Goal: Information Seeking & Learning: Find specific fact

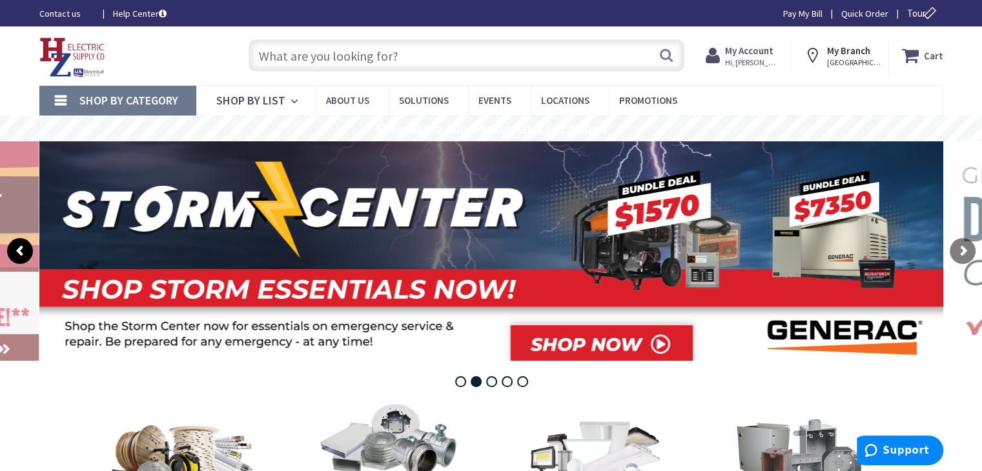
click at [12, 255] on rs-arrow at bounding box center [20, 251] width 26 height 26
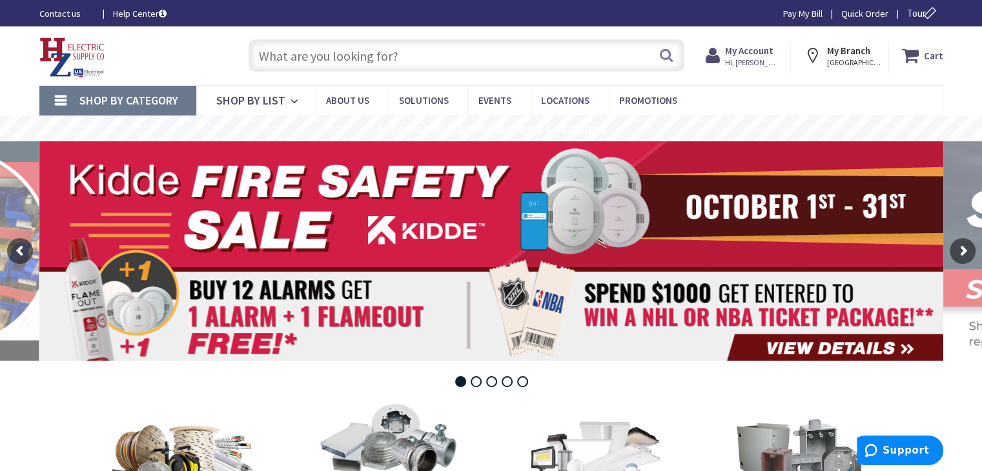
click at [383, 51] on input "text" at bounding box center [467, 55] width 436 height 32
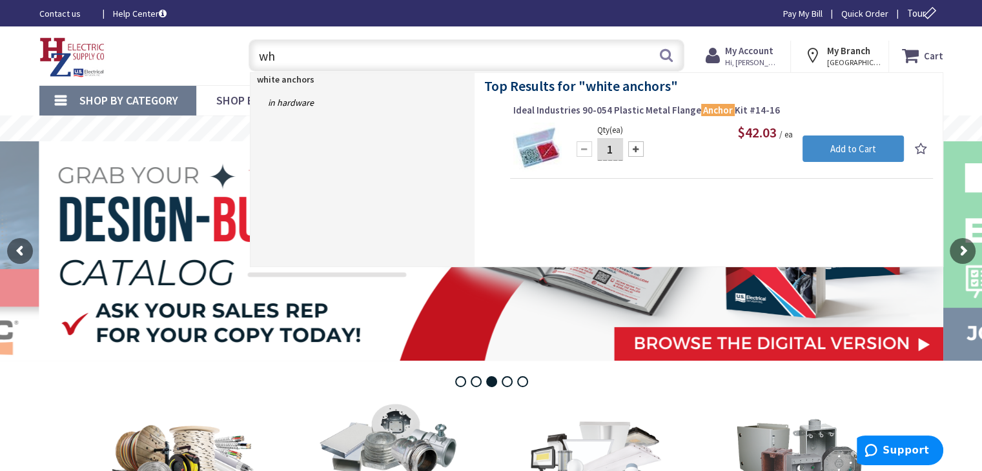
type input "w"
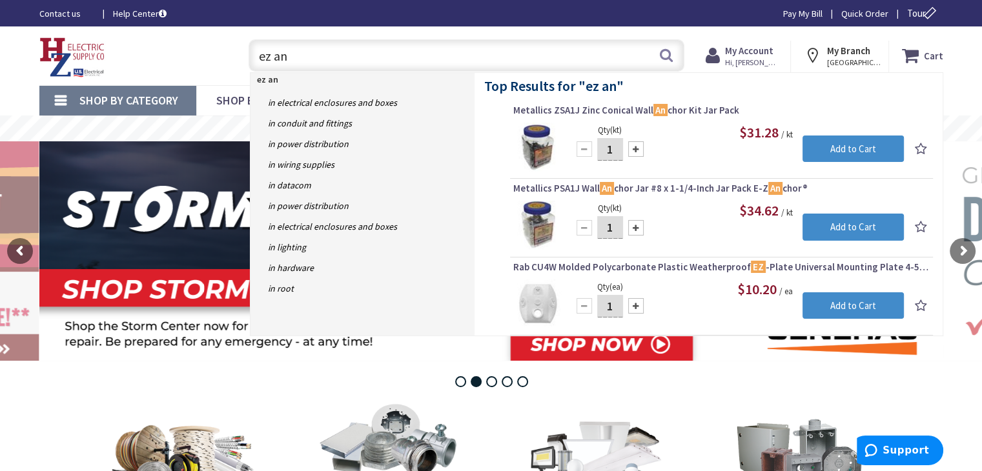
drag, startPoint x: 298, startPoint y: 60, endPoint x: 117, endPoint y: 31, distance: 182.4
click at [118, 32] on div "Skip to Content Toggle Nav ez an ez an Search Cart My Cart Close You have no it…" at bounding box center [491, 55] width 968 height 59
type input "j hook"
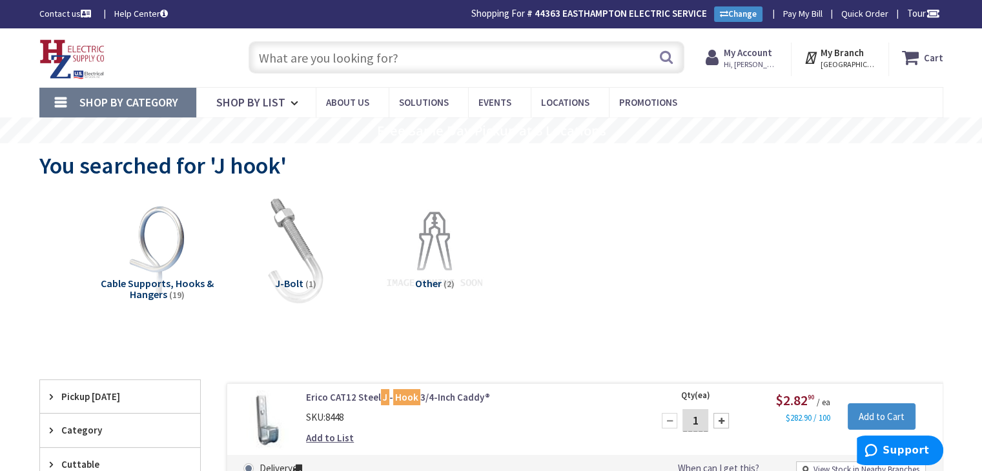
click at [329, 64] on input "text" at bounding box center [467, 57] width 436 height 32
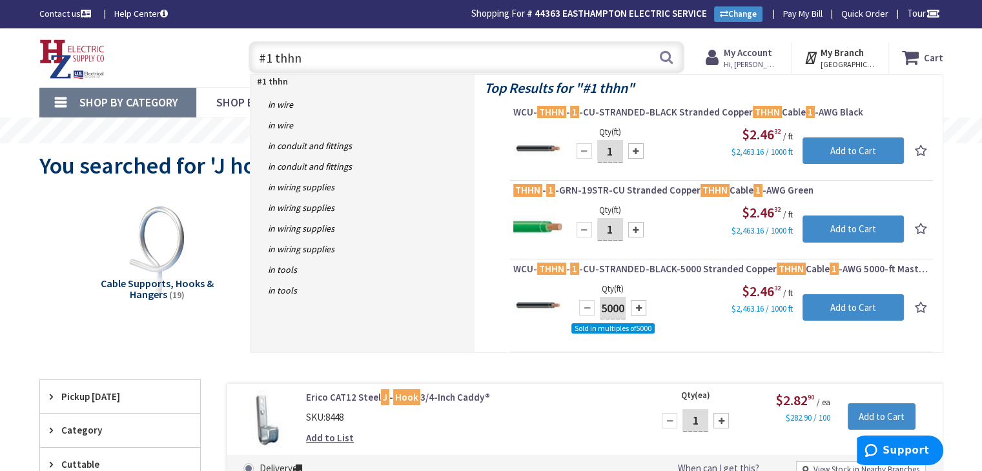
drag, startPoint x: 208, startPoint y: 34, endPoint x: 75, endPoint y: 16, distance: 134.2
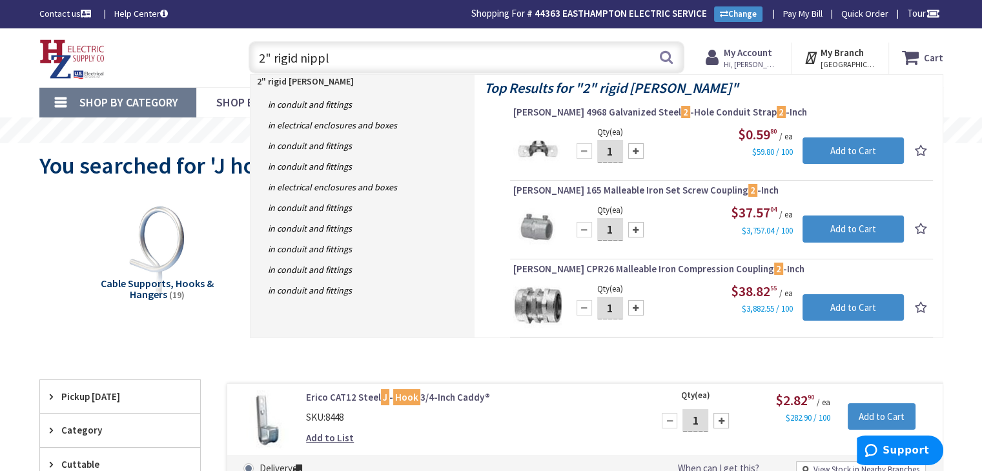
type input "2" rigid nipple"
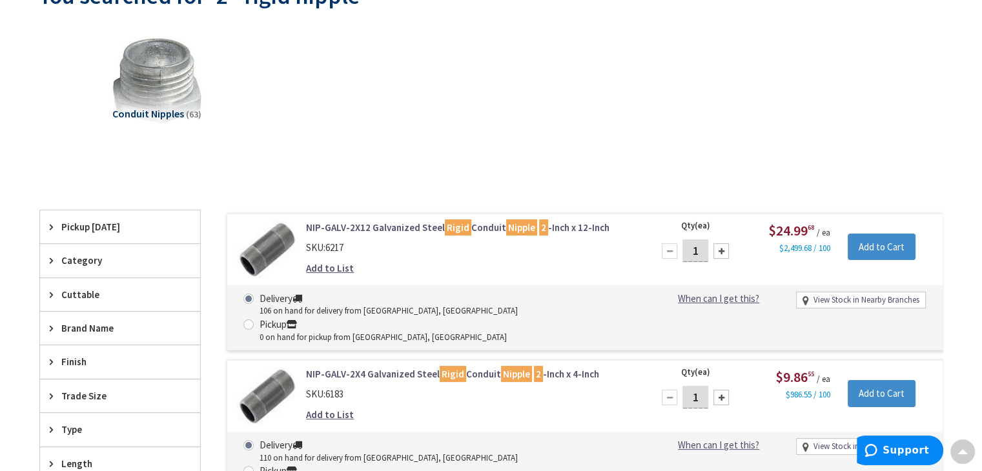
scroll to position [324, 0]
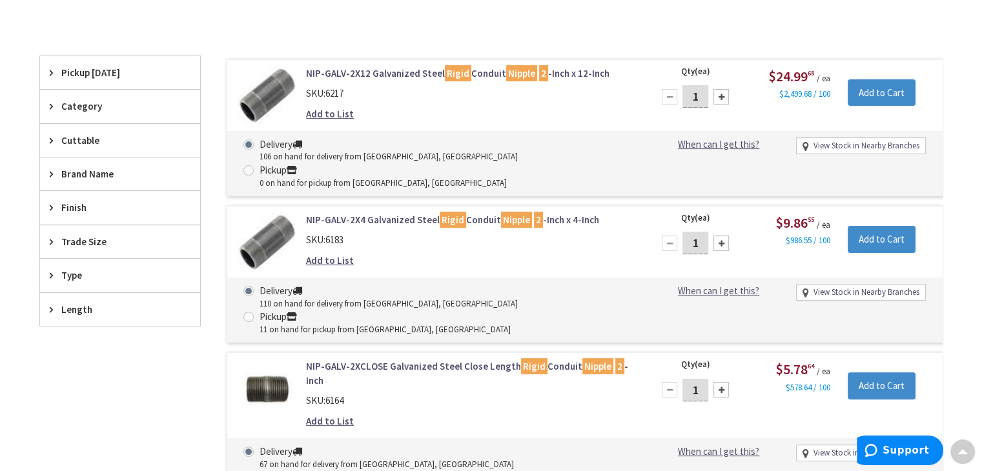
click at [74, 303] on span "Length" at bounding box center [113, 310] width 105 height 14
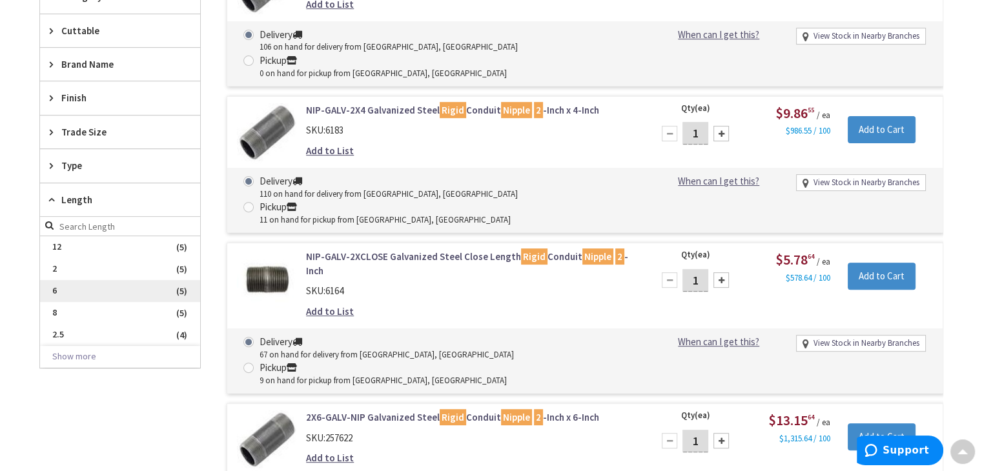
scroll to position [453, 0]
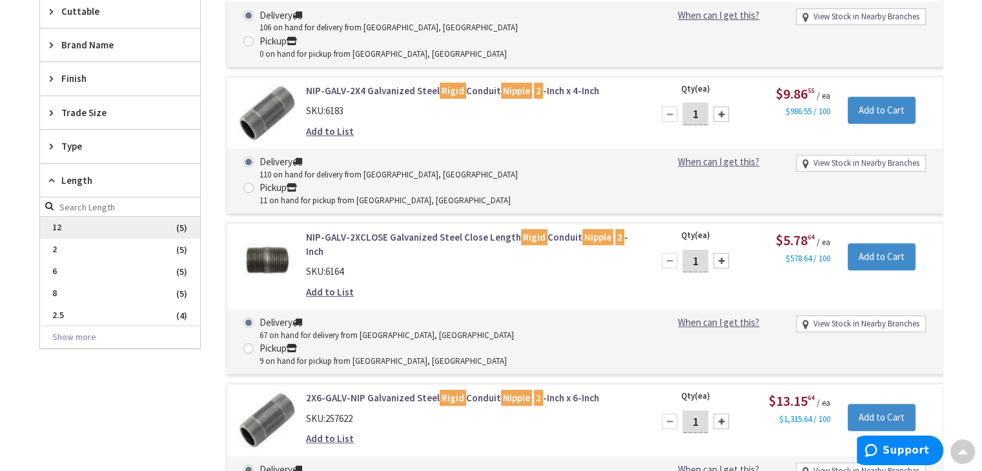
click at [60, 225] on span "12" at bounding box center [120, 228] width 160 height 22
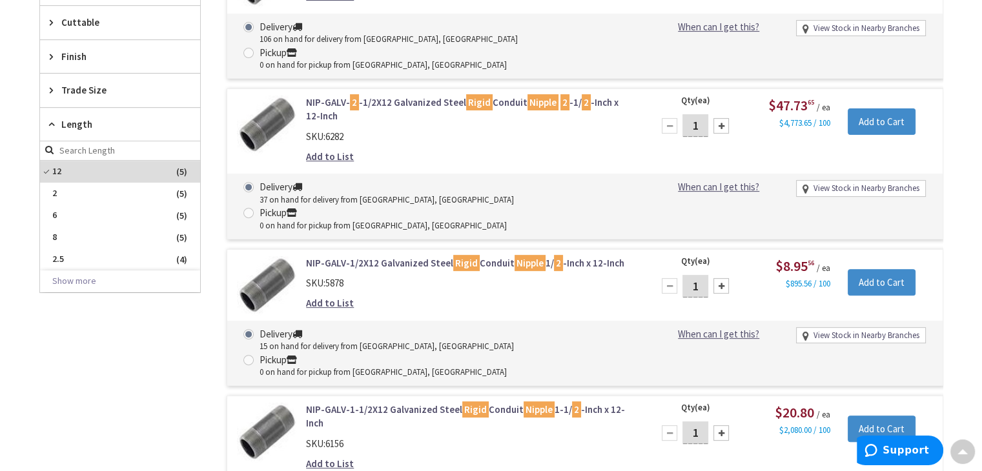
scroll to position [465, 0]
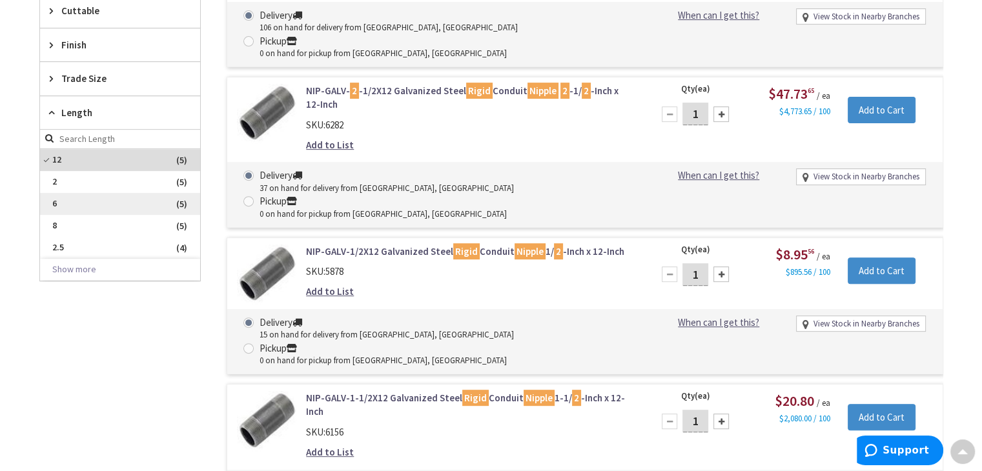
click at [97, 205] on span "6" at bounding box center [120, 204] width 160 height 22
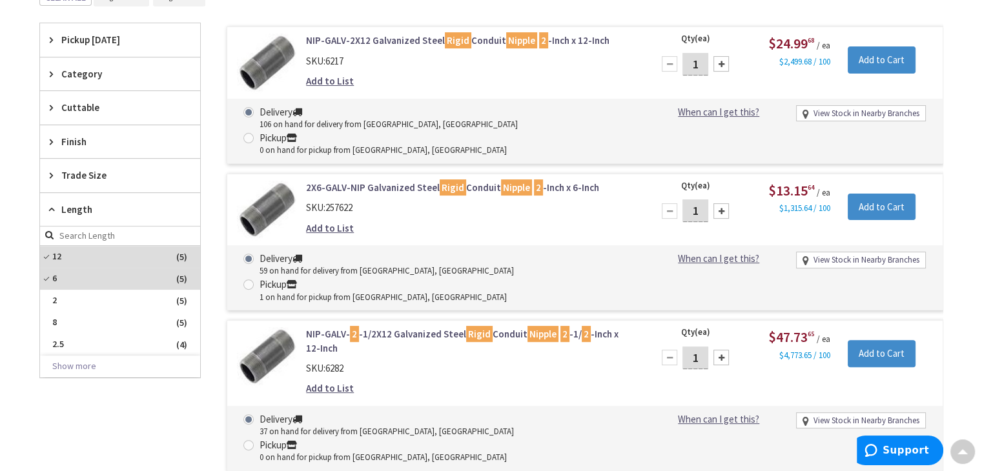
scroll to position [271, 0]
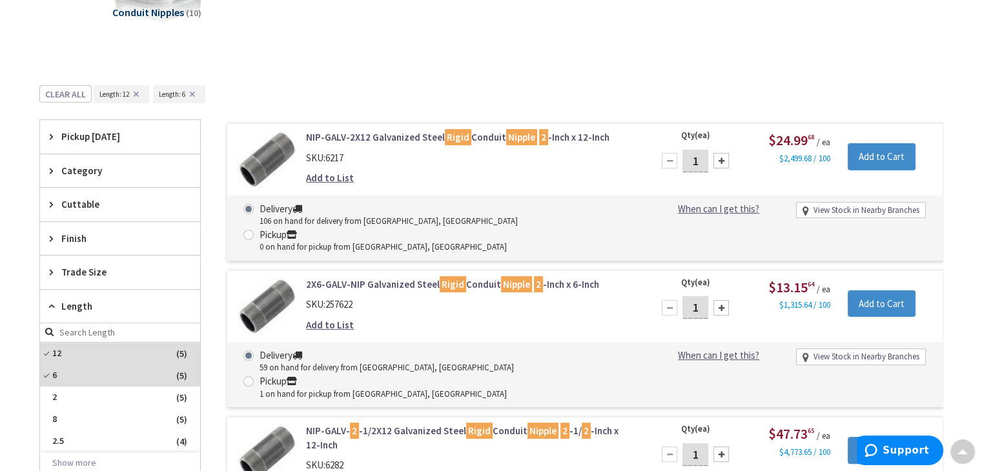
click at [857, 207] on link "View Stock in Nearby Branches" at bounding box center [866, 211] width 106 height 12
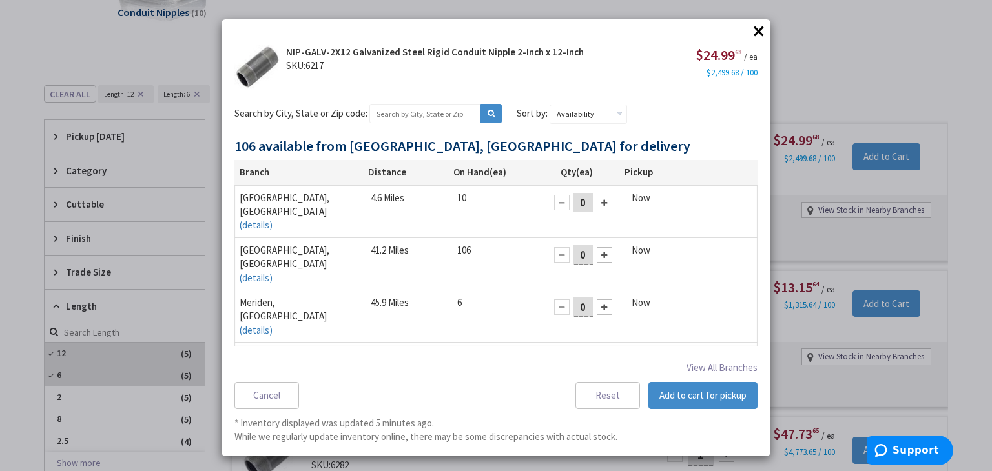
click at [753, 32] on button "×" at bounding box center [758, 30] width 19 height 19
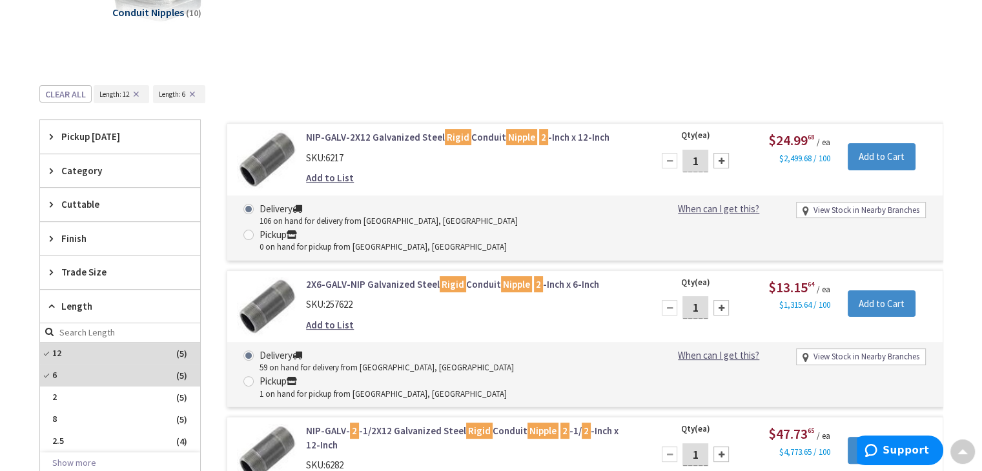
click at [852, 351] on link "View Stock in Nearby Branches" at bounding box center [866, 357] width 106 height 12
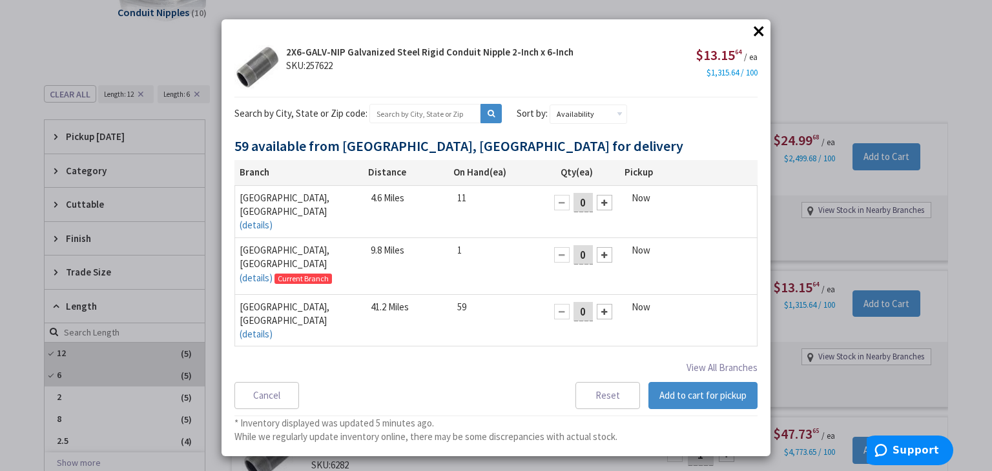
click at [754, 30] on button "×" at bounding box center [758, 30] width 19 height 19
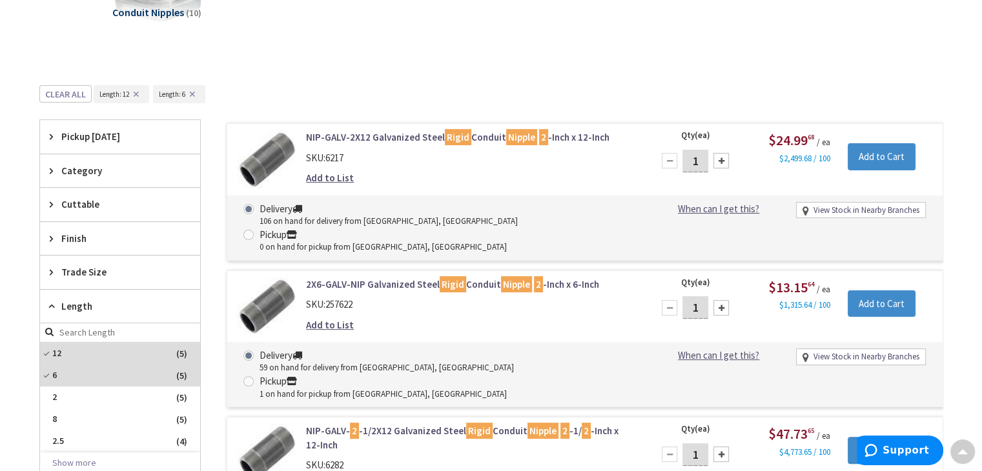
click at [825, 205] on link "View Stock in Nearby Branches" at bounding box center [866, 211] width 106 height 12
select select "data-availability"
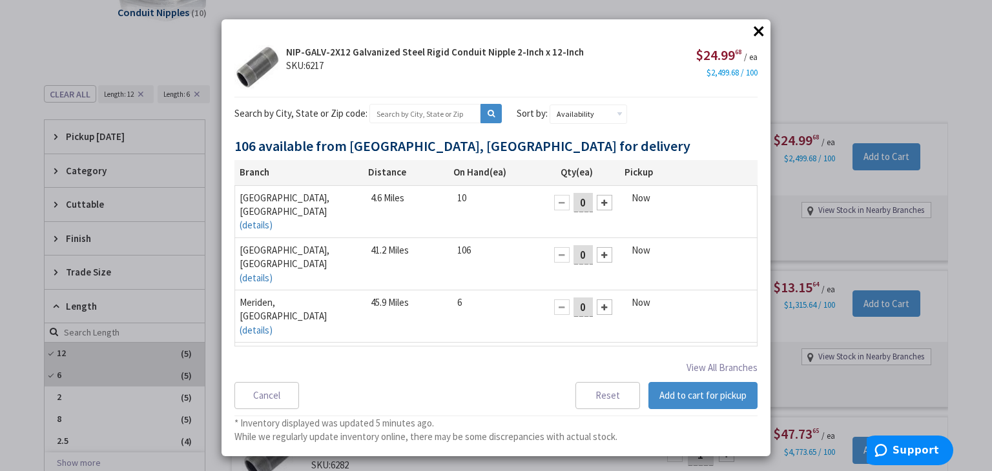
click at [755, 32] on button "×" at bounding box center [758, 30] width 19 height 19
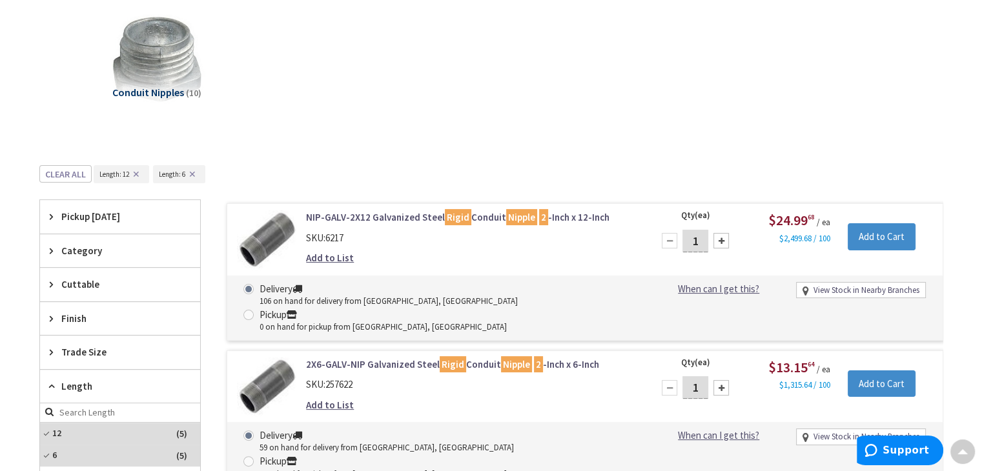
scroll to position [13, 0]
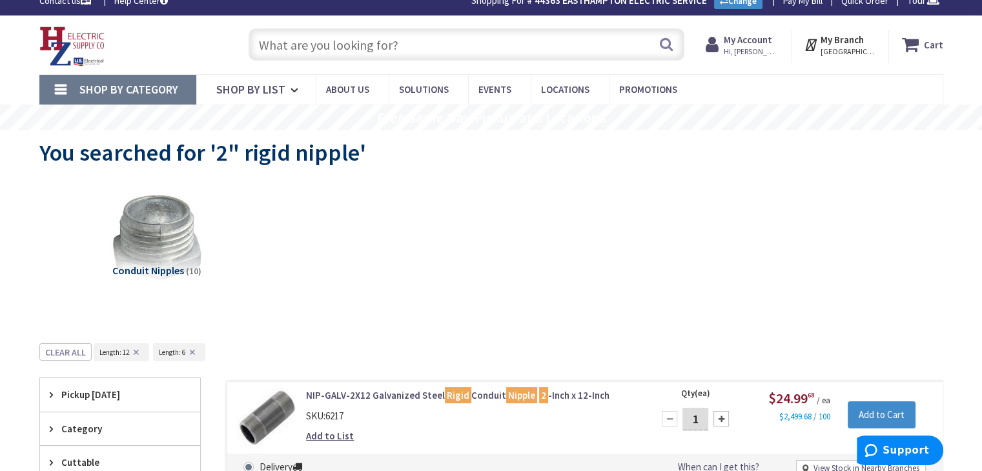
click at [338, 39] on input "text" at bounding box center [467, 44] width 436 height 32
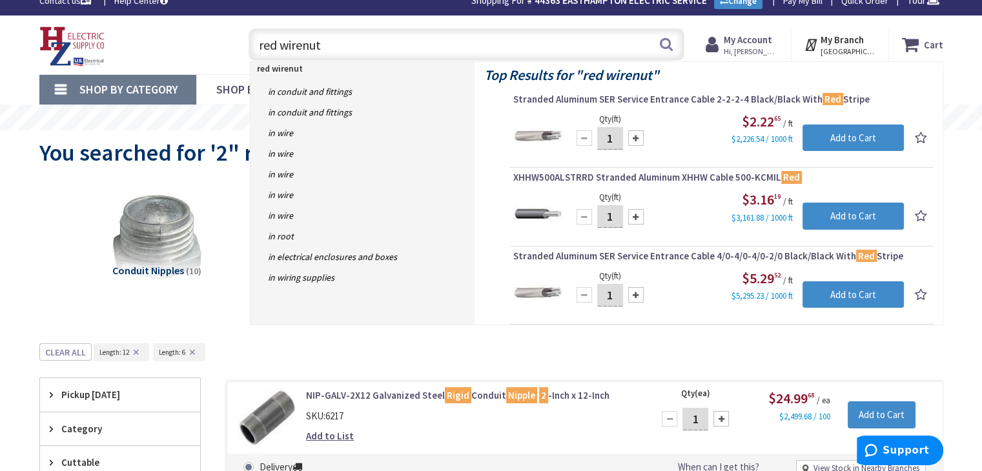
type input "red wirenuts"
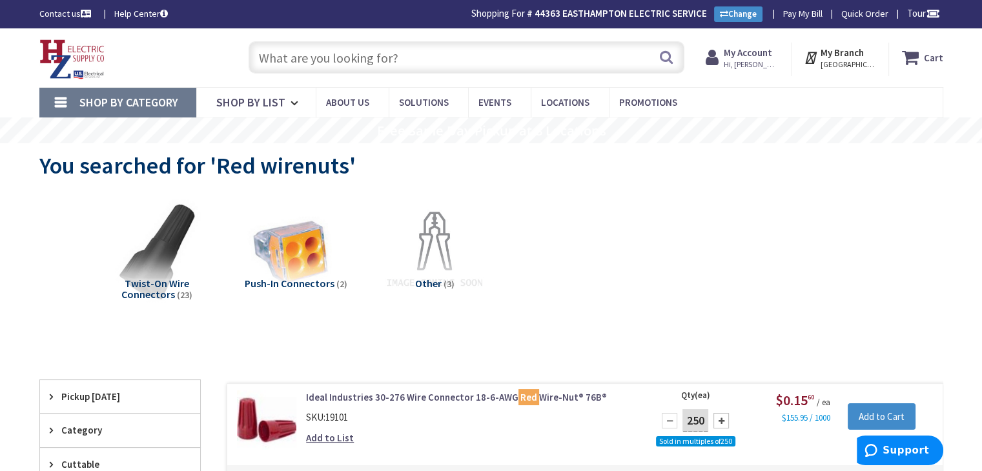
click at [380, 60] on input "text" at bounding box center [467, 57] width 436 height 32
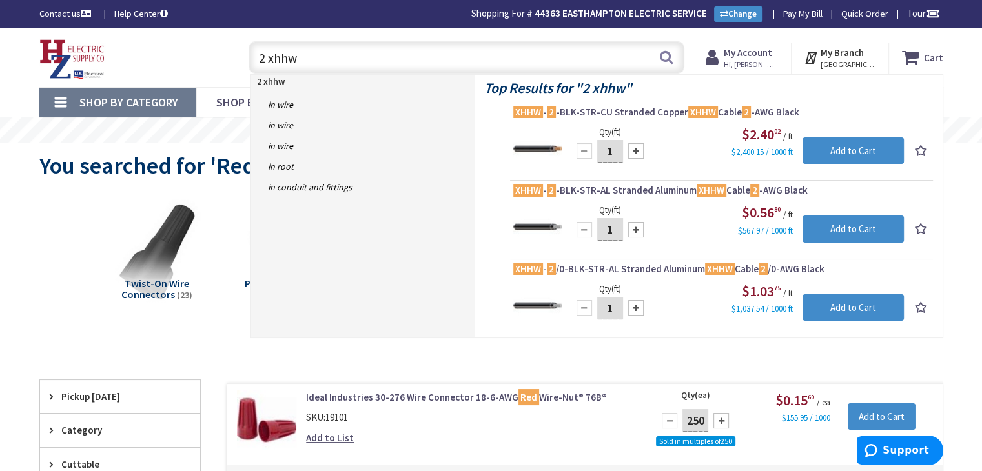
drag, startPoint x: 298, startPoint y: 56, endPoint x: 216, endPoint y: 41, distance: 83.2
click at [217, 42] on div "Toggle Nav 2 xhhw 2 xhhw Search Cart My Cart Close" at bounding box center [491, 57] width 923 height 43
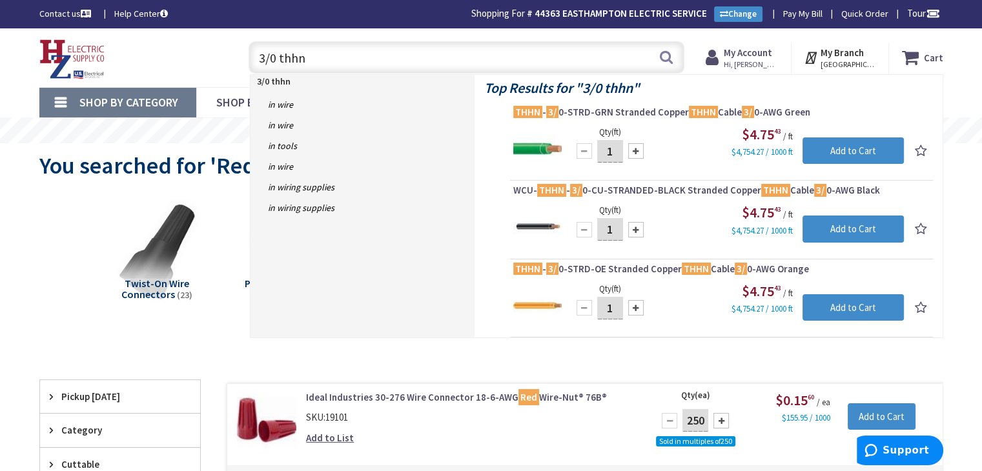
drag, startPoint x: 330, startPoint y: 66, endPoint x: 130, endPoint y: 53, distance: 199.9
click at [130, 53] on div "Toggle Nav 3/0 thhn 3/0 thhn Search Cart My Cart Close" at bounding box center [491, 57] width 923 height 43
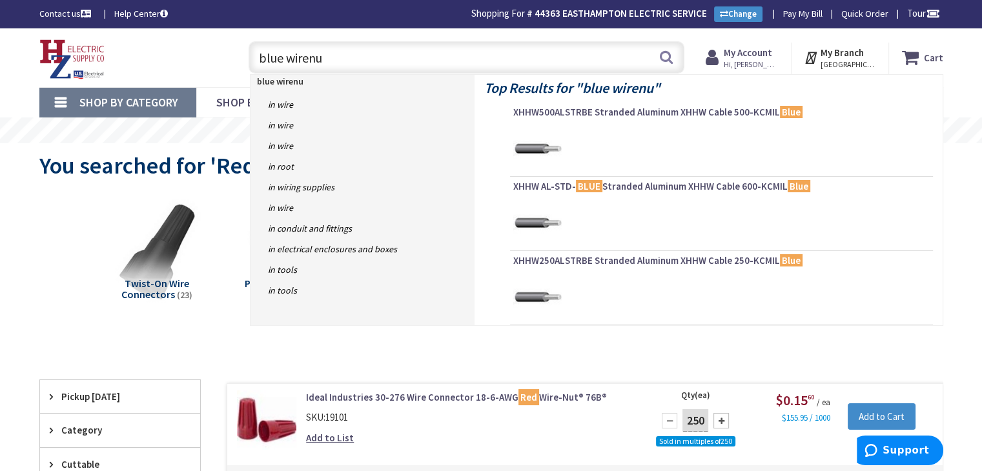
type input "blue wirenut"
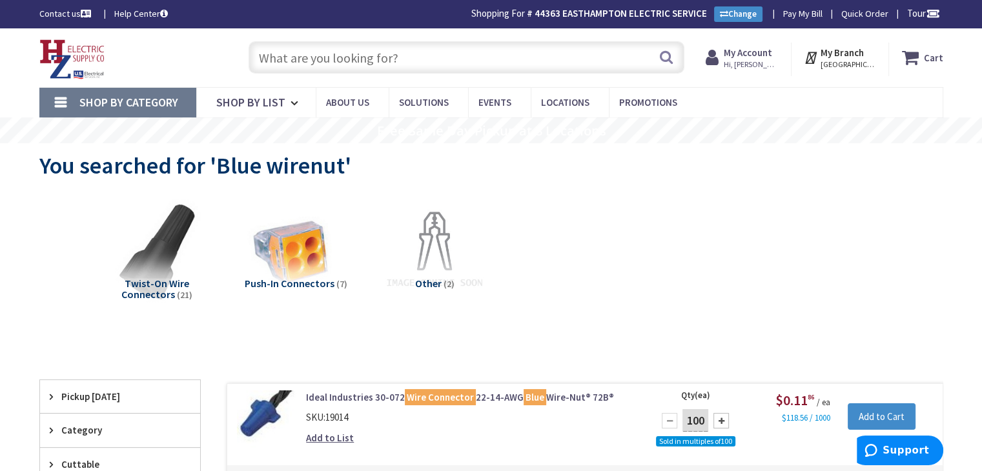
click at [317, 50] on input "text" at bounding box center [467, 57] width 436 height 32
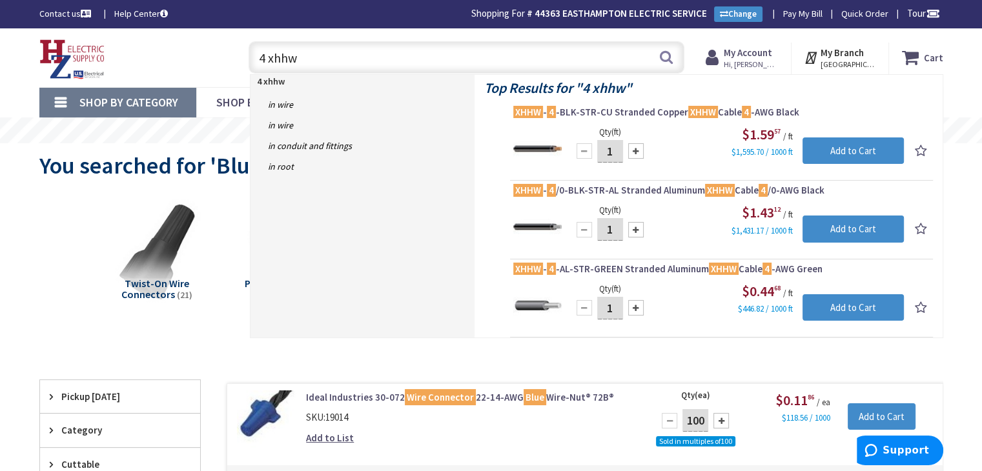
drag, startPoint x: 319, startPoint y: 59, endPoint x: 168, endPoint y: 42, distance: 152.0
click at [168, 43] on div "Toggle Nav 4 xhhw 4 xhhw Search Cart My Cart Close" at bounding box center [491, 57] width 923 height 43
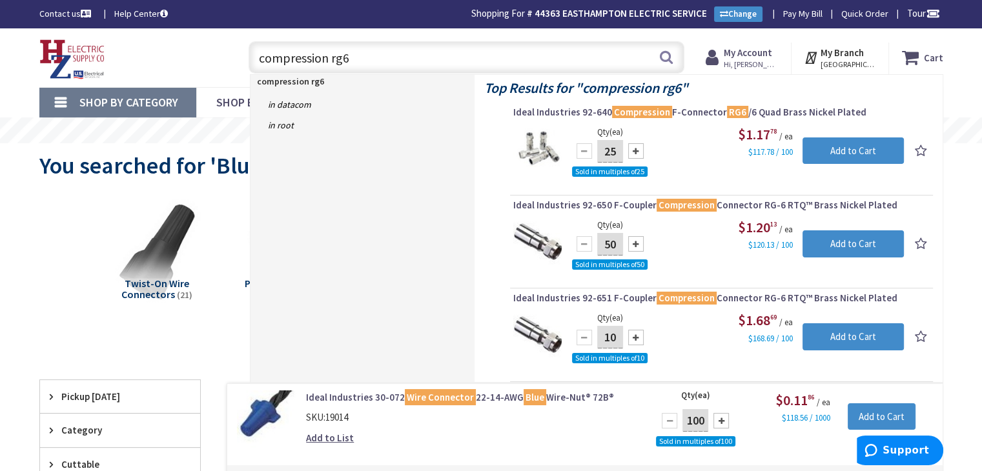
drag, startPoint x: 370, startPoint y: 60, endPoint x: 40, endPoint y: 37, distance: 330.7
click at [40, 38] on div "Toggle Nav compression rg6 compression rg6 Search Cart My Cart Close" at bounding box center [491, 57] width 923 height 43
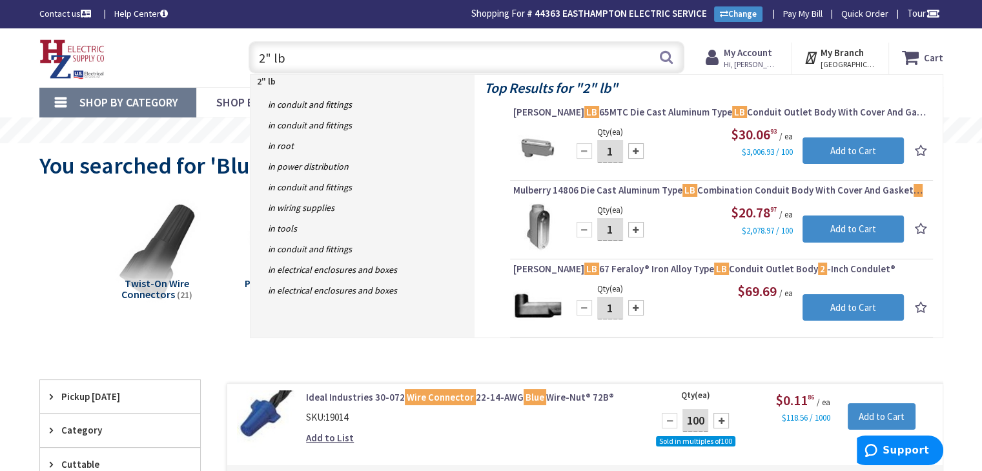
drag, startPoint x: 223, startPoint y: 43, endPoint x: 178, endPoint y: 38, distance: 44.8
click at [178, 38] on div "Toggle Nav 2" lb 2" lb Search Cart My Cart Close" at bounding box center [491, 57] width 923 height 43
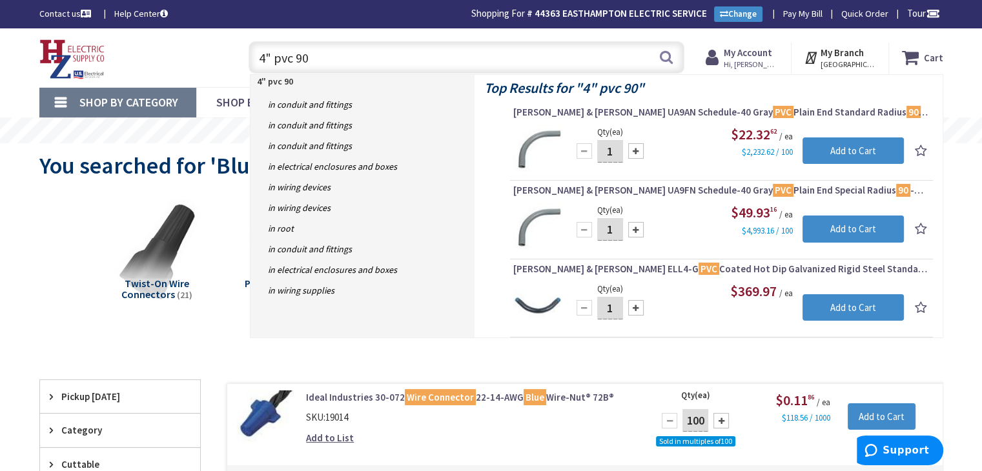
drag, startPoint x: 189, startPoint y: 59, endPoint x: 172, endPoint y: 57, distance: 16.3
click at [172, 57] on div "Toggle Nav 4" pvc 90 4" pvc 90 Search Cart My Cart Close" at bounding box center [491, 57] width 923 height 43
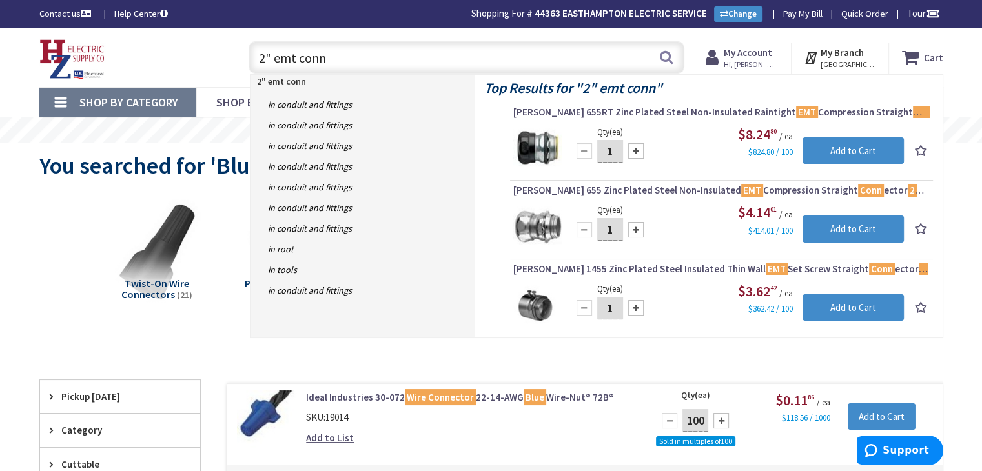
drag, startPoint x: 331, startPoint y: 61, endPoint x: 307, endPoint y: 57, distance: 24.1
click at [307, 59] on input "2" emt conn" at bounding box center [467, 57] width 436 height 32
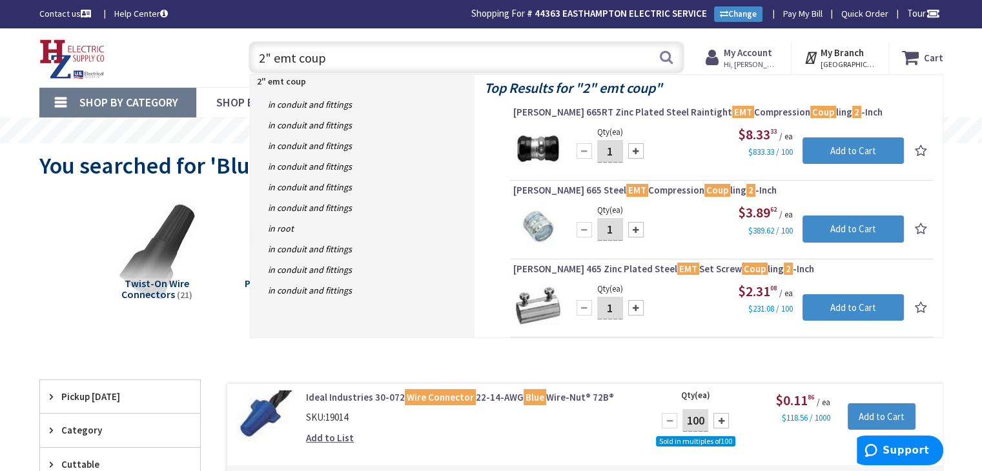
click at [263, 58] on input "2" emt coup" at bounding box center [467, 57] width 436 height 32
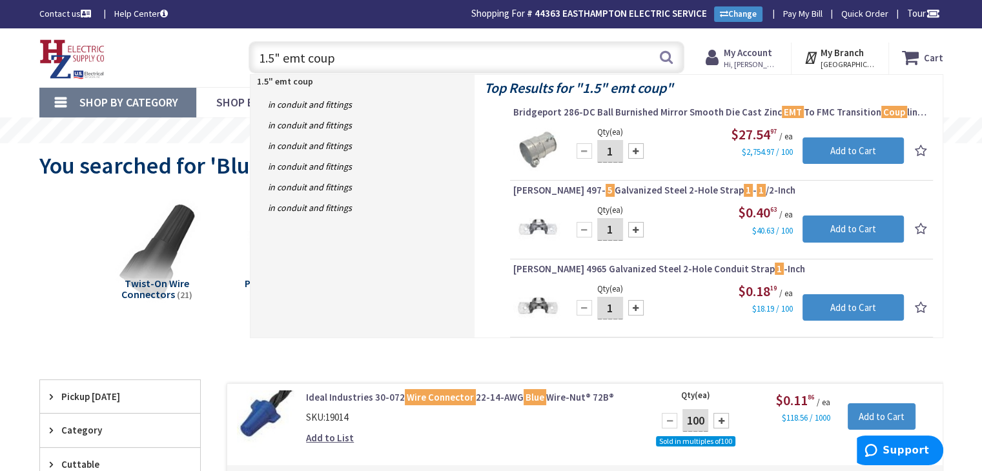
click at [332, 60] on input "1.5" emt coup" at bounding box center [467, 57] width 436 height 32
click at [275, 59] on input "1.5" emt coup" at bounding box center [467, 57] width 436 height 32
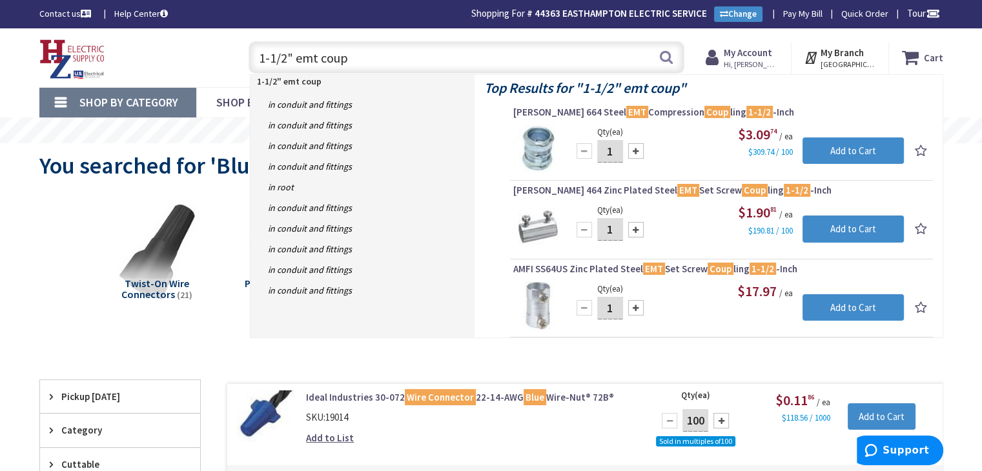
drag, startPoint x: 303, startPoint y: 52, endPoint x: 0, endPoint y: -9, distance: 309.6
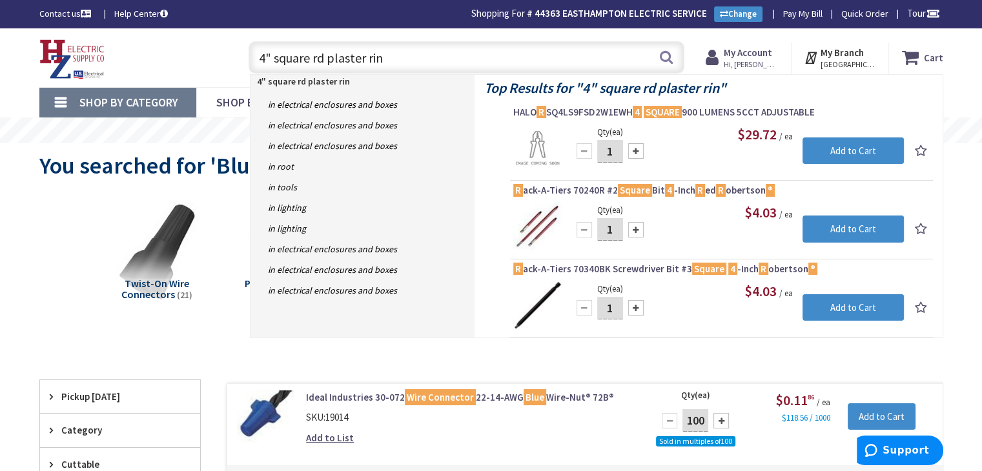
type input "4" square rd plaster ring"
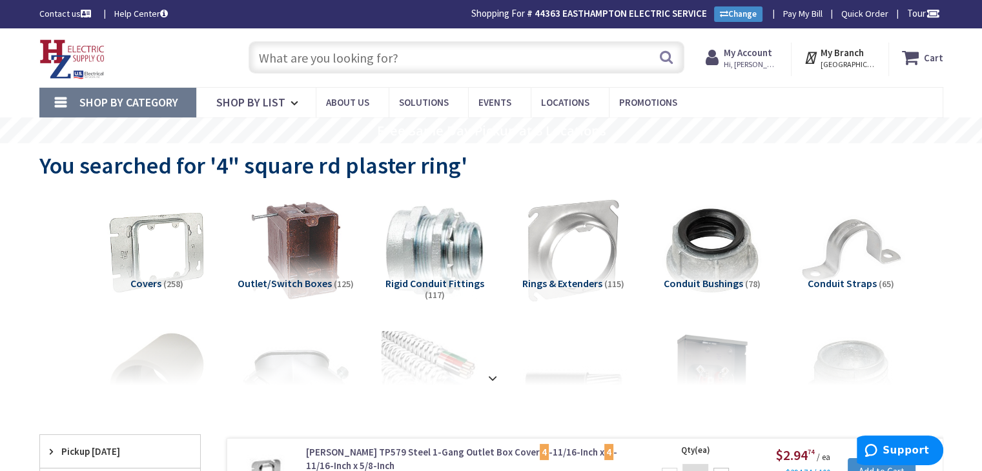
click at [291, 66] on input "text" at bounding box center [467, 57] width 436 height 32
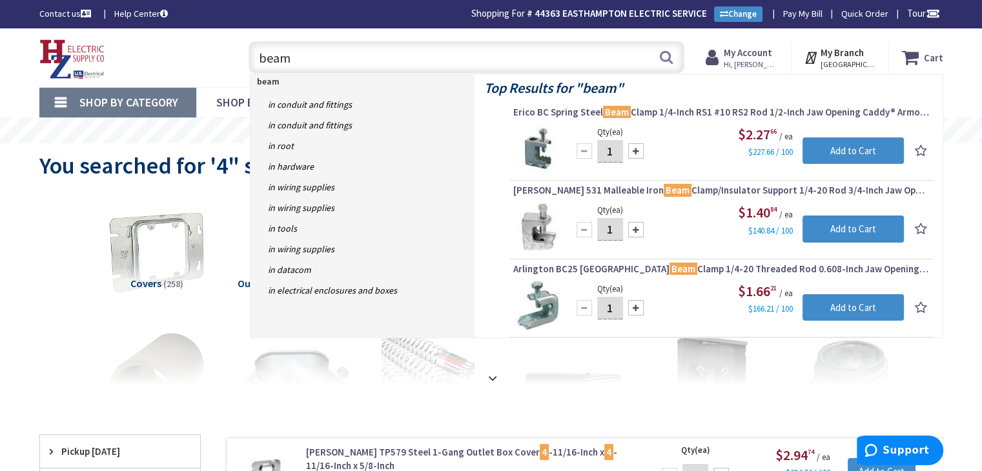
drag, startPoint x: 300, startPoint y: 45, endPoint x: 154, endPoint y: 37, distance: 146.1
click at [154, 37] on div "Toggle Nav beam beam Search Cart My Cart Close" at bounding box center [491, 57] width 923 height 43
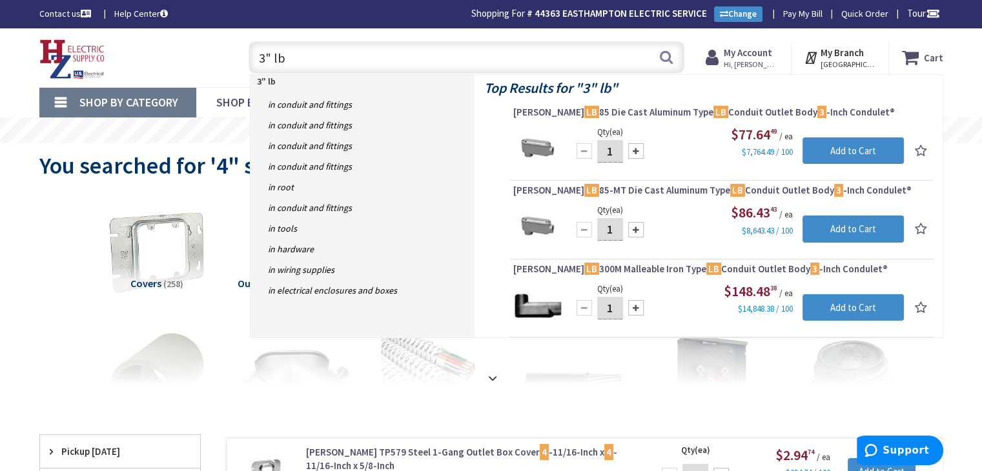
drag, startPoint x: 300, startPoint y: 63, endPoint x: 172, endPoint y: 39, distance: 130.0
click at [174, 42] on div "Toggle Nav 3" lb 3" lb Search Cart My Cart Close" at bounding box center [491, 57] width 923 height 43
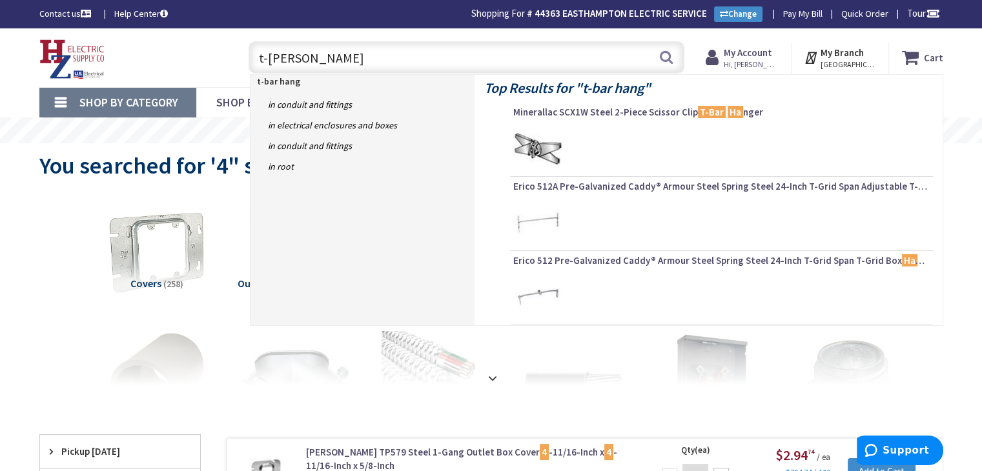
type input "t-bar hanger"
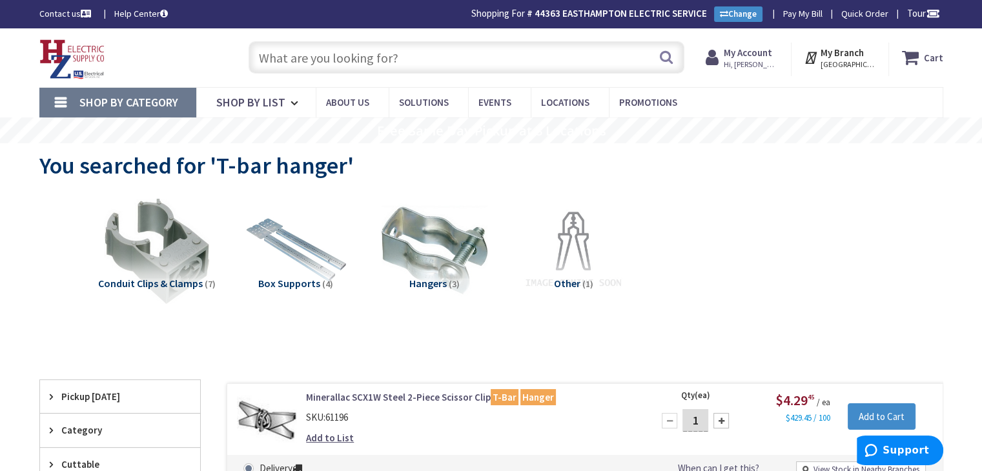
click at [281, 53] on input "text" at bounding box center [467, 57] width 436 height 32
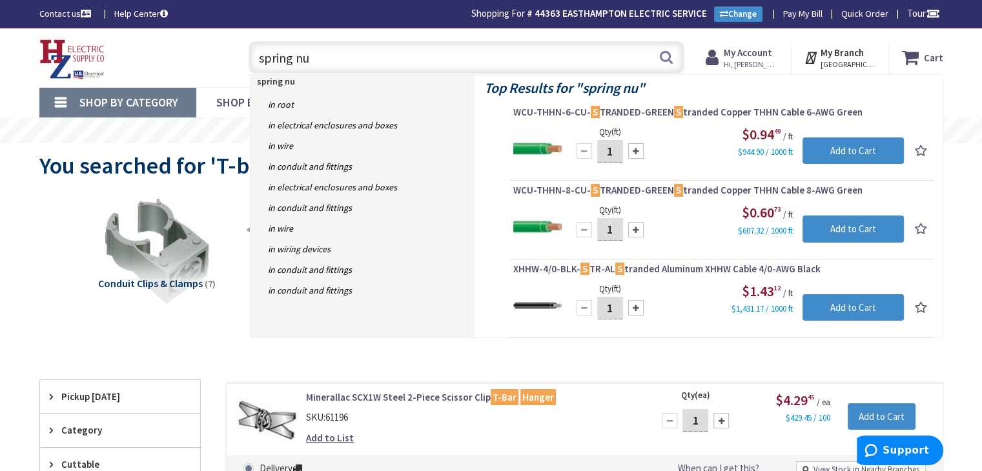
type input "spring nut"
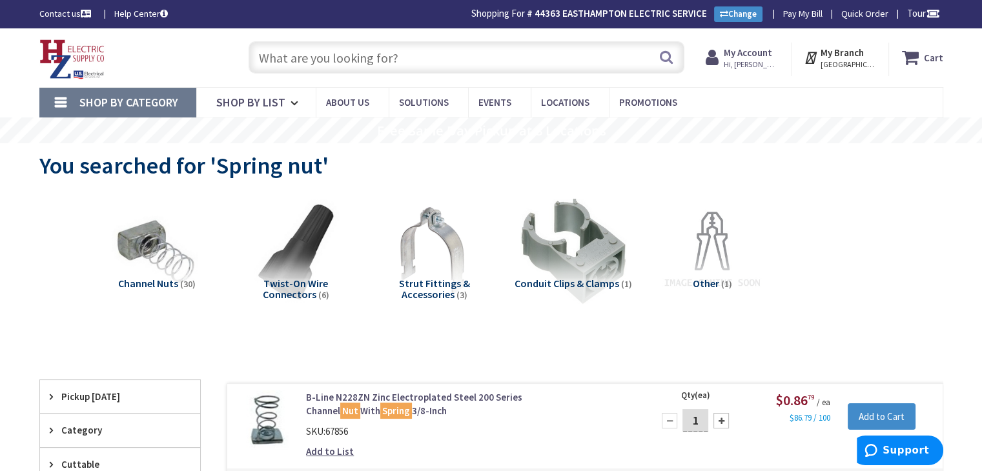
click at [321, 63] on input "text" at bounding box center [467, 57] width 436 height 32
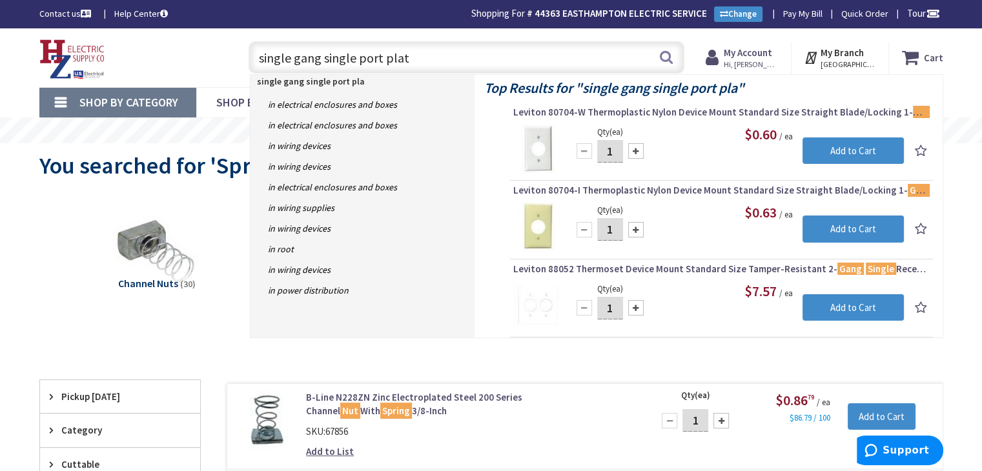
type input "single gang single port plate"
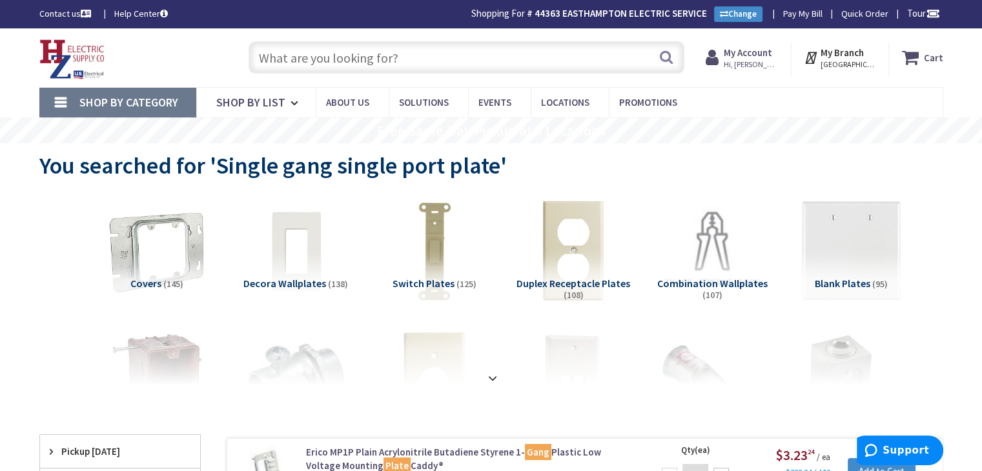
click at [274, 59] on input "text" at bounding box center [467, 57] width 436 height 32
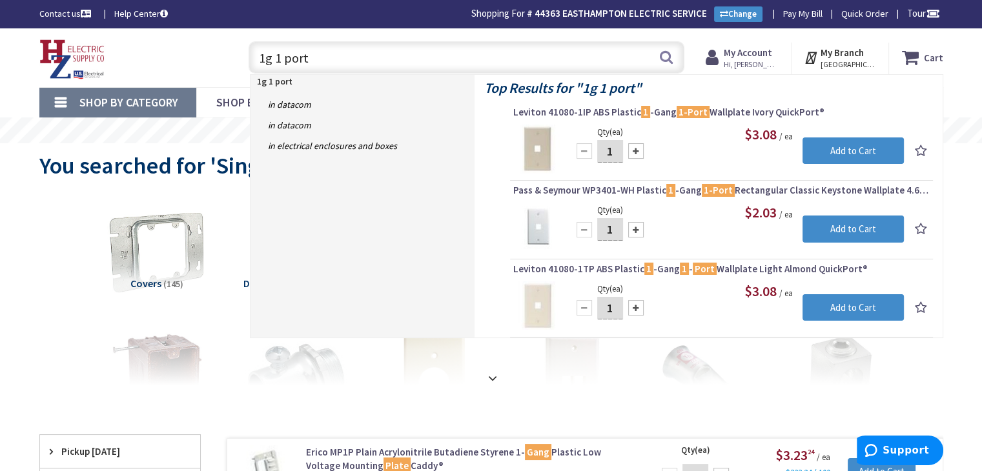
click at [158, 37] on div "Toggle Nav 1g 1 port 1g 1 port Search Cart My Cart Close" at bounding box center [491, 57] width 923 height 43
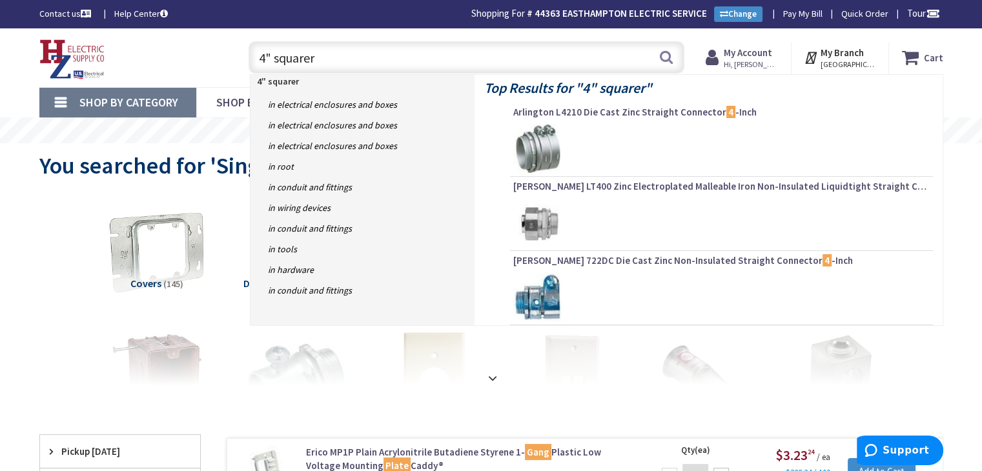
type input "4" square"
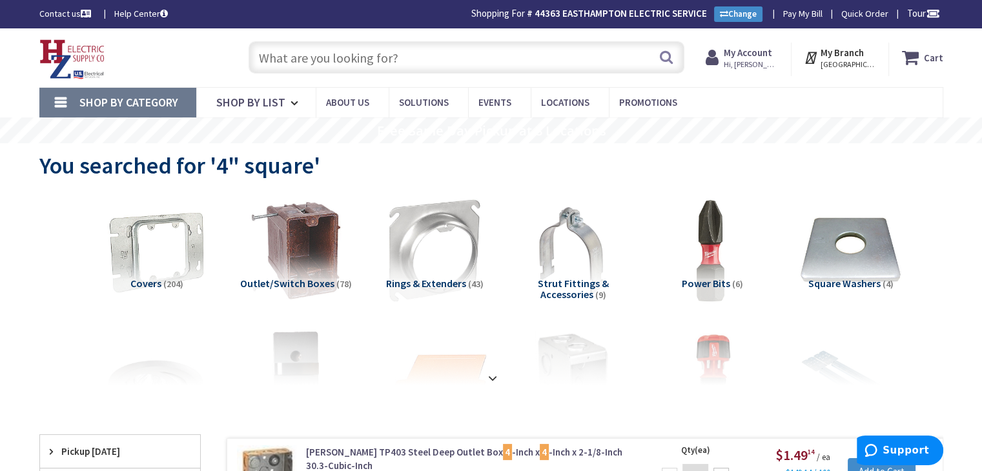
click at [317, 64] on input "text" at bounding box center [467, 57] width 436 height 32
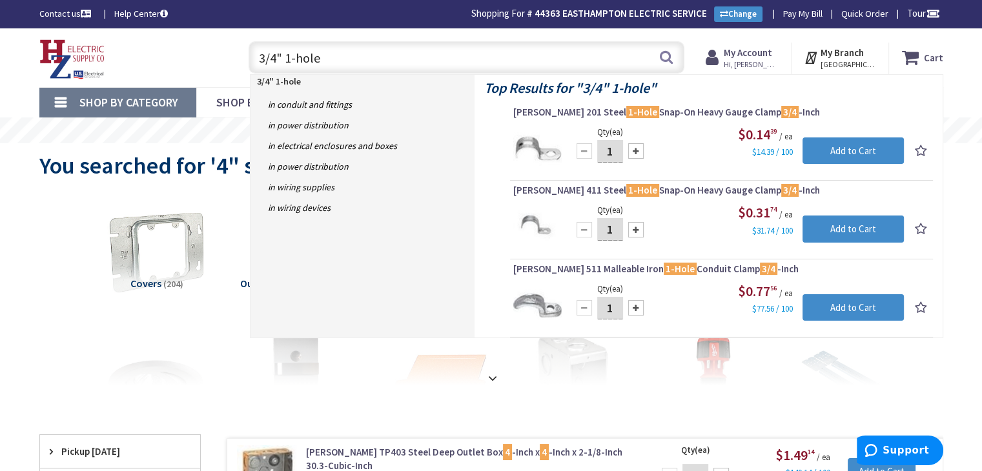
drag, startPoint x: 311, startPoint y: 60, endPoint x: 186, endPoint y: 50, distance: 125.0
click at [186, 50] on div "Toggle Nav 3/4" 1-hole 3/4" 1-hole Search Cart My Cart Close" at bounding box center [491, 57] width 923 height 43
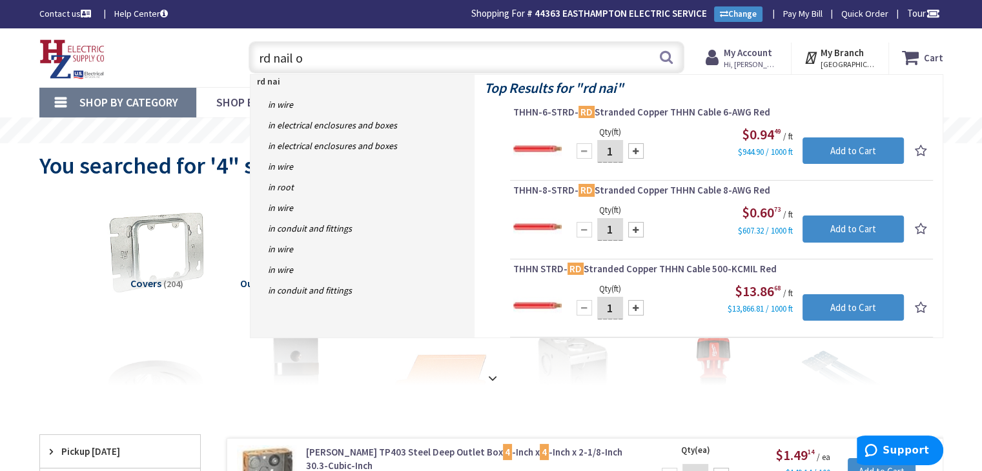
type input "rd nail on"
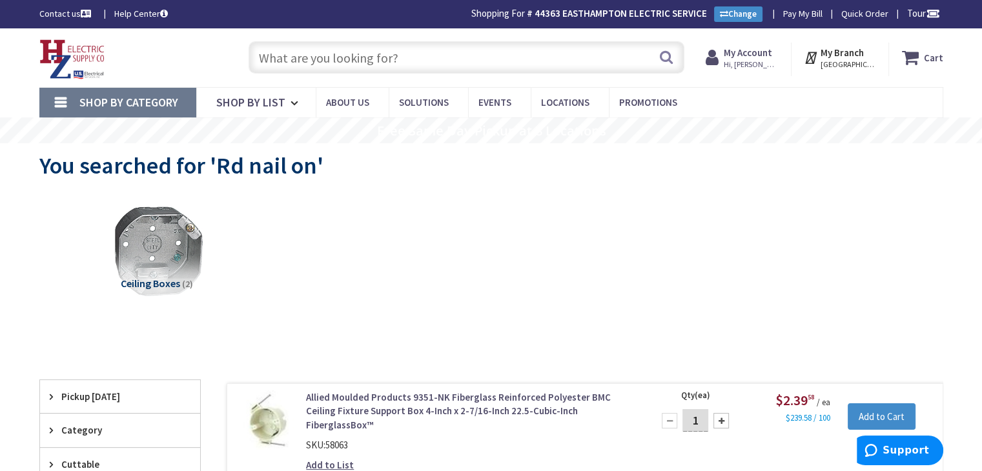
click at [309, 51] on input "text" at bounding box center [467, 57] width 436 height 32
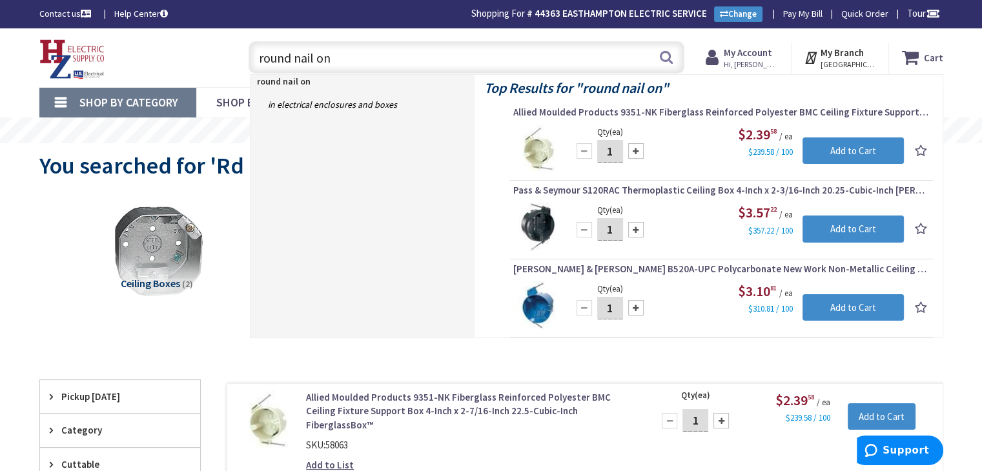
drag, startPoint x: 352, startPoint y: 50, endPoint x: 160, endPoint y: 45, distance: 192.5
click at [162, 44] on div "Toggle Nav round nail on round nail on Search Cart My Cart Close" at bounding box center [491, 57] width 923 height 43
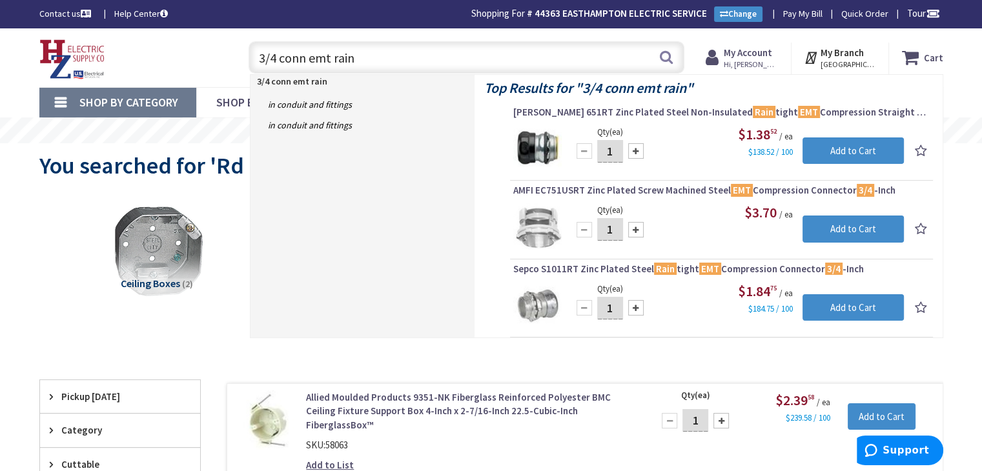
drag, startPoint x: 366, startPoint y: 61, endPoint x: 54, endPoint y: 17, distance: 315.5
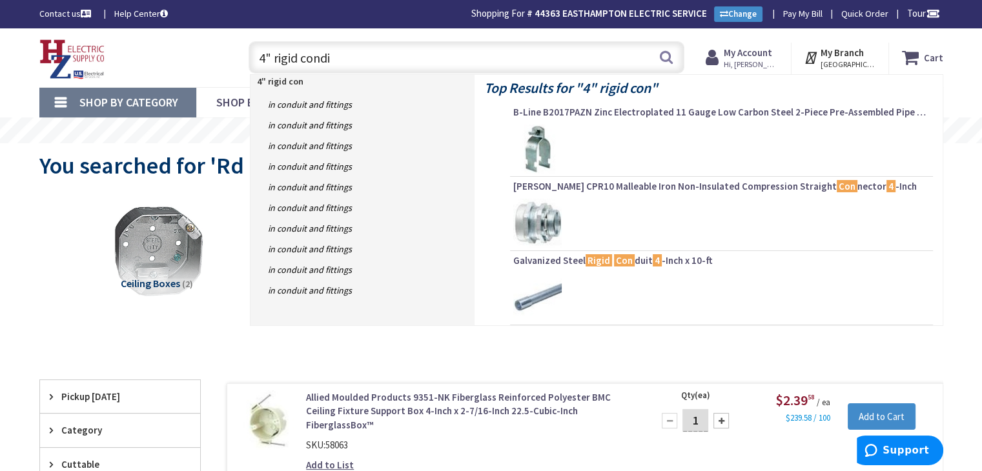
type input "4" rigid condit"
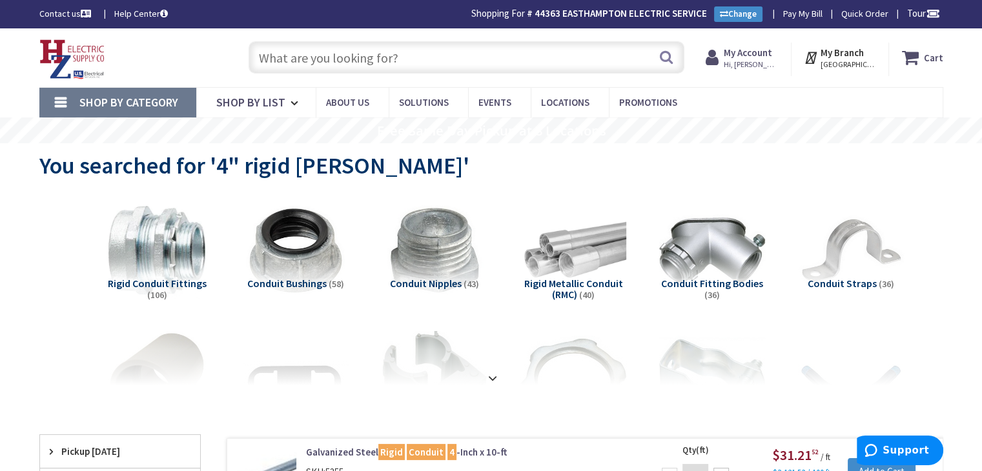
click at [292, 52] on input "text" at bounding box center [467, 57] width 436 height 32
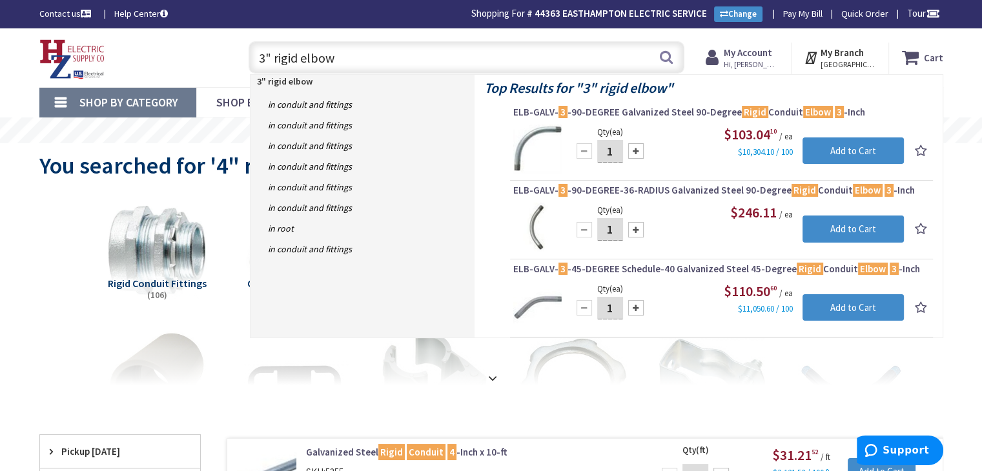
drag, startPoint x: 272, startPoint y: 47, endPoint x: 142, endPoint y: 28, distance: 131.8
click at [143, 32] on div "Skip to Content Toggle Nav 3" rigid elbow 3" rigid elbow Search Cart My Cart Cl…" at bounding box center [491, 57] width 968 height 59
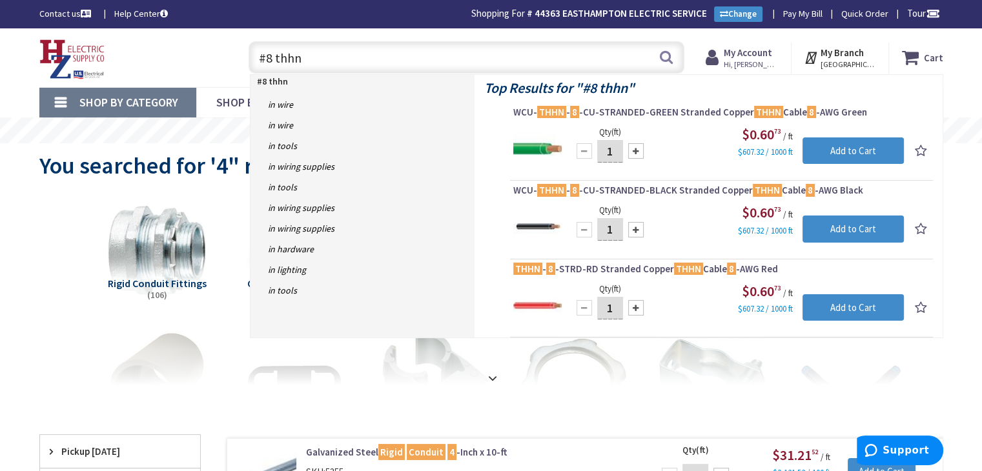
drag, startPoint x: 313, startPoint y: 54, endPoint x: 79, endPoint y: 51, distance: 234.4
click at [79, 51] on div "Toggle Nav #8 thhn #8 thhn Search Cart My Cart Close" at bounding box center [491, 57] width 923 height 43
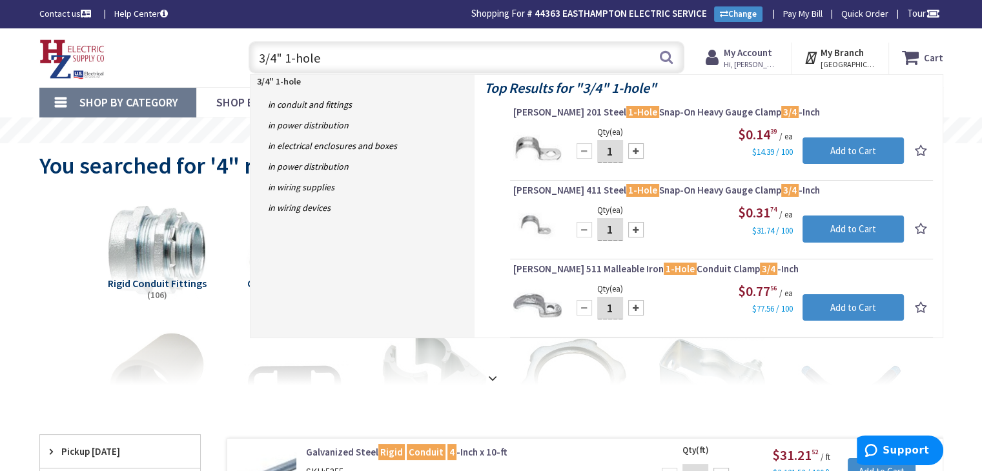
drag, startPoint x: 336, startPoint y: 57, endPoint x: 226, endPoint y: 45, distance: 110.4
click at [229, 46] on div "Toggle Nav 3/4" 1-hole 3/4" 1-hole Search Cart My Cart Close" at bounding box center [491, 57] width 923 height 43
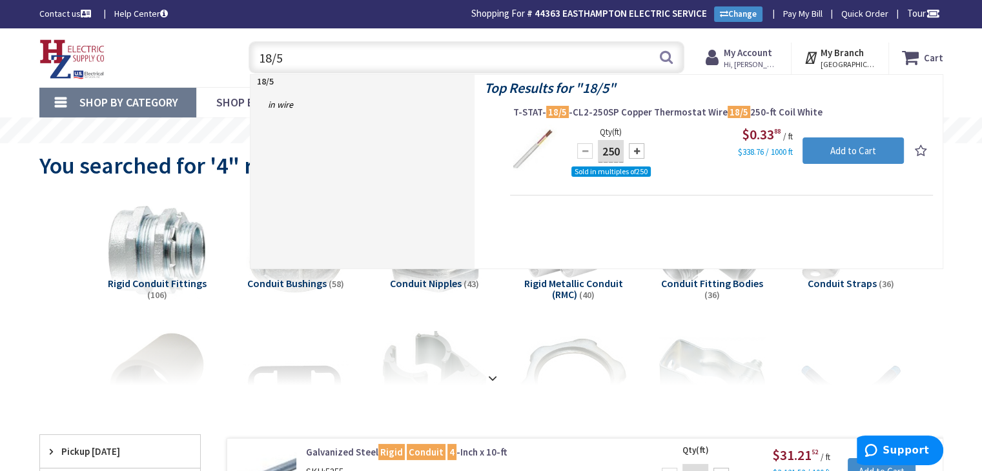
drag, startPoint x: 298, startPoint y: 61, endPoint x: 85, endPoint y: 30, distance: 215.3
click at [85, 30] on div "Skip to Content Toggle Nav 18/5 18/5 Search Cart My Cart Close" at bounding box center [491, 57] width 968 height 59
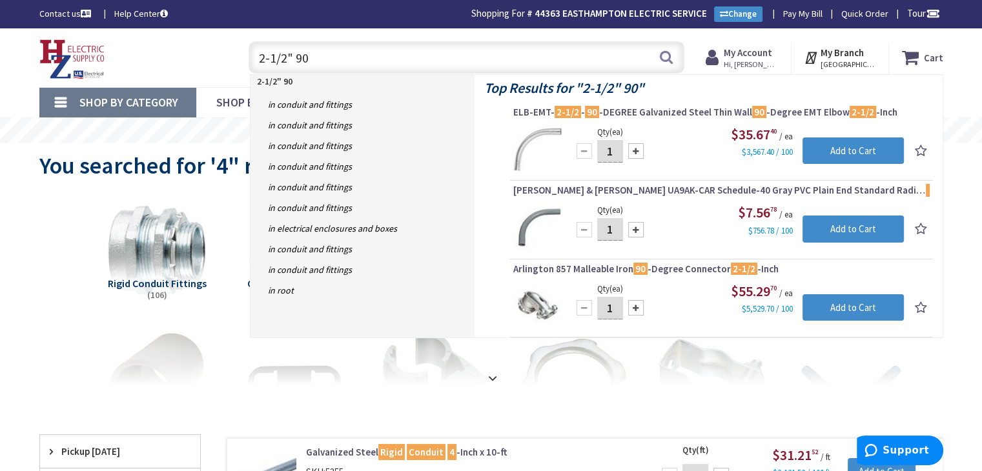
drag, startPoint x: 331, startPoint y: 55, endPoint x: 59, endPoint y: 3, distance: 276.0
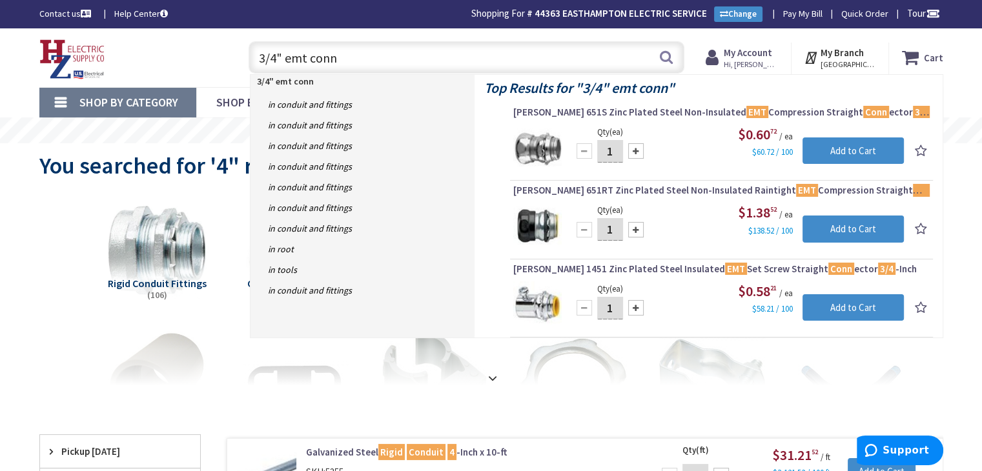
drag, startPoint x: 342, startPoint y: 59, endPoint x: 312, endPoint y: 59, distance: 29.1
click at [312, 59] on input "3/4" emt conn" at bounding box center [467, 57] width 436 height 32
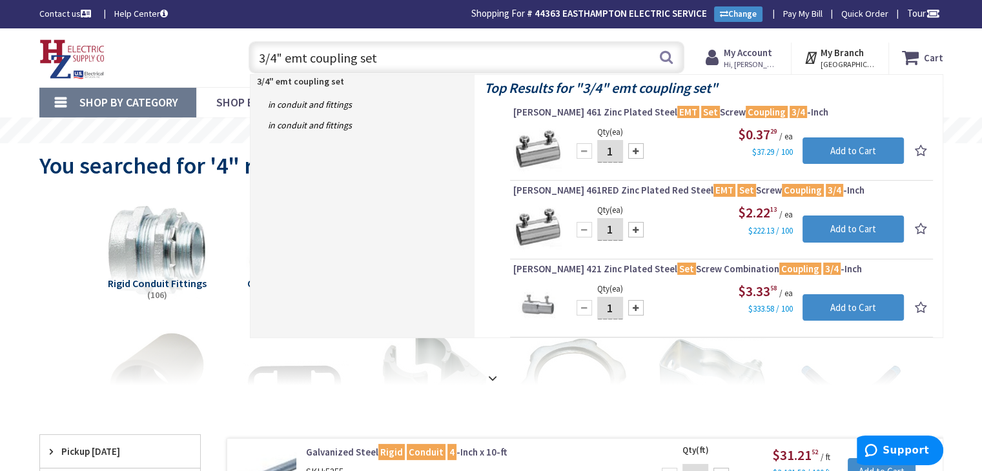
drag, startPoint x: 387, startPoint y: 62, endPoint x: 36, endPoint y: 50, distance: 350.8
click at [41, 50] on div "Toggle Nav 3/4" emt coupling set 3/4" emt coupling set Search Cart My Cart Close" at bounding box center [491, 57] width 923 height 43
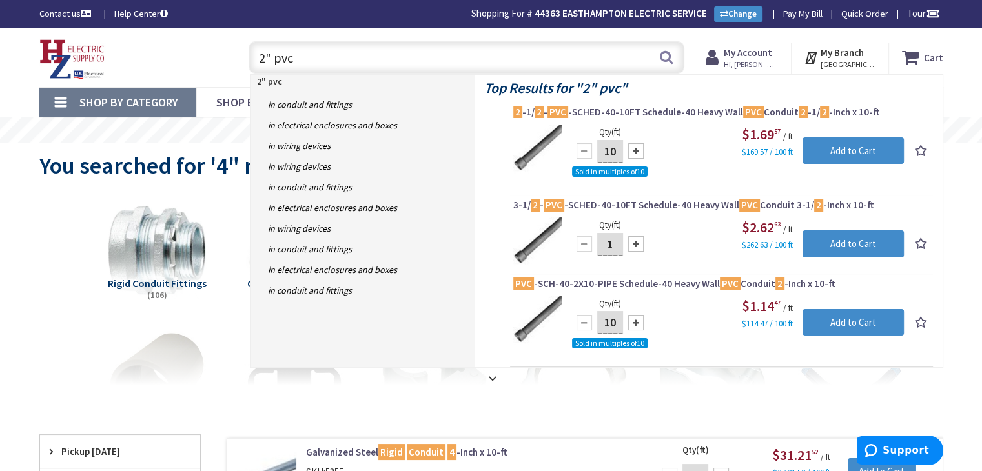
click at [210, 37] on div "Toggle Nav 2" pvc 2" pvc Search Cart My Cart Close" at bounding box center [491, 57] width 923 height 43
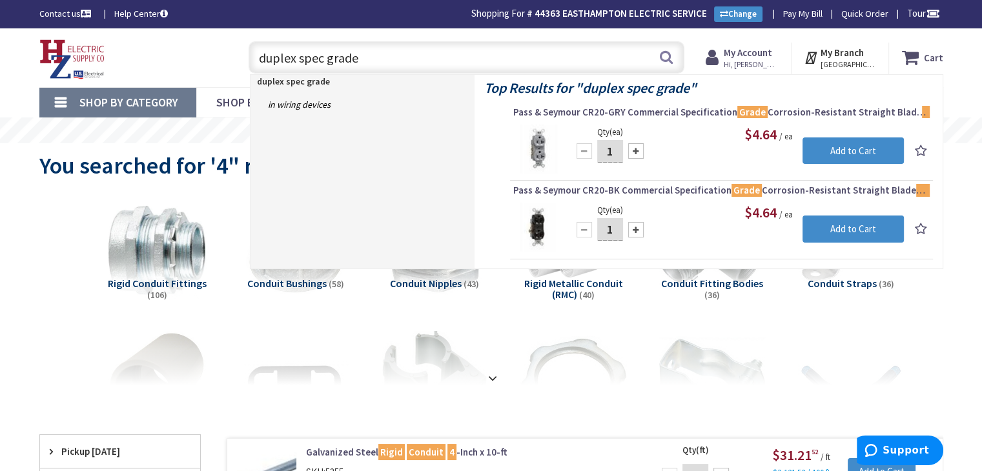
drag, startPoint x: 372, startPoint y: 62, endPoint x: 124, endPoint y: 46, distance: 248.4
click at [125, 46] on div "Toggle Nav duplex spec grade duplex spec grade Search Cart My Cart Close" at bounding box center [491, 57] width 923 height 43
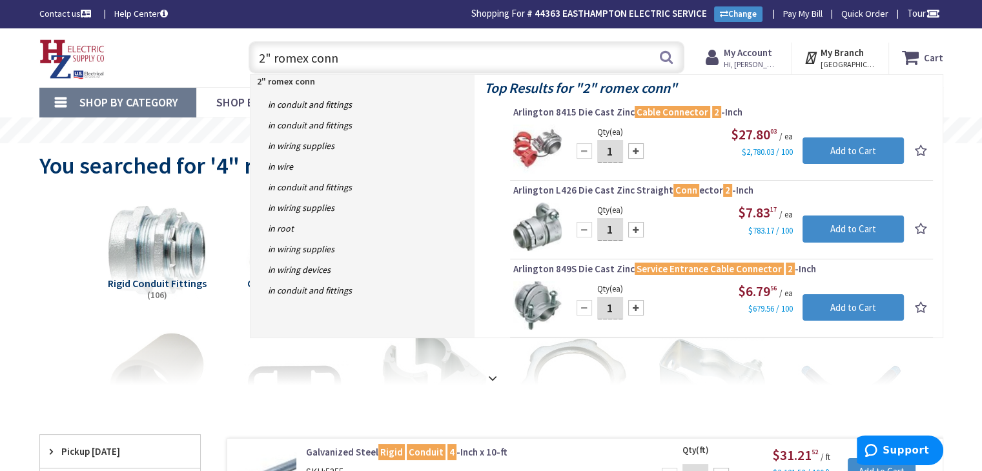
drag, startPoint x: 356, startPoint y: 61, endPoint x: 107, endPoint y: 51, distance: 250.0
click at [107, 51] on div "Toggle Nav 2" romex conn 2" romex conn Search Cart My Cart Close" at bounding box center [491, 57] width 923 height 43
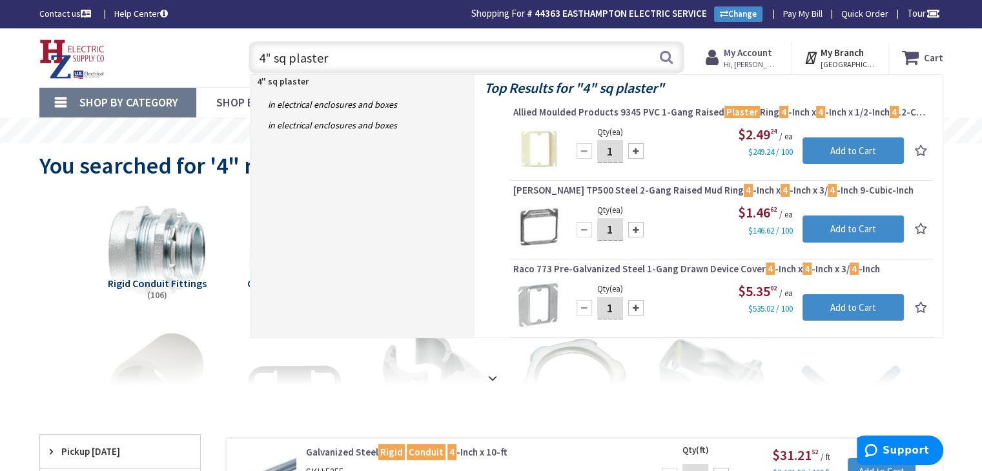
drag, startPoint x: 334, startPoint y: 59, endPoint x: 274, endPoint y: 63, distance: 60.2
click at [274, 63] on input "4" sq plaster" at bounding box center [467, 57] width 436 height 32
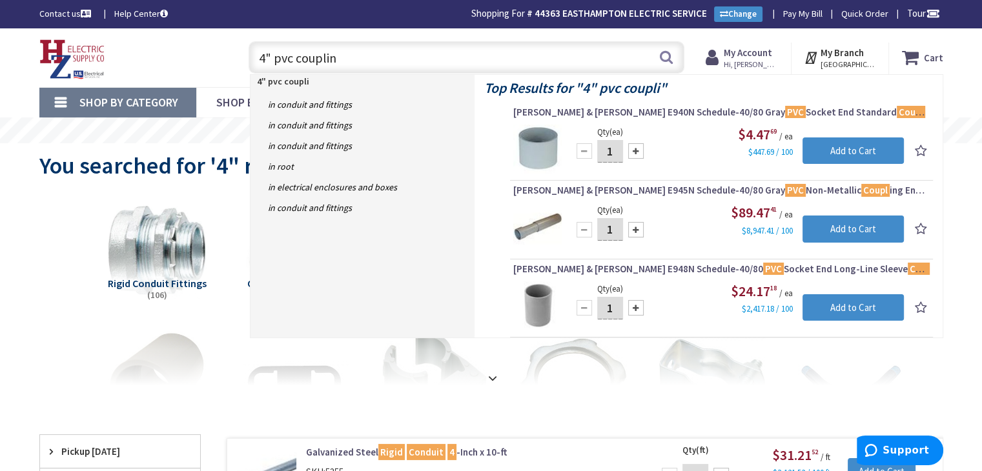
type input "4" pvc coupling"
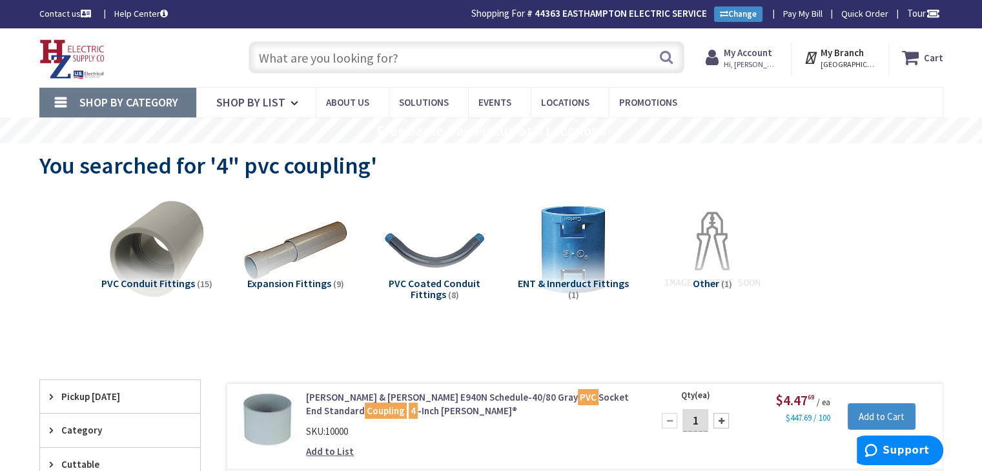
click at [289, 70] on input "text" at bounding box center [467, 57] width 436 height 32
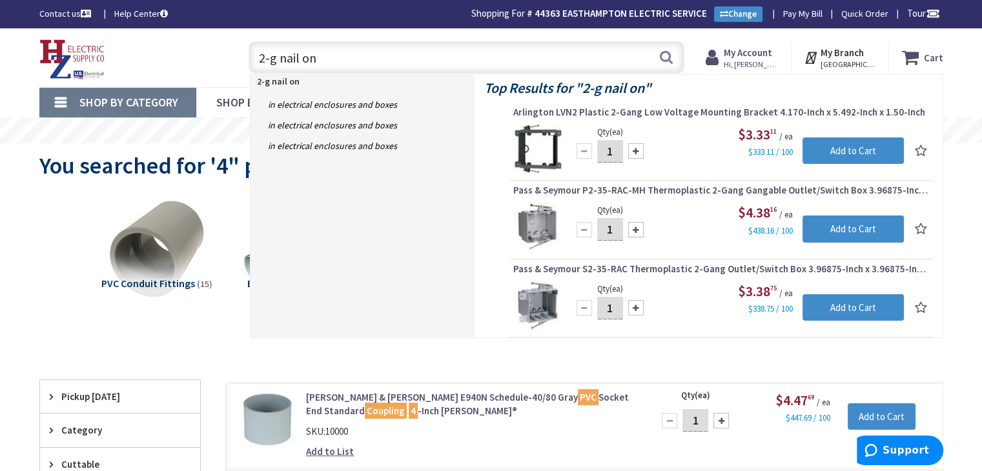
drag, startPoint x: 155, startPoint y: 63, endPoint x: 123, endPoint y: 63, distance: 32.3
click at [123, 63] on div "Toggle Nav 2-g nail on 2-g nail on Search Cart My Cart Close" at bounding box center [491, 57] width 923 height 43
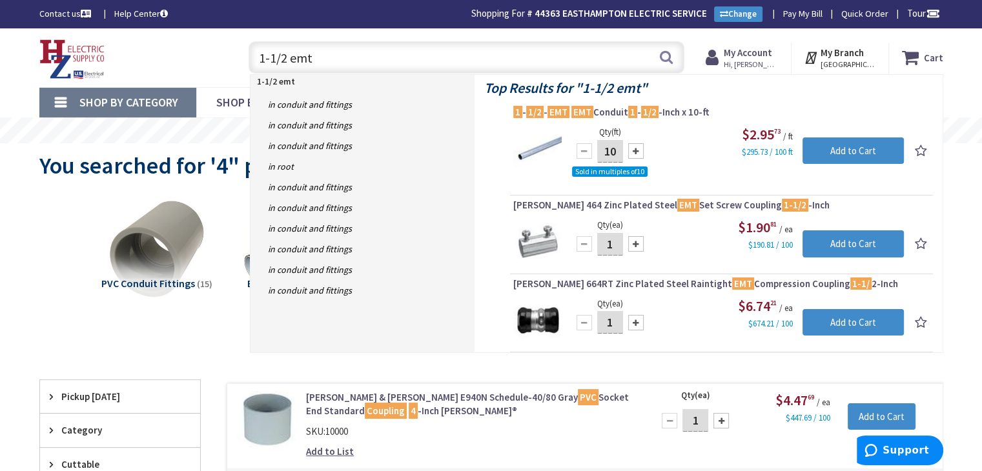
drag, startPoint x: 361, startPoint y: 58, endPoint x: 98, endPoint y: 39, distance: 263.4
click at [108, 45] on div "Toggle Nav 1-1/2 emt 1-1/2 emt Search Cart My Cart Close" at bounding box center [491, 57] width 923 height 43
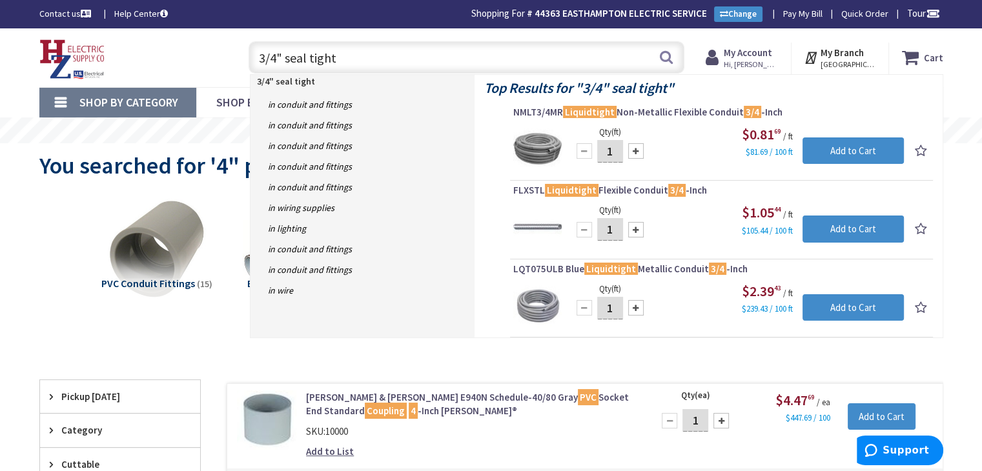
drag, startPoint x: 351, startPoint y: 65, endPoint x: 286, endPoint y: 70, distance: 65.4
click at [286, 70] on input "3/4" seal tight" at bounding box center [467, 57] width 436 height 32
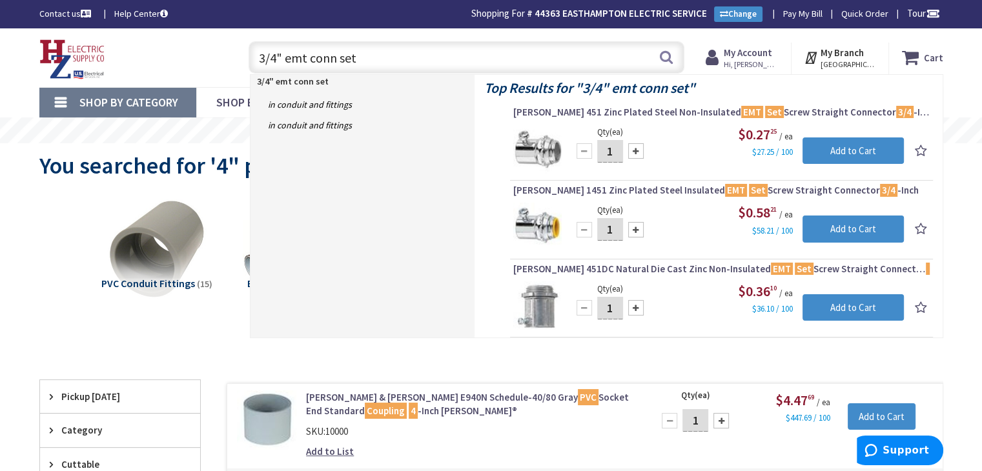
drag, startPoint x: 378, startPoint y: 59, endPoint x: 112, endPoint y: 24, distance: 268.9
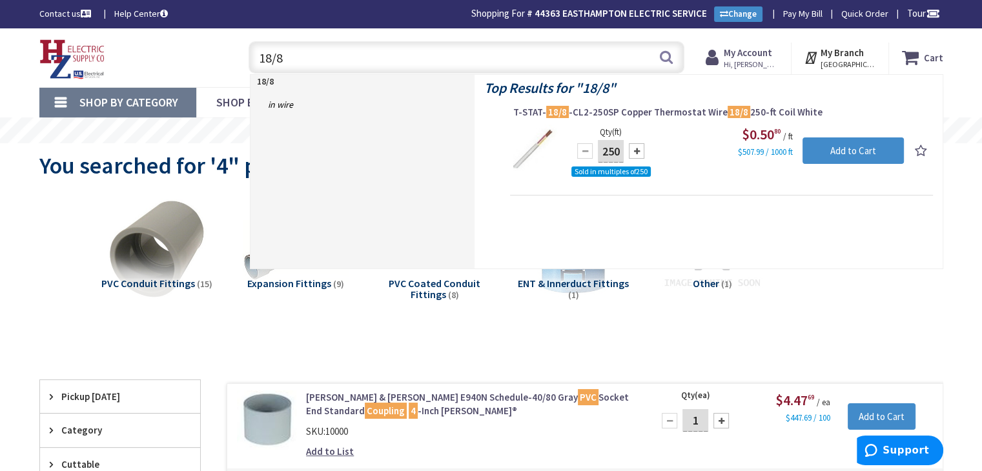
drag, startPoint x: 310, startPoint y: 60, endPoint x: 183, endPoint y: 43, distance: 128.3
click at [183, 43] on div "Toggle Nav 18/8 18/8 Search Cart My Cart Close" at bounding box center [491, 57] width 923 height 43
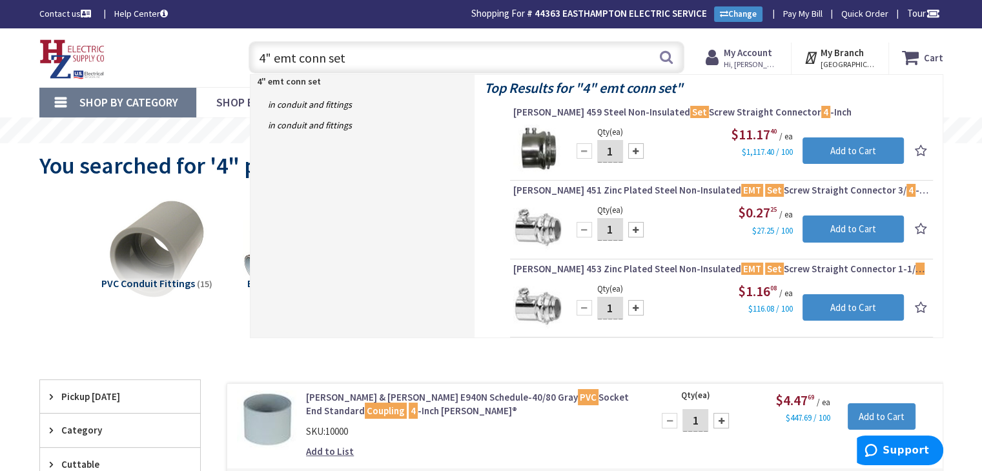
drag, startPoint x: 362, startPoint y: 58, endPoint x: 274, endPoint y: 63, distance: 87.3
click at [274, 63] on input "4" emt conn set" at bounding box center [467, 57] width 436 height 32
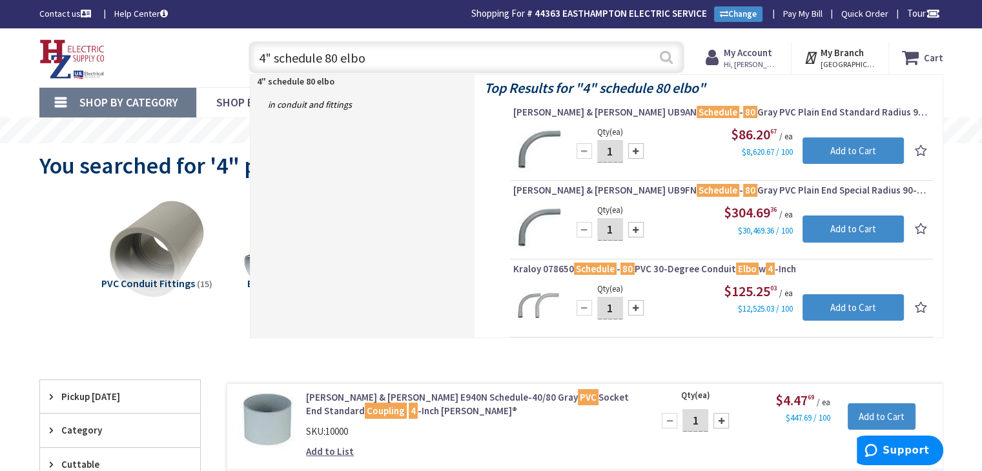
type input "4" schedule 80 elbo"
click at [660, 54] on button "Search" at bounding box center [666, 57] width 17 height 29
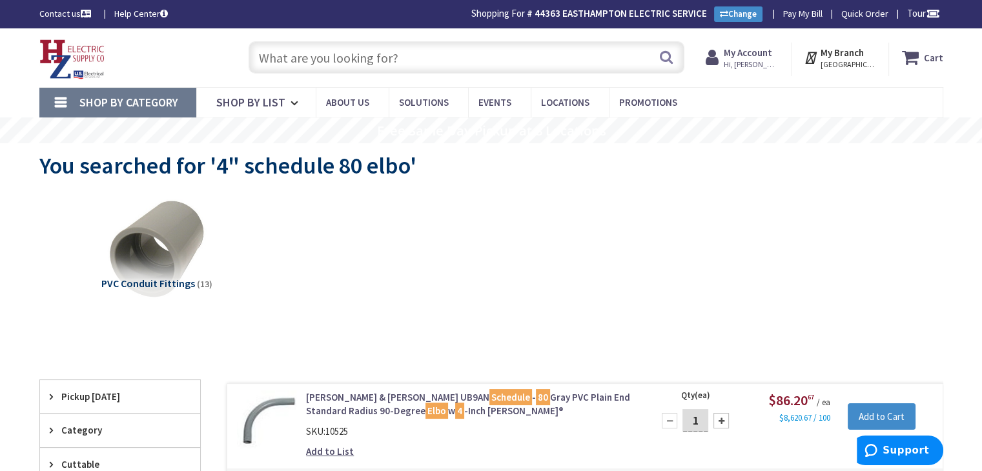
click at [282, 57] on input "text" at bounding box center [467, 57] width 436 height 32
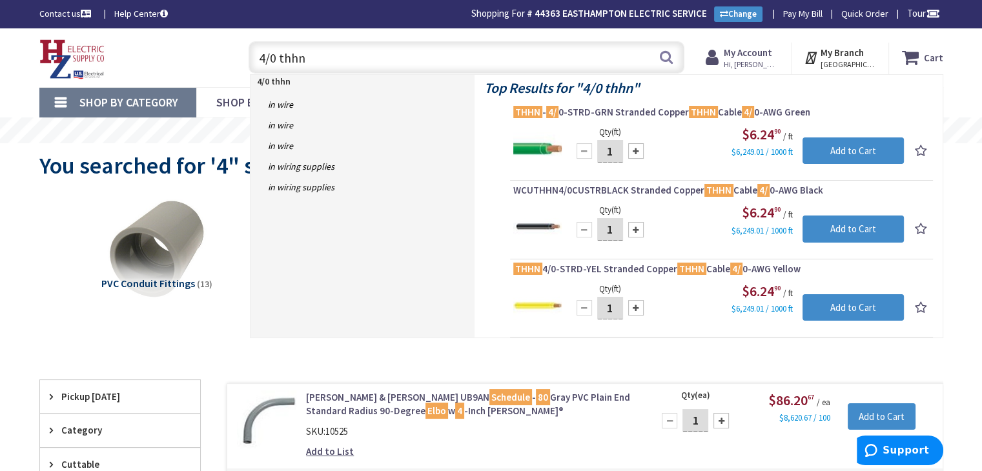
drag, startPoint x: 323, startPoint y: 55, endPoint x: 191, endPoint y: 55, distance: 131.7
click at [191, 55] on div "Toggle Nav 4/0 thhn 4/0 thhn Search Cart My Cart Close" at bounding box center [491, 57] width 923 height 43
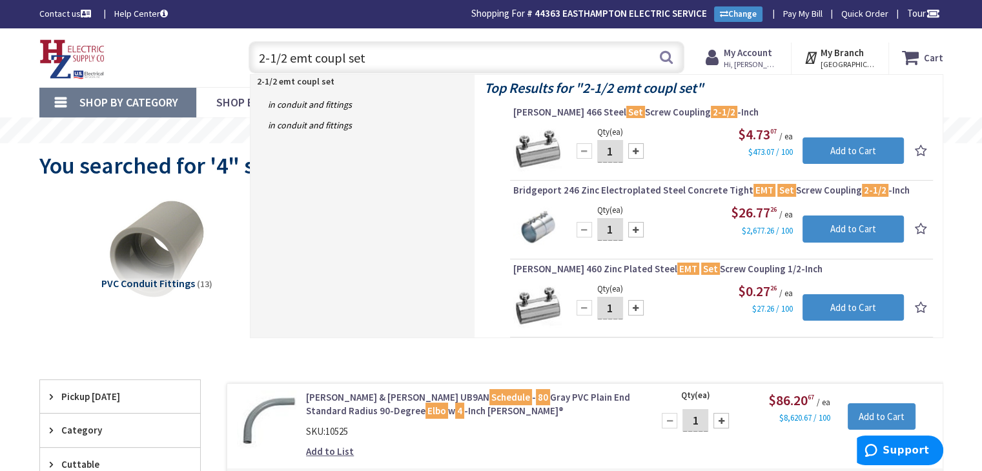
drag, startPoint x: 369, startPoint y: 57, endPoint x: 256, endPoint y: 51, distance: 113.8
click at [256, 51] on input "2-1/2 emt coupl set" at bounding box center [467, 57] width 436 height 32
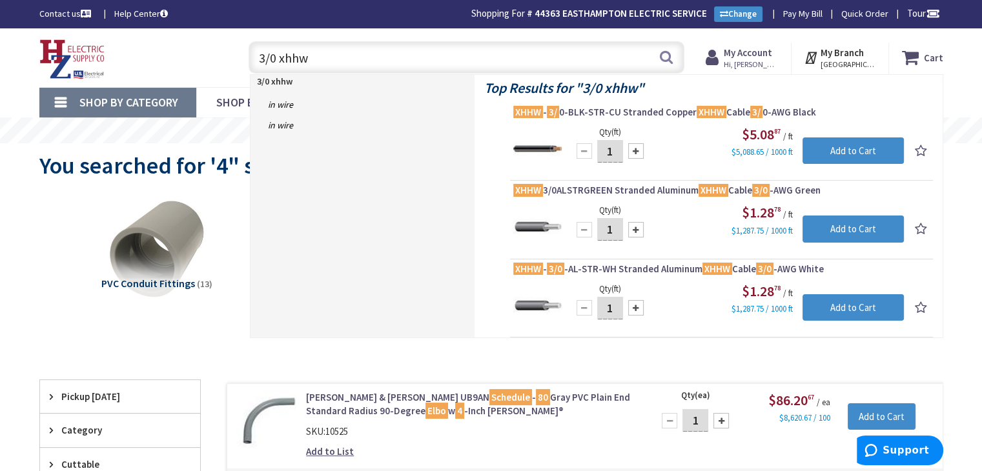
click at [266, 56] on input "3/0 xhhw" at bounding box center [467, 57] width 436 height 32
click at [98, 39] on div "Toggle Nav 1/0 xhhw 1/0 xhhw Search Cart My Cart Close" at bounding box center [491, 57] width 923 height 43
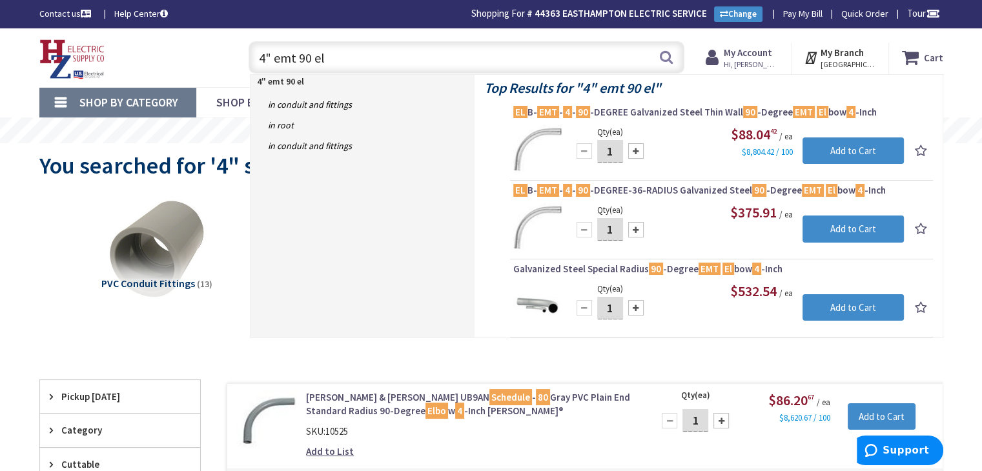
drag, startPoint x: 337, startPoint y: 57, endPoint x: 61, endPoint y: 11, distance: 280.2
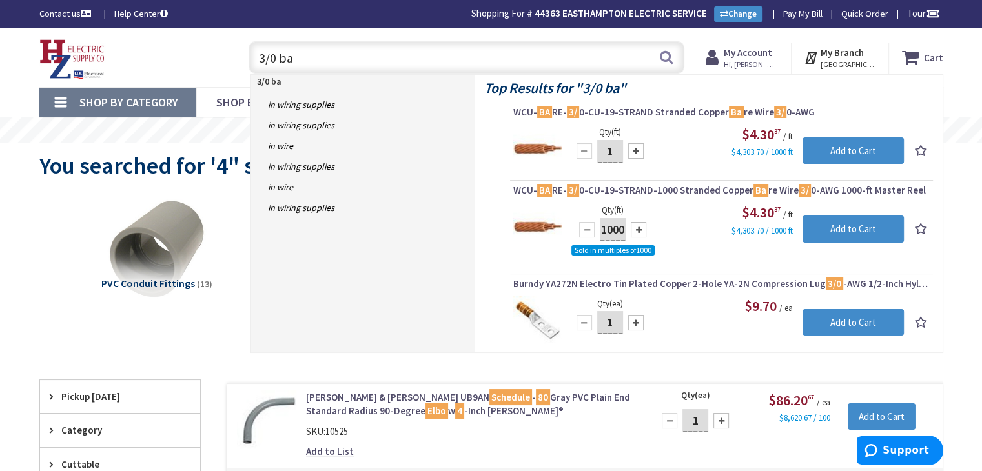
drag, startPoint x: 217, startPoint y: 47, endPoint x: 150, endPoint y: 28, distance: 69.7
click at [152, 29] on div "Skip to Content Toggle Nav 3/0 ba 3/0 ba Search Cart My Cart Close" at bounding box center [491, 57] width 968 height 59
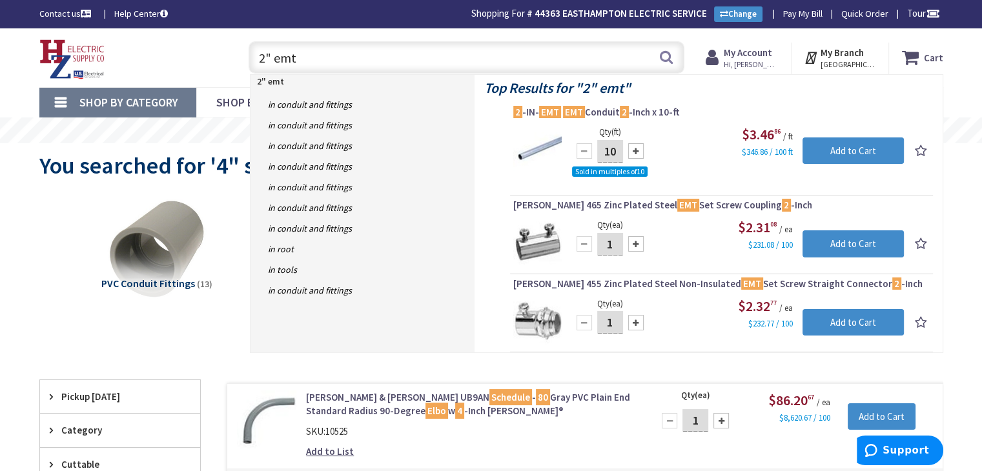
drag, startPoint x: 327, startPoint y: 59, endPoint x: 143, endPoint y: 21, distance: 187.9
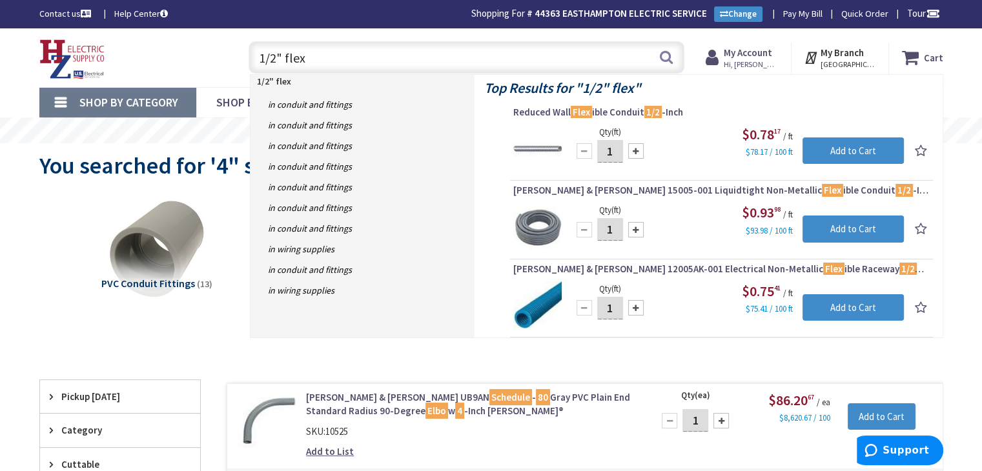
drag, startPoint x: 284, startPoint y: 55, endPoint x: 110, endPoint y: 45, distance: 174.0
click at [110, 45] on div "Toggle Nav 1/2" flex 1/2" flex Search Cart My Cart Close" at bounding box center [491, 57] width 923 height 43
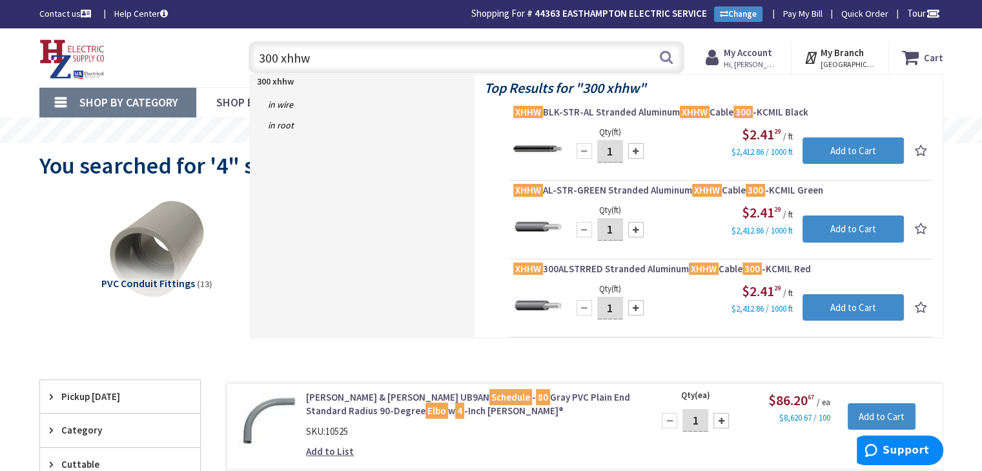
drag, startPoint x: 320, startPoint y: 54, endPoint x: 203, endPoint y: 32, distance: 119.5
click at [203, 32] on div "Skip to Content Toggle Nav 300 xhhw 300 xhhw Search Cart My Cart Close" at bounding box center [491, 57] width 968 height 59
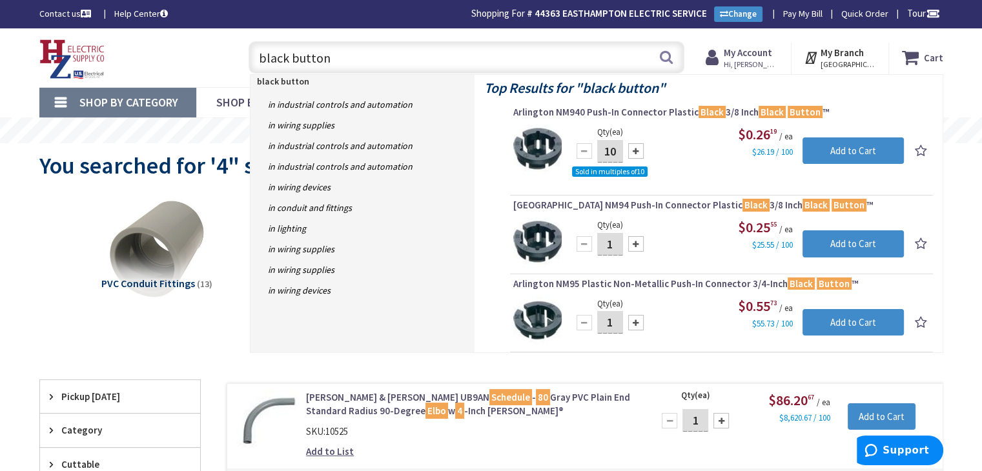
drag, startPoint x: 263, startPoint y: 44, endPoint x: 217, endPoint y: 39, distance: 46.7
click at [217, 39] on div "Toggle Nav black button black button Search Cart My Cart Close" at bounding box center [491, 57] width 923 height 43
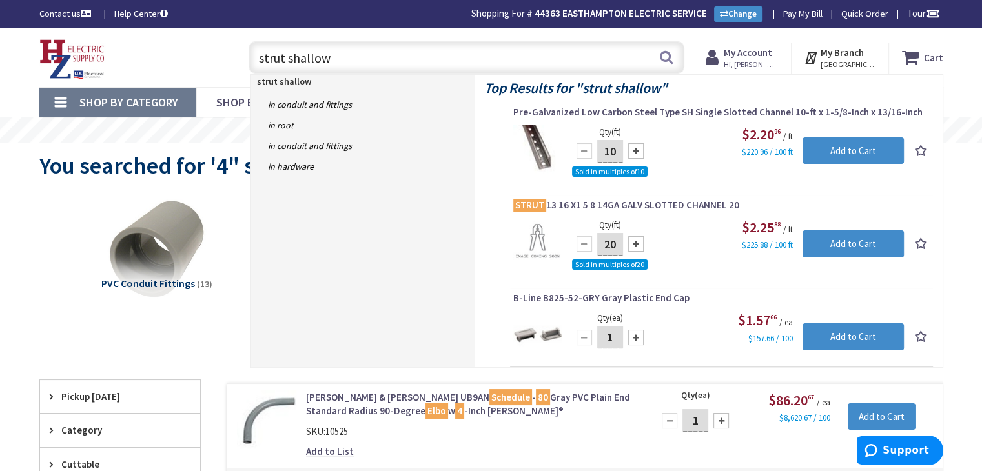
drag, startPoint x: 347, startPoint y: 59, endPoint x: 85, endPoint y: 17, distance: 266.0
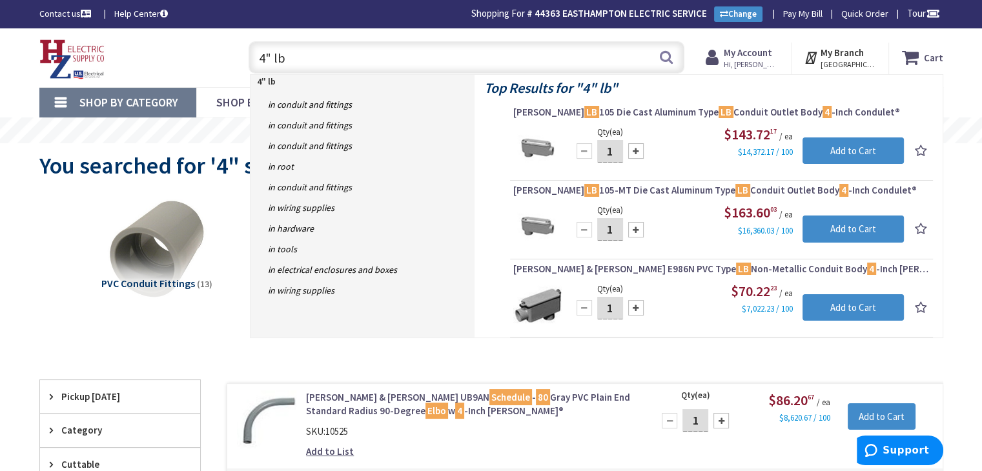
drag, startPoint x: 200, startPoint y: 45, endPoint x: 158, endPoint y: 39, distance: 42.9
click at [158, 39] on div "Toggle Nav 4" lb 4" lb Search Cart My Cart Close" at bounding box center [491, 57] width 923 height 43
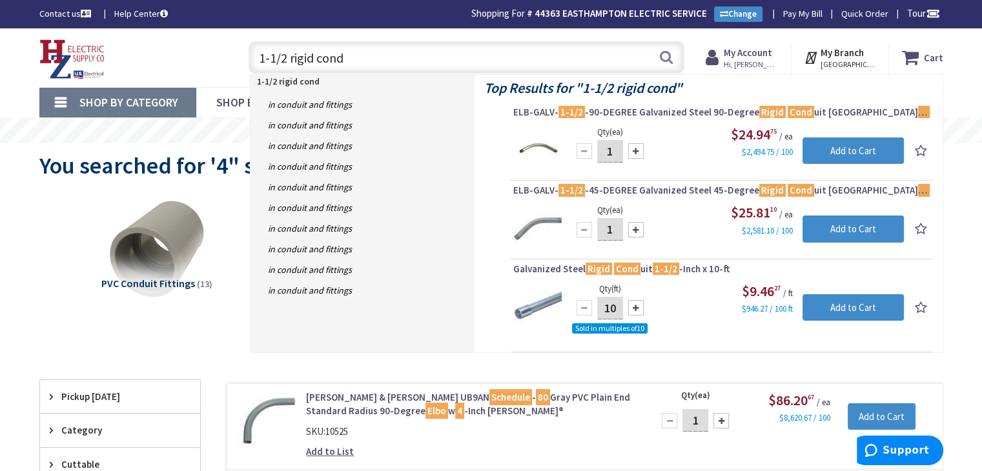
drag, startPoint x: 356, startPoint y: 55, endPoint x: 227, endPoint y: 35, distance: 130.7
click at [248, 37] on div "1-1/2 rigid cond 1-1/2 rigid cond Search" at bounding box center [463, 56] width 442 height 41
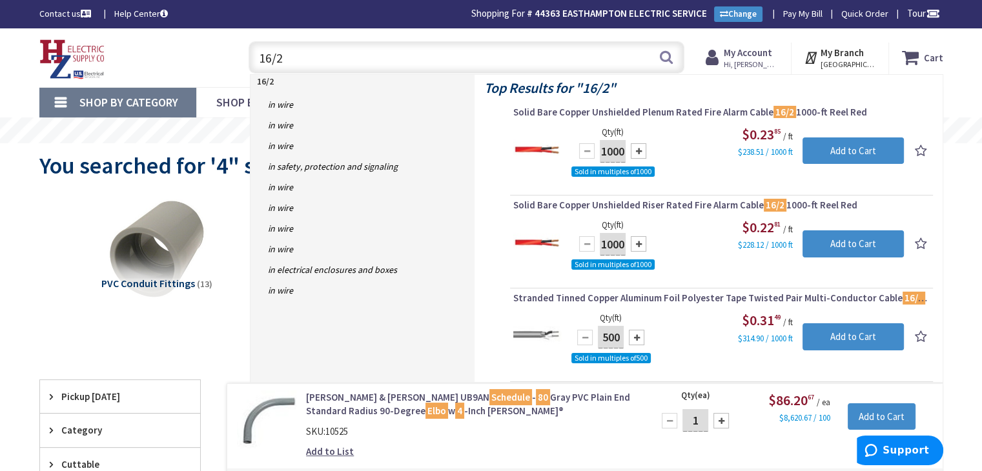
drag, startPoint x: 330, startPoint y: 65, endPoint x: 210, endPoint y: 40, distance: 122.7
click at [210, 41] on div "Toggle Nav 16/2 16/2 Search Cart My Cart Close" at bounding box center [491, 57] width 923 height 43
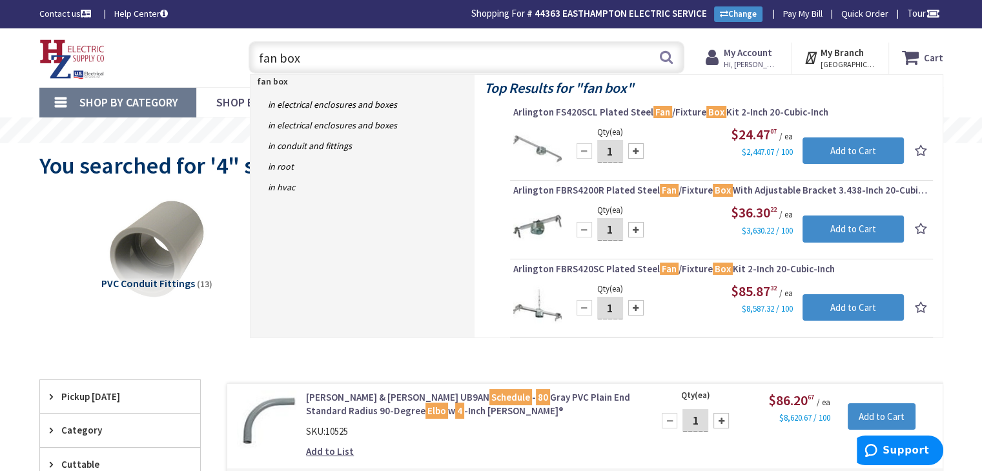
click at [147, 29] on div "Skip to Content Toggle Nav fan box fan box Search Cart My Cart Close" at bounding box center [491, 57] width 968 height 59
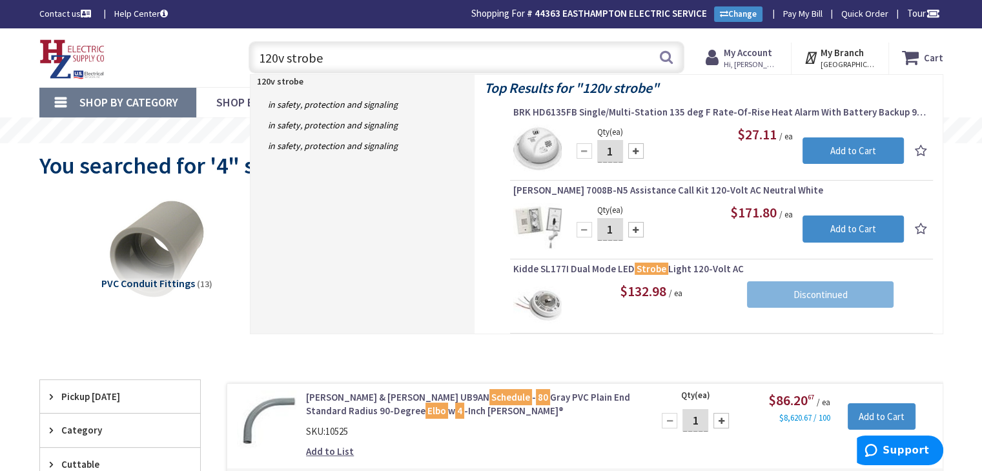
drag, startPoint x: 331, startPoint y: 57, endPoint x: 174, endPoint y: 40, distance: 158.5
click at [174, 40] on div "Toggle Nav 120v strobe 120v strobe Search Cart My Cart Close" at bounding box center [491, 57] width 923 height 43
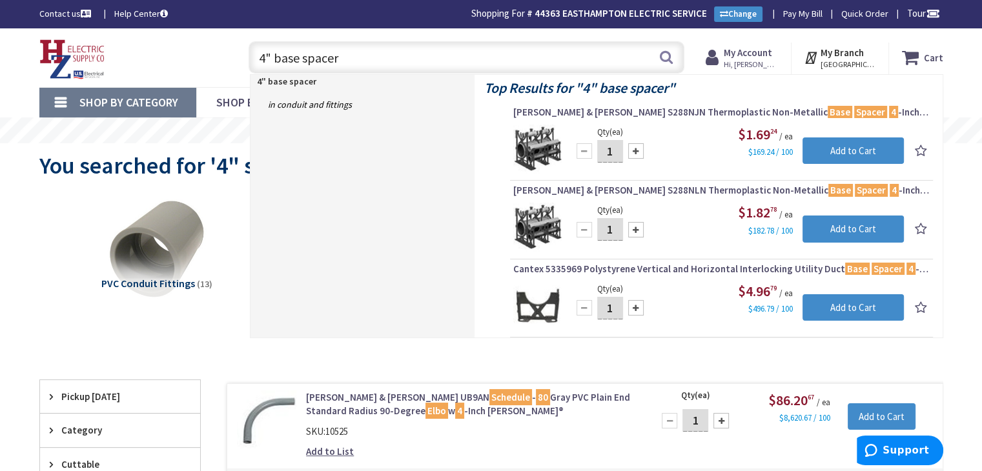
drag, startPoint x: 363, startPoint y: 59, endPoint x: 9, endPoint y: 36, distance: 355.2
click at [0, 35] on div "Skip to Content Toggle Nav 4" base spacer 4" base spacer Search Cart My Cart Cl…" at bounding box center [491, 57] width 982 height 59
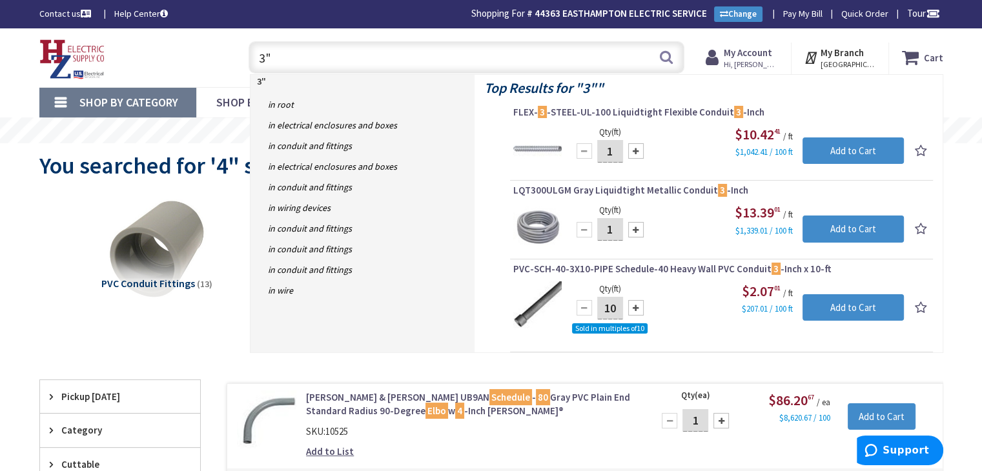
drag, startPoint x: 9, startPoint y: 36, endPoint x: 287, endPoint y: 54, distance: 278.2
click at [287, 54] on input "3"" at bounding box center [467, 57] width 436 height 32
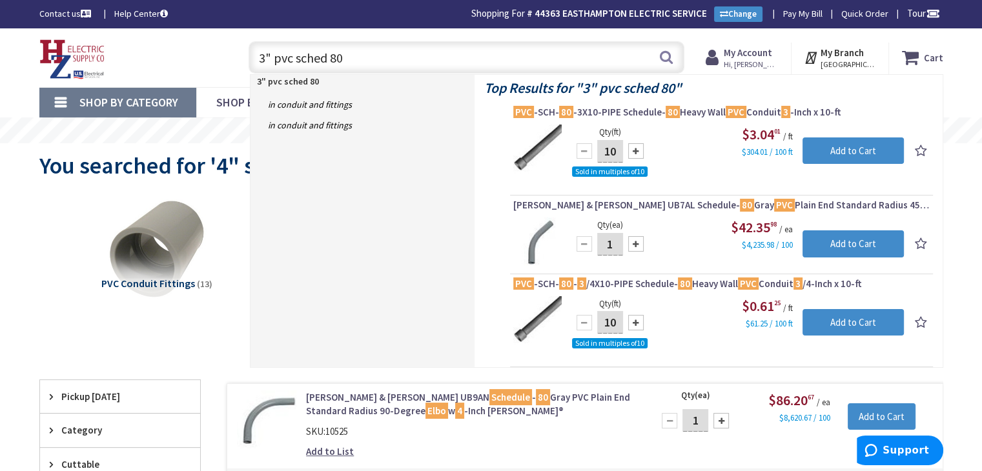
drag, startPoint x: 364, startPoint y: 64, endPoint x: 90, endPoint y: 21, distance: 277.7
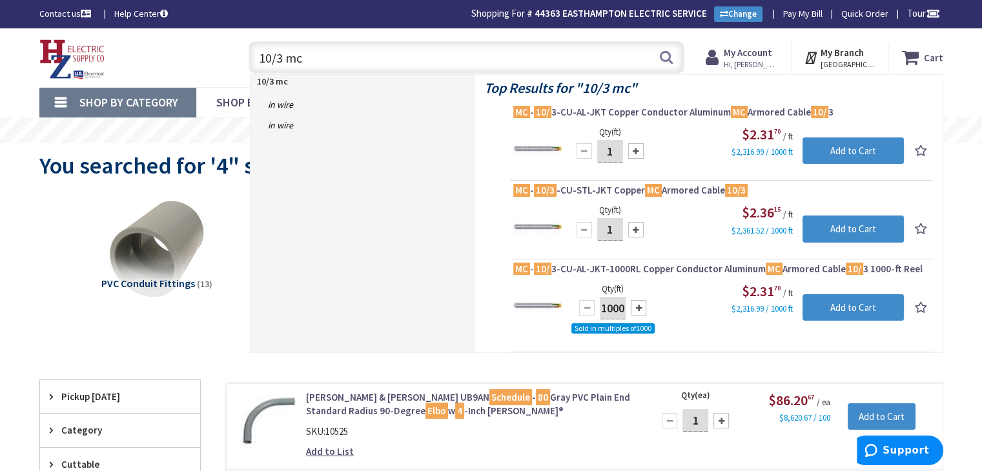
drag, startPoint x: 237, startPoint y: 52, endPoint x: 134, endPoint y: 39, distance: 103.4
click at [136, 39] on div "Toggle Nav 10/3 mc 10/3 mc Search Cart My Cart Close" at bounding box center [491, 57] width 923 height 43
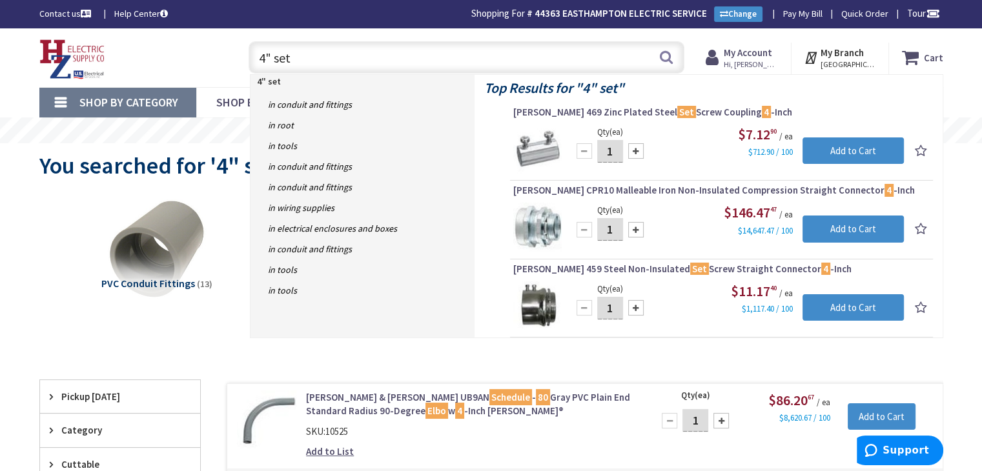
drag, startPoint x: 329, startPoint y: 55, endPoint x: 150, endPoint y: 41, distance: 179.4
click at [150, 41] on div "Toggle Nav 4" set 4" set Search Cart My Cart Close" at bounding box center [491, 57] width 923 height 43
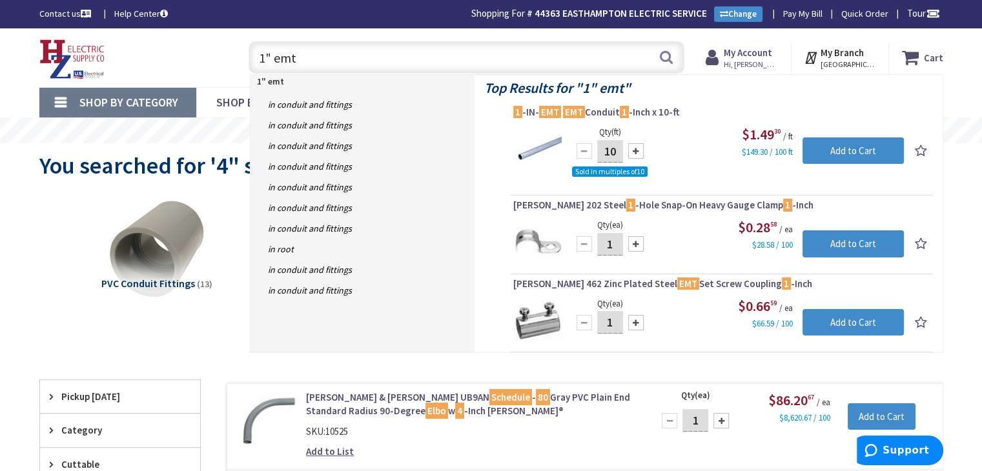
drag, startPoint x: 301, startPoint y: 52, endPoint x: 160, endPoint y: 37, distance: 142.2
click at [160, 39] on div "Toggle Nav 1" emt 1" emt Search Cart My Cart Close" at bounding box center [491, 57] width 923 height 43
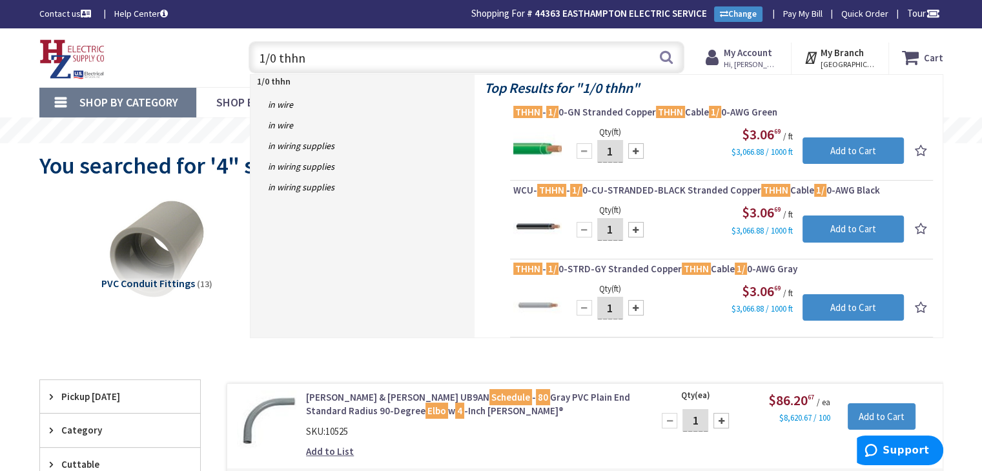
drag, startPoint x: 263, startPoint y: 46, endPoint x: 141, endPoint y: 19, distance: 125.1
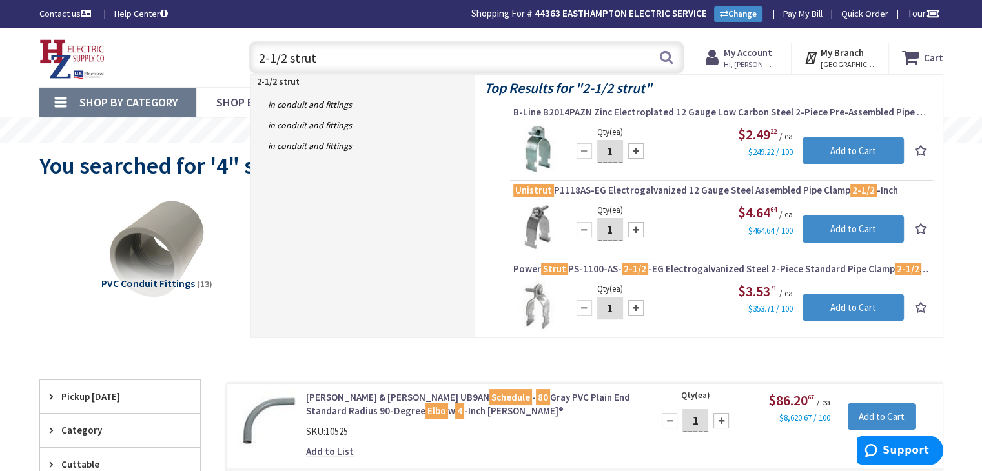
drag, startPoint x: 351, startPoint y: 52, endPoint x: 60, endPoint y: 35, distance: 291.0
click at [66, 37] on div "Toggle Nav 2-1/2 strut 2-1/2 strut Search Cart My Cart Close" at bounding box center [491, 57] width 923 height 43
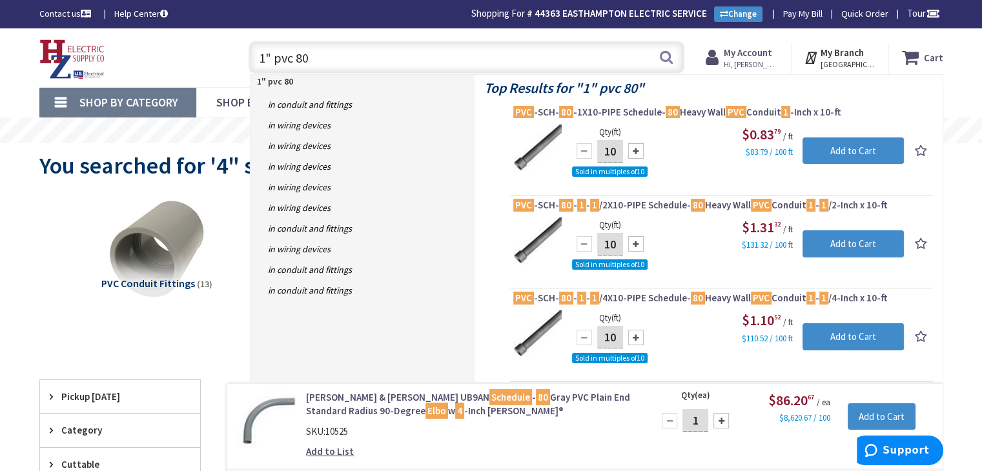
drag, startPoint x: 319, startPoint y: 56, endPoint x: 135, endPoint y: 32, distance: 185.6
click at [135, 32] on div "Skip to Content Toggle Nav 1" pvc 80 1" pvc 80 Search Cart My Cart Close" at bounding box center [491, 57] width 968 height 59
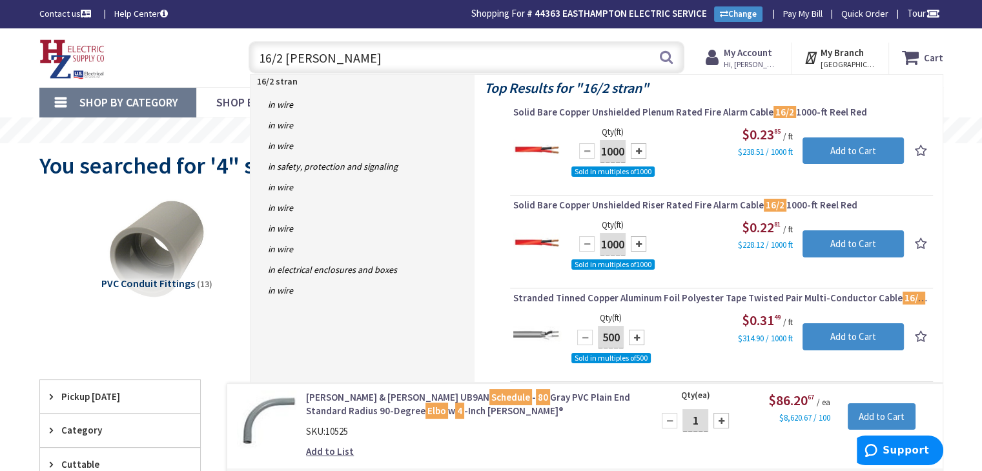
type input "16/2 stranded"
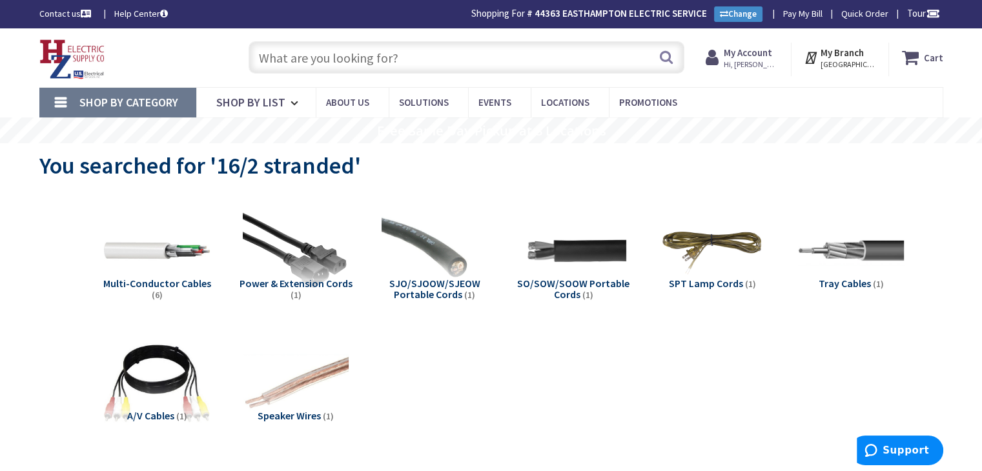
click at [297, 61] on input "text" at bounding box center [467, 57] width 436 height 32
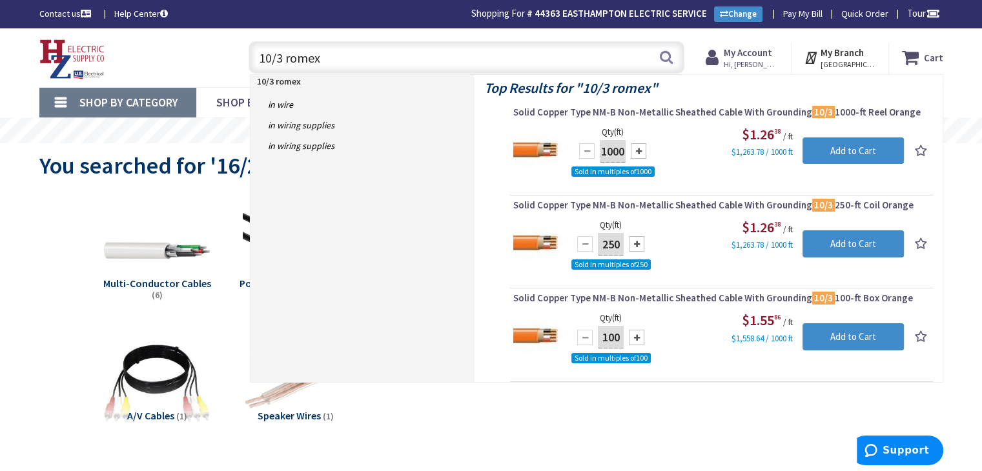
click at [271, 58] on input "10/3 romex" at bounding box center [467, 57] width 436 height 32
type input "12/3 romex"
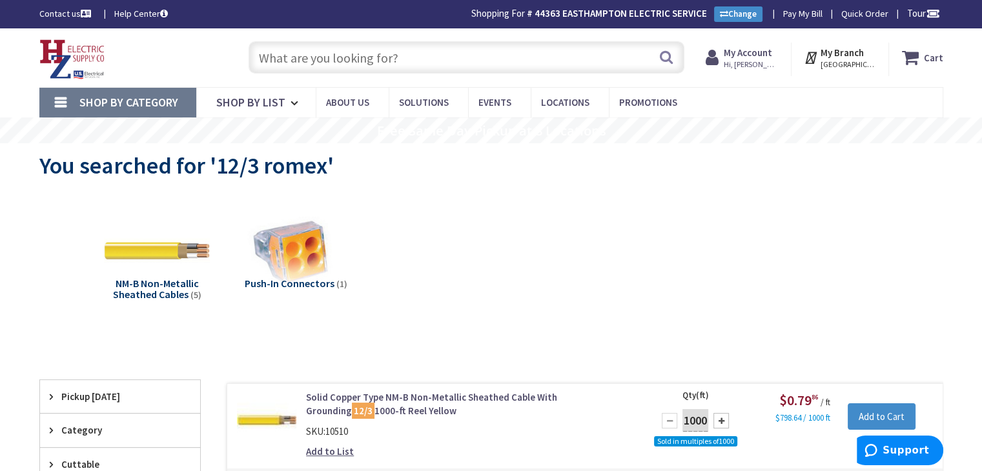
click at [312, 62] on input "text" at bounding box center [467, 57] width 436 height 32
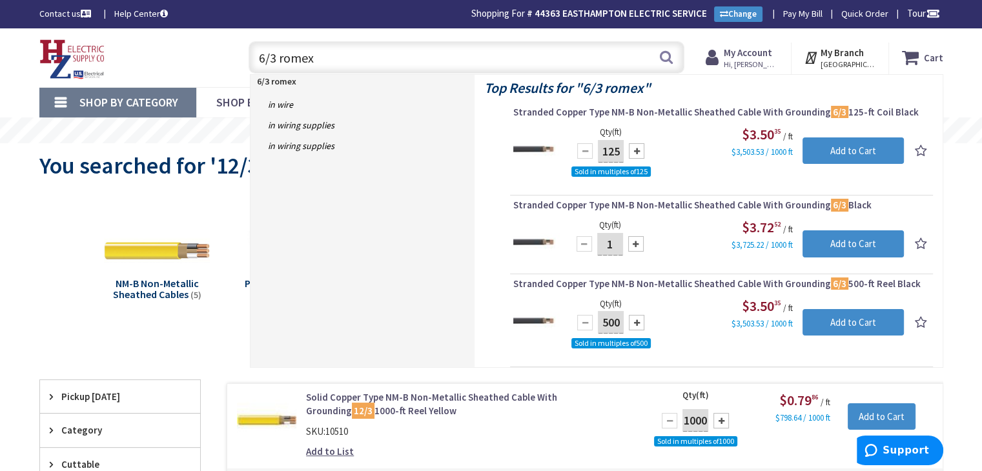
drag, startPoint x: 279, startPoint y: 58, endPoint x: 258, endPoint y: 54, distance: 21.7
click at [254, 55] on input "6/3 romex" at bounding box center [467, 57] width 436 height 32
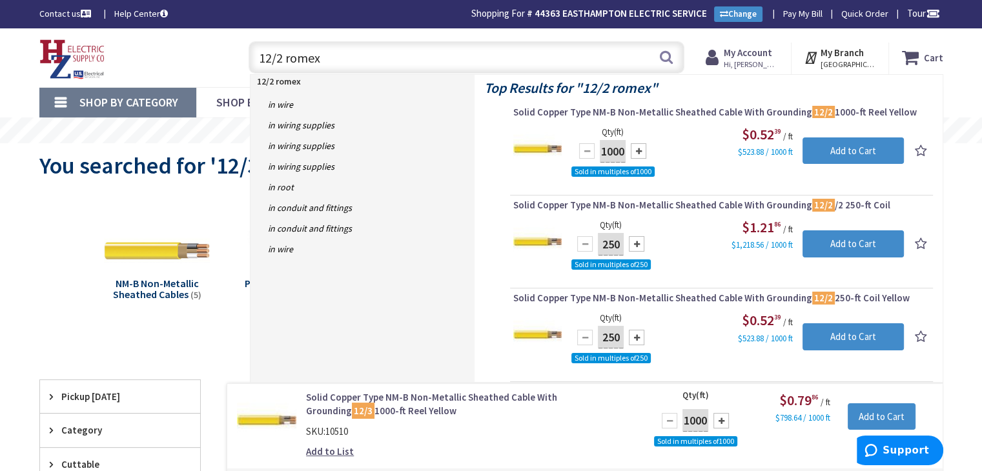
drag, startPoint x: 324, startPoint y: 61, endPoint x: 284, endPoint y: 57, distance: 40.2
click at [284, 57] on input "12/2 romex" at bounding box center [467, 57] width 436 height 32
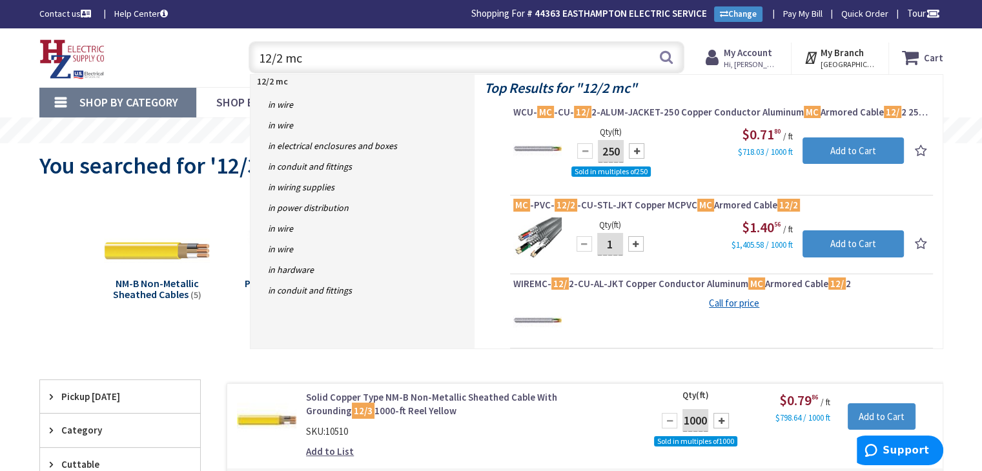
drag, startPoint x: 318, startPoint y: 61, endPoint x: 204, endPoint y: 47, distance: 114.5
click at [205, 50] on div "Toggle Nav 12/2 mc 12/2 mc Search Cart My Cart Close" at bounding box center [491, 57] width 923 height 43
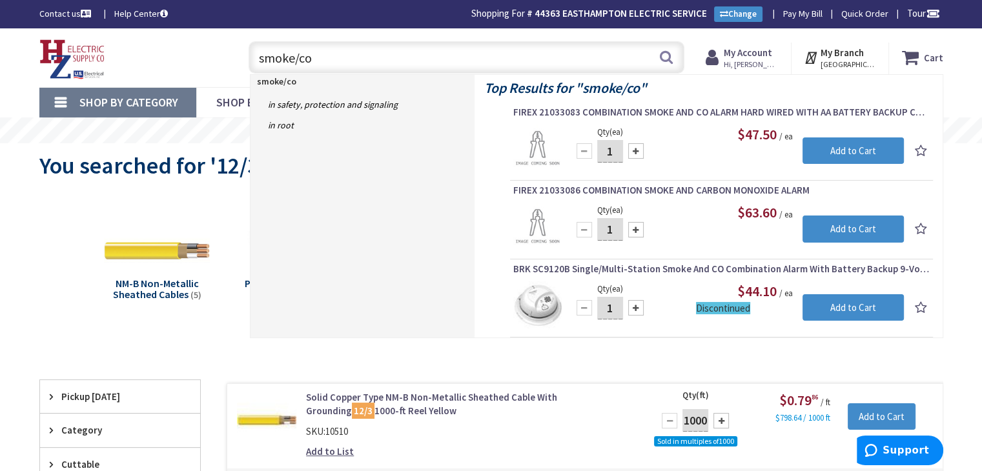
type input "smoke/co"
click at [668, 56] on button "Search" at bounding box center [666, 57] width 17 height 29
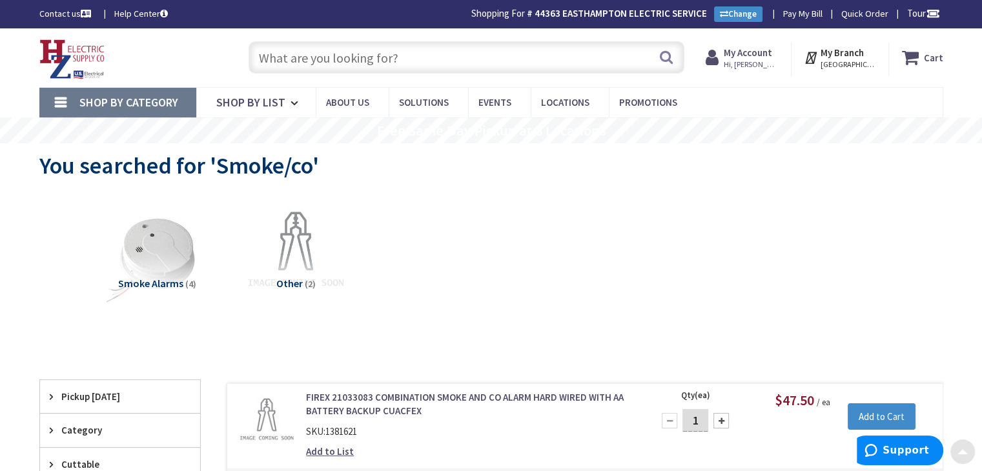
click at [291, 55] on input "text" at bounding box center [467, 57] width 436 height 32
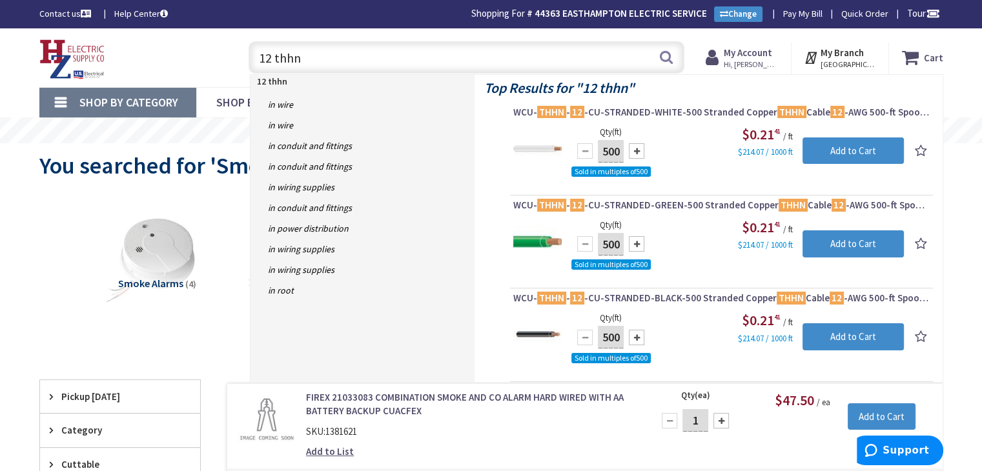
click at [269, 60] on input "12 thhn" at bounding box center [467, 57] width 436 height 32
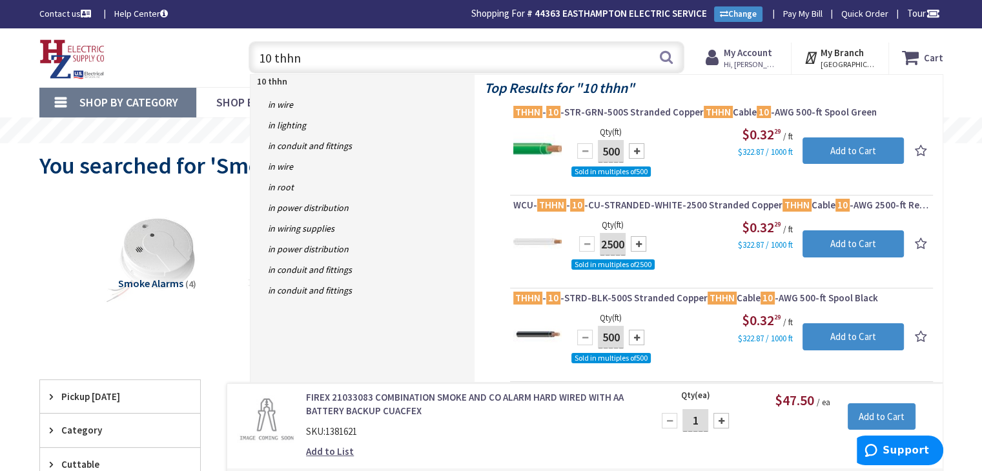
click at [207, 41] on div "Toggle Nav 10 thhn 10 thhn Search Cart My Cart Close" at bounding box center [491, 57] width 923 height 43
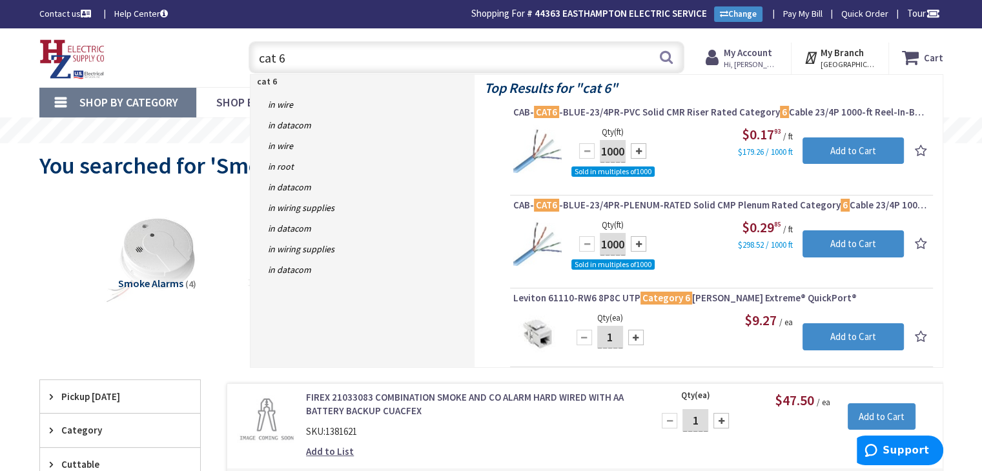
drag, startPoint x: 320, startPoint y: 59, endPoint x: 143, endPoint y: 34, distance: 178.7
click at [144, 34] on div "Skip to Content Toggle Nav cat 6 cat 6 Search Cart My Cart Close" at bounding box center [491, 57] width 968 height 59
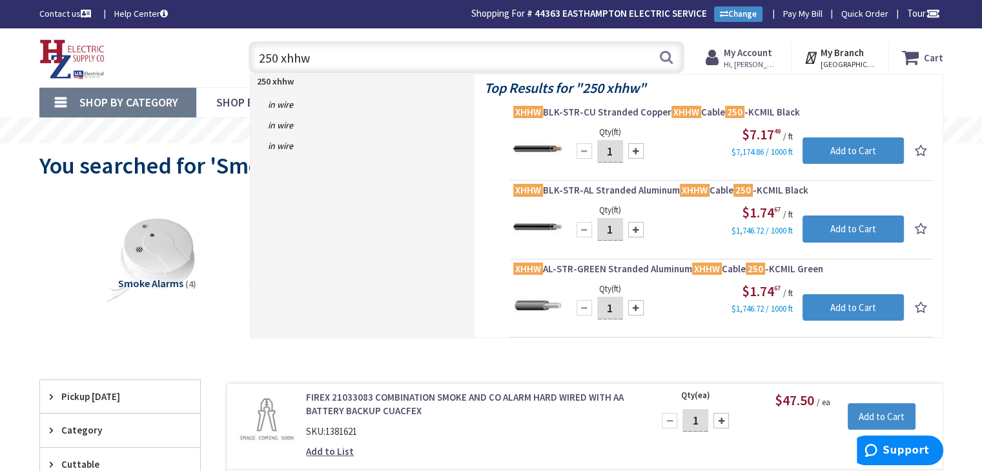
drag, startPoint x: 331, startPoint y: 60, endPoint x: 212, endPoint y: 57, distance: 118.8
click at [212, 57] on div "Toggle Nav 250 xhhw 250 xhhw Search Cart My Cart Close" at bounding box center [491, 57] width 923 height 43
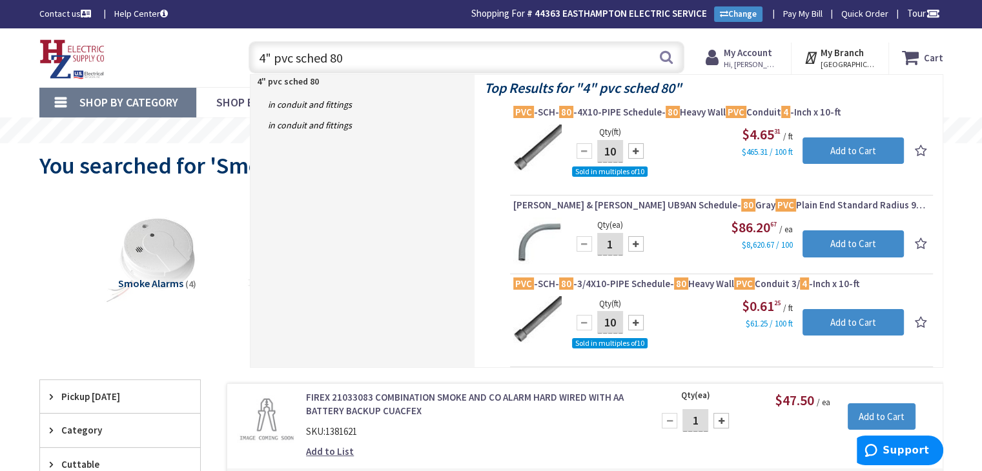
drag, startPoint x: 227, startPoint y: 31, endPoint x: 135, endPoint y: 12, distance: 93.7
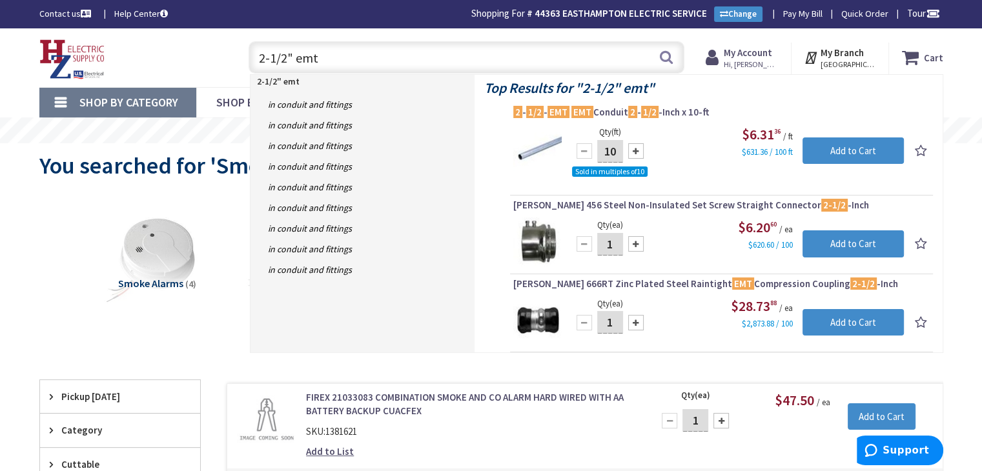
drag, startPoint x: 343, startPoint y: 57, endPoint x: 196, endPoint y: 39, distance: 147.6
click at [199, 39] on div "Toggle Nav 2-1/2" emt 2-1/2" emt Search Cart My Cart Close" at bounding box center [491, 57] width 923 height 43
type input "rg6"
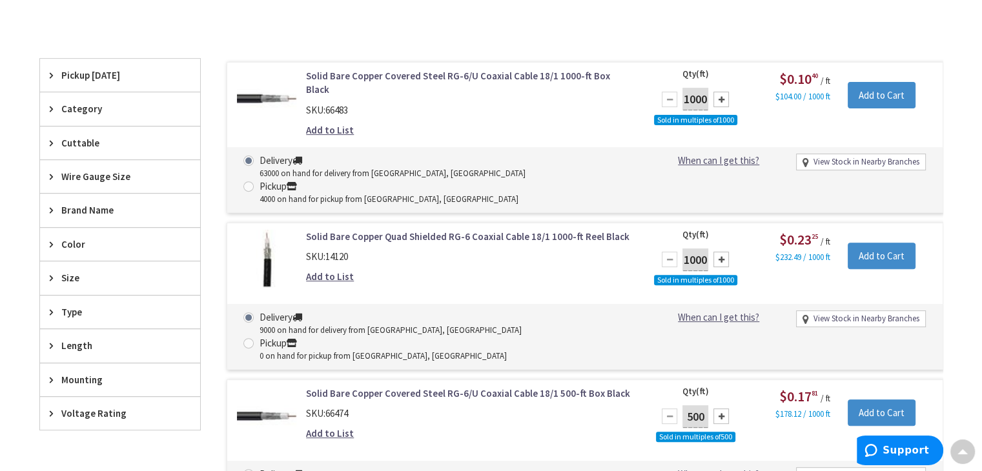
click at [834, 156] on link "View Stock in Nearby Branches" at bounding box center [866, 162] width 106 height 12
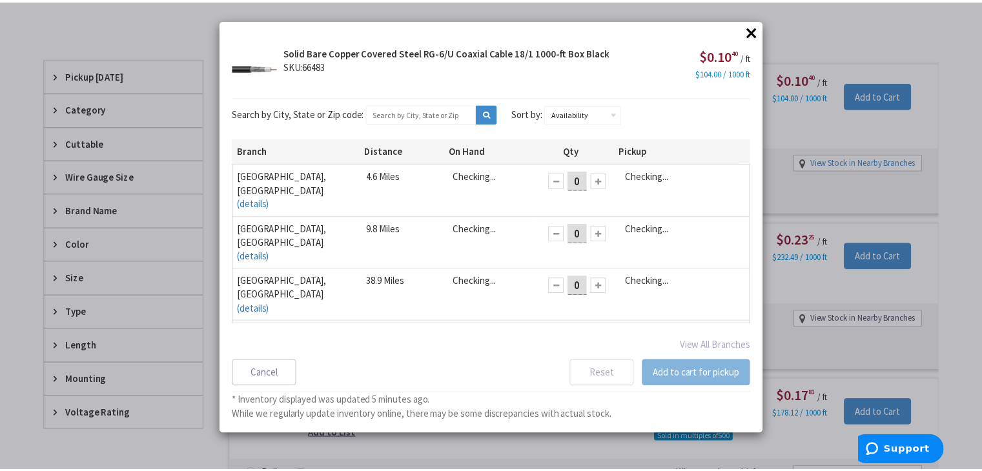
scroll to position [453, 0]
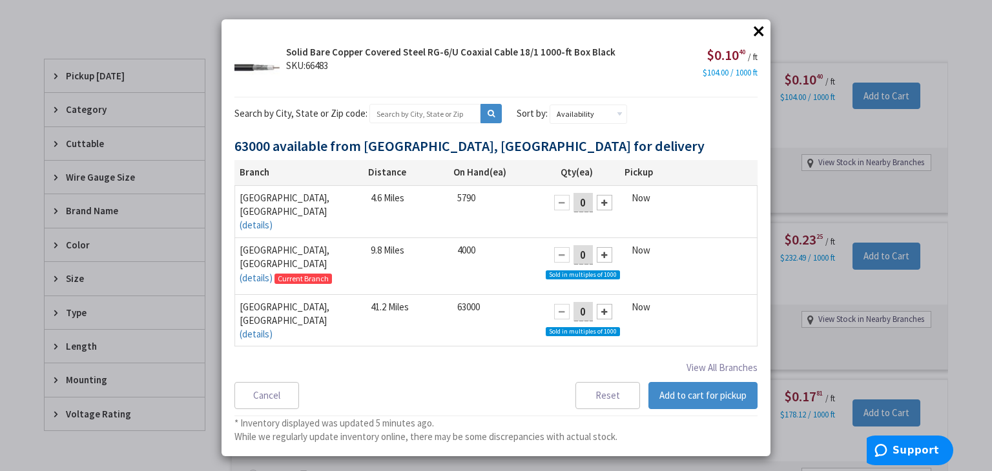
click at [762, 34] on button "×" at bounding box center [758, 30] width 19 height 19
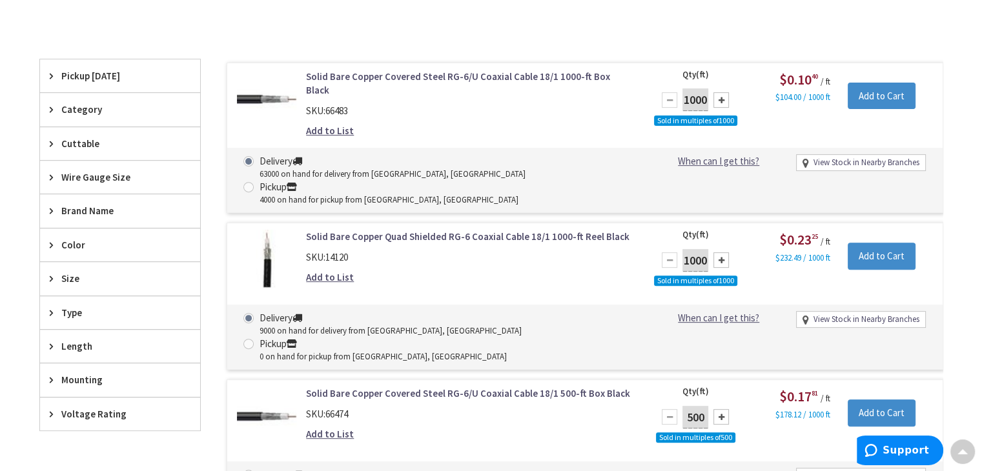
click at [886, 314] on link "View Stock in Nearby Branches" at bounding box center [866, 320] width 106 height 12
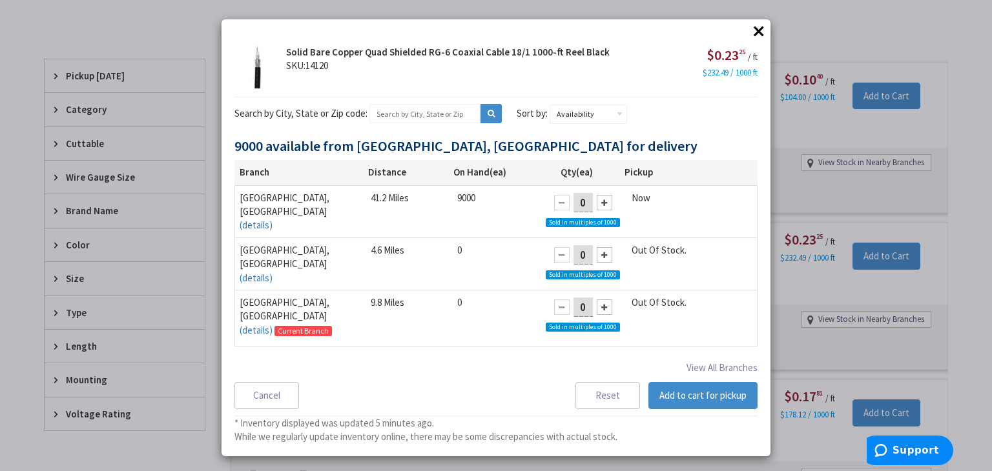
click at [751, 28] on button "×" at bounding box center [758, 30] width 19 height 19
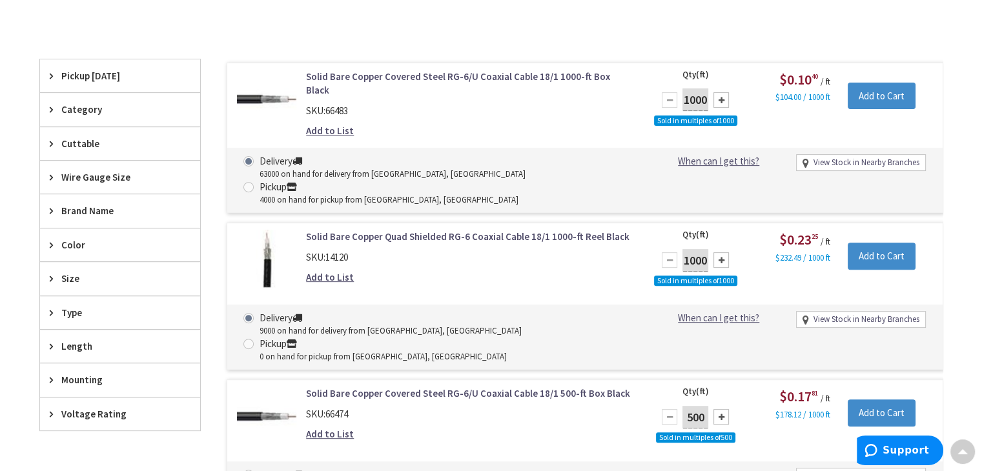
click at [853, 471] on link "View Stock in Nearby Branches" at bounding box center [866, 477] width 106 height 12
select select "data-availability"
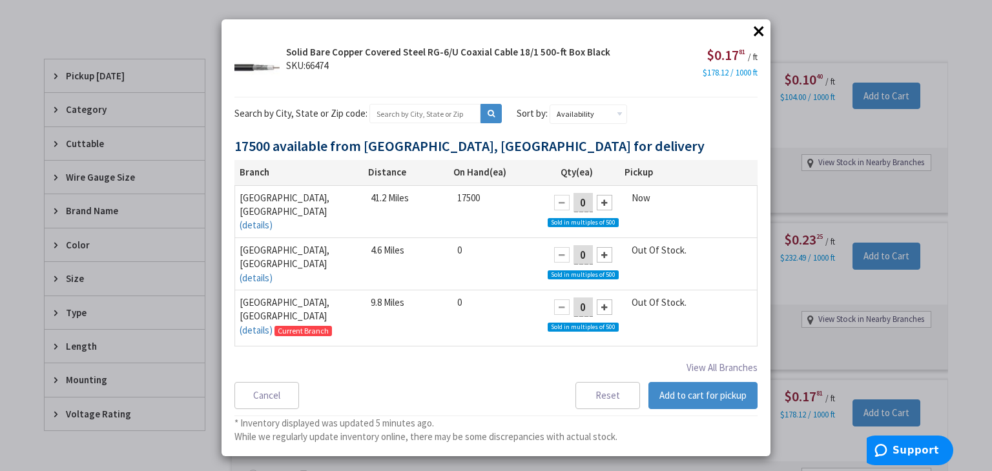
click at [749, 26] on button "×" at bounding box center [758, 30] width 19 height 19
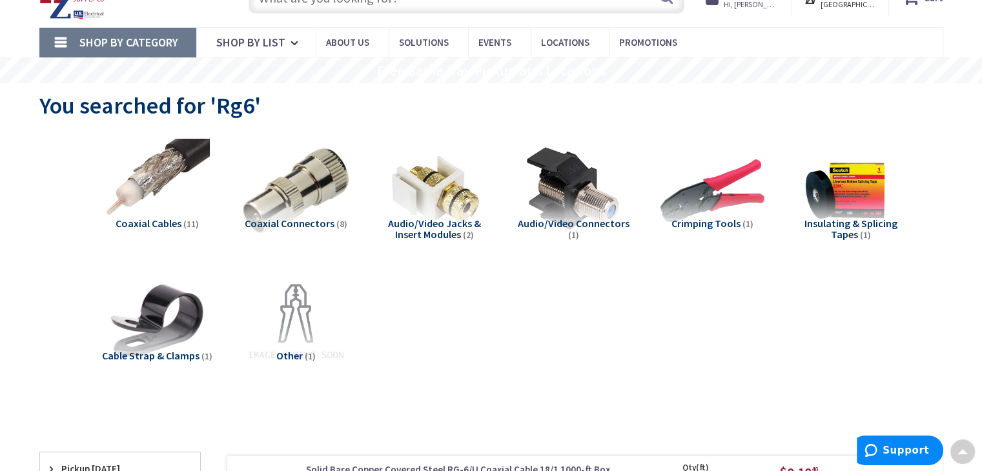
scroll to position [0, 0]
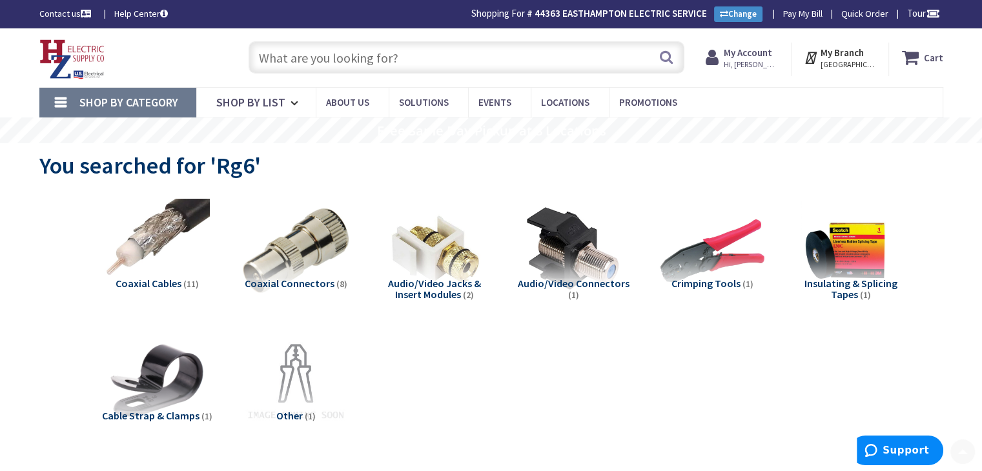
click at [294, 59] on input "text" at bounding box center [467, 57] width 436 height 32
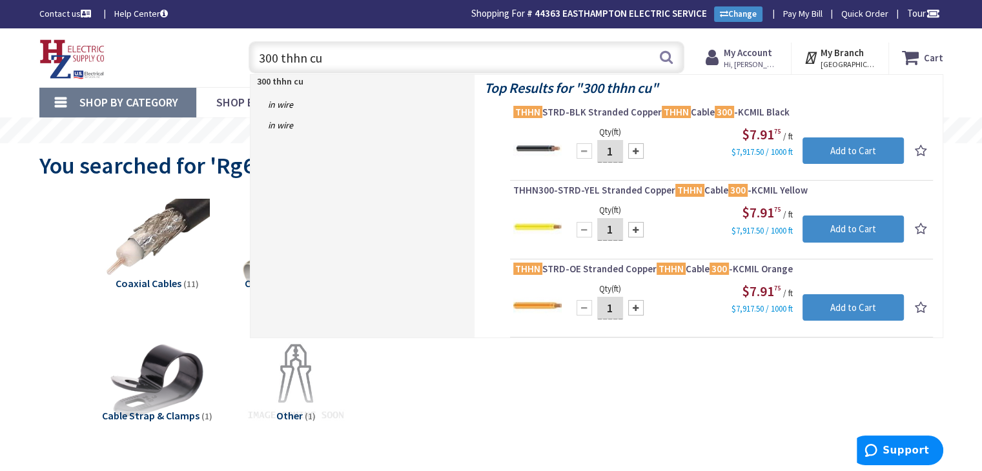
drag, startPoint x: 332, startPoint y: 60, endPoint x: 104, endPoint y: 45, distance: 228.4
click at [104, 45] on div "Toggle Nav 300 thhn cu 300 thhn cu Search Cart My Cart Close" at bounding box center [491, 57] width 923 height 43
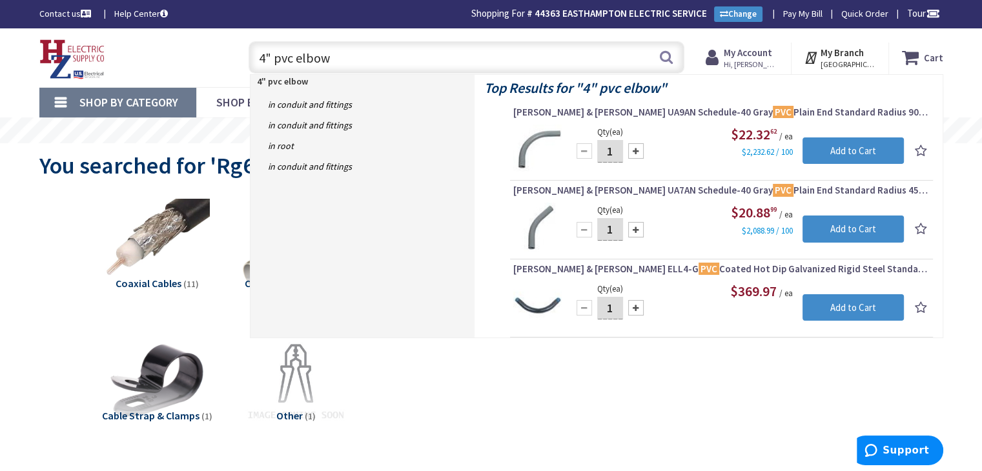
drag, startPoint x: 226, startPoint y: 40, endPoint x: 146, endPoint y: 34, distance: 80.3
click at [167, 36] on div "Toggle Nav 4" pvc elbow 4" pvc elbow Search Cart My Cart Close" at bounding box center [491, 57] width 923 height 43
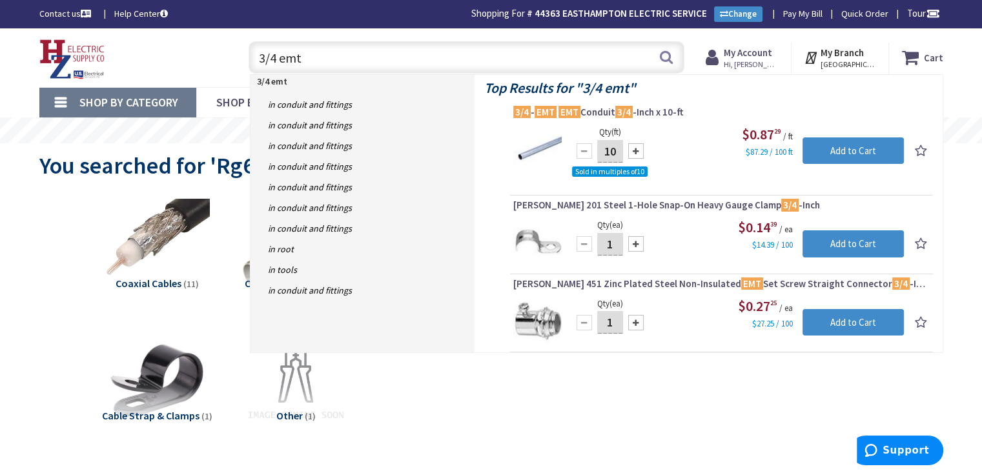
drag, startPoint x: 315, startPoint y: 67, endPoint x: 266, endPoint y: 55, distance: 50.6
click at [266, 55] on input "3/4 emt" at bounding box center [467, 57] width 436 height 32
click at [312, 59] on input "3/4 emt" at bounding box center [467, 57] width 436 height 32
drag, startPoint x: 312, startPoint y: 59, endPoint x: 292, endPoint y: 61, distance: 20.2
click at [292, 61] on input "3/4 emt" at bounding box center [467, 57] width 436 height 32
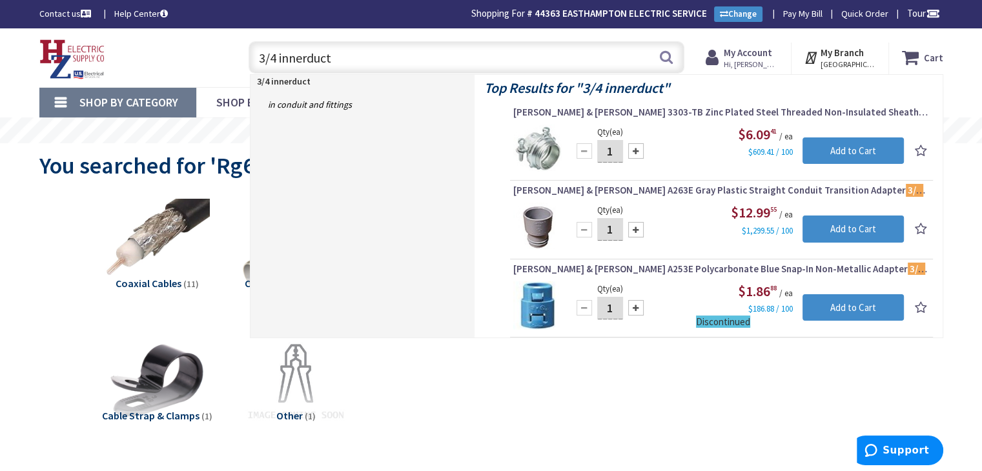
type input "3/4 inner duct"
drag, startPoint x: 343, startPoint y: 58, endPoint x: 93, endPoint y: 3, distance: 255.8
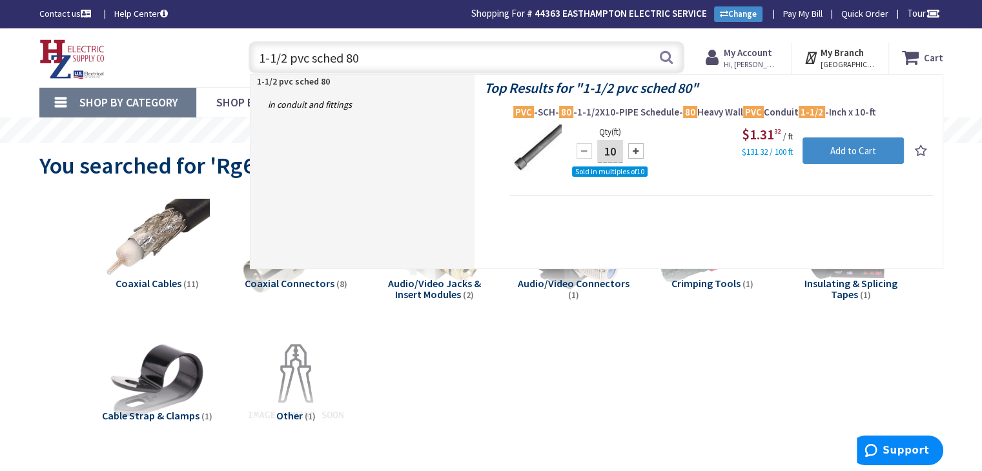
drag, startPoint x: 369, startPoint y: 63, endPoint x: 165, endPoint y: 40, distance: 205.3
click at [194, 45] on div "Toggle Nav 1-1/2 pvc sched 80 1-1/2 pvc sched 80 Search Cart My Cart Close You …" at bounding box center [491, 57] width 923 height 43
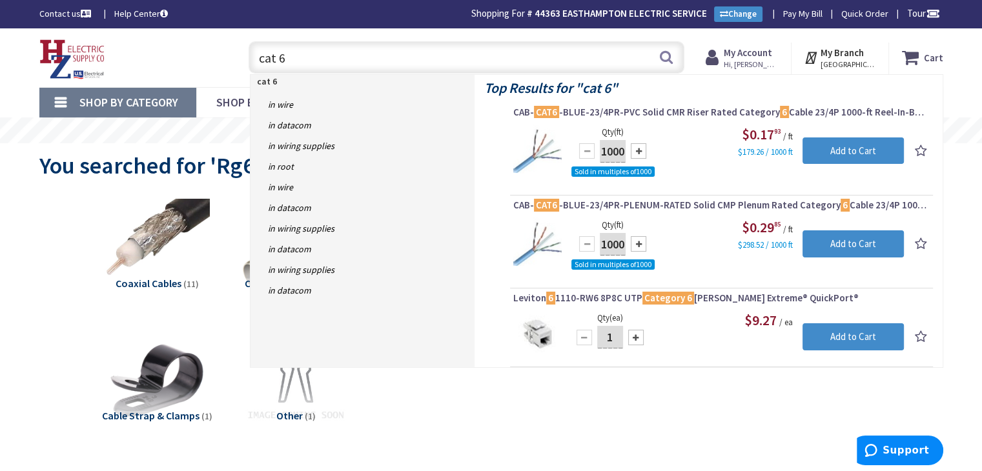
drag, startPoint x: 283, startPoint y: 60, endPoint x: 241, endPoint y: 53, distance: 42.6
click at [241, 53] on div "cat 6 cat 6 Search" at bounding box center [463, 56] width 462 height 41
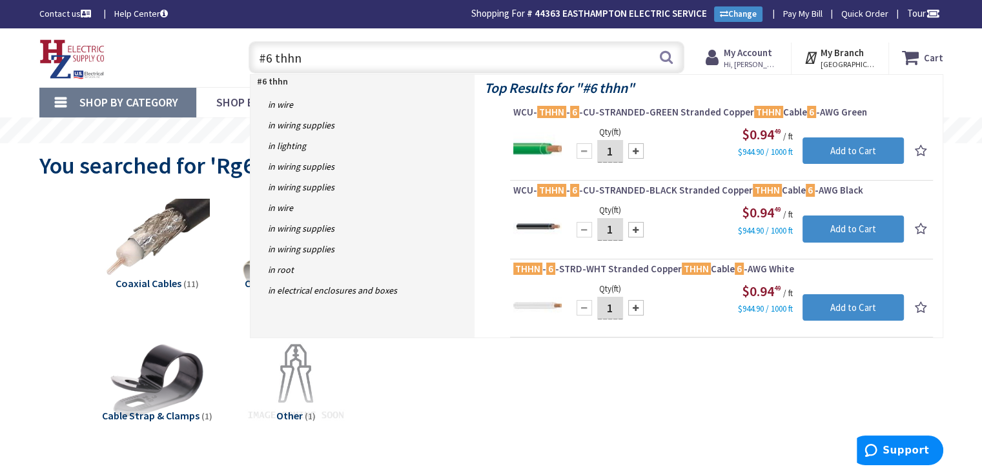
drag, startPoint x: 341, startPoint y: 61, endPoint x: 136, endPoint y: 41, distance: 206.3
click at [139, 43] on div "Toggle Nav #6 thhn #6 thhn Search Cart My Cart Close You have no items in your …" at bounding box center [491, 57] width 923 height 43
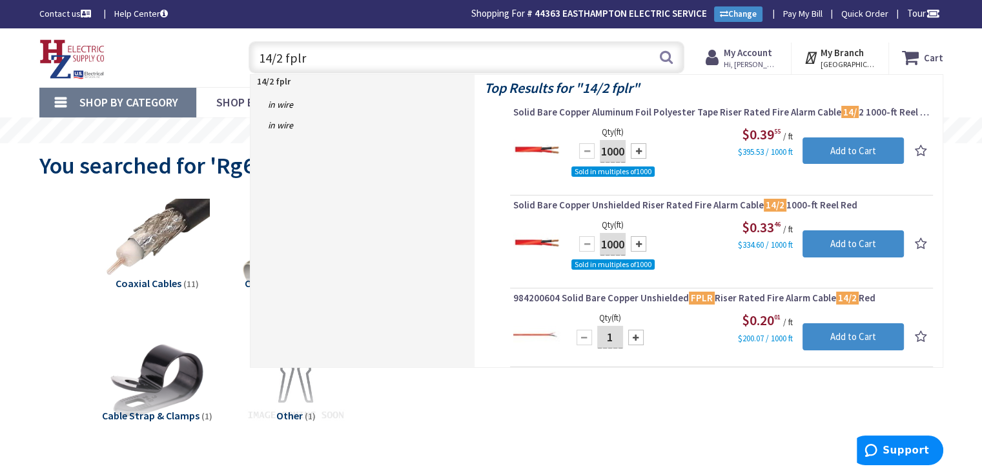
drag, startPoint x: 310, startPoint y: 70, endPoint x: 60, endPoint y: 29, distance: 253.1
click at [60, 29] on div "Skip to Content Toggle Nav 14/2 fplr 14/2 fplr Search Cart My Cart Close You ha…" at bounding box center [491, 57] width 968 height 59
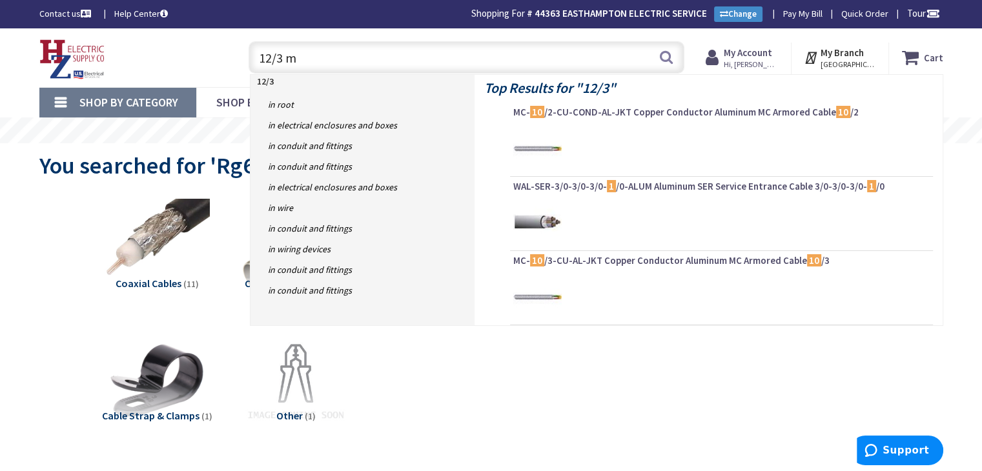
type input "12/3 mc"
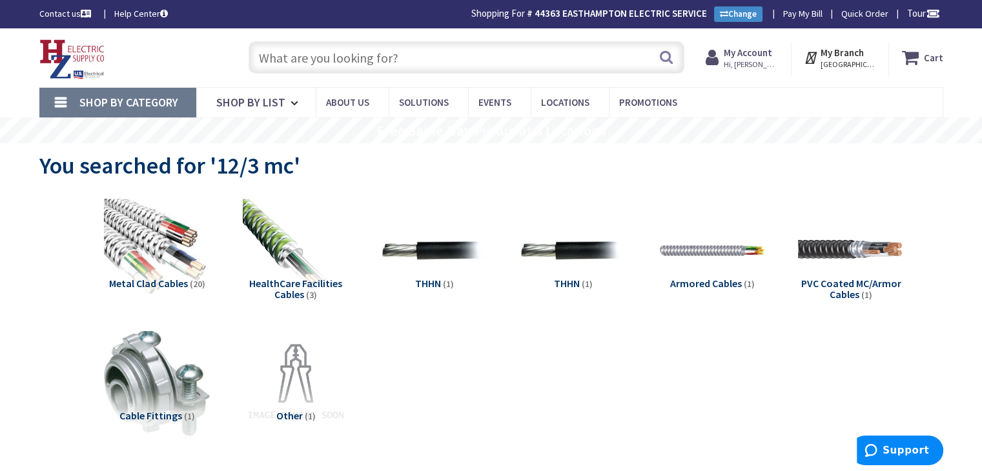
click at [351, 65] on input "text" at bounding box center [467, 57] width 436 height 32
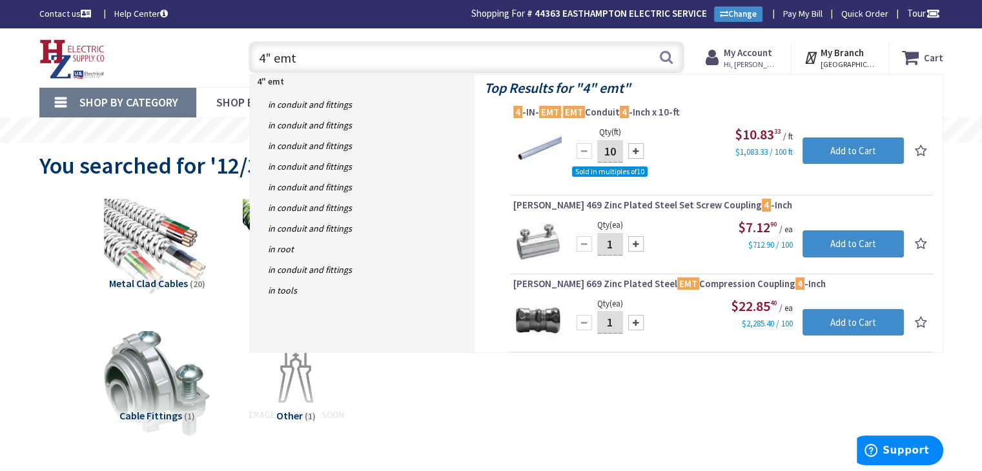
drag, startPoint x: 323, startPoint y: 61, endPoint x: 238, endPoint y: 44, distance: 87.0
click at [249, 52] on input "4" emt" at bounding box center [467, 57] width 436 height 32
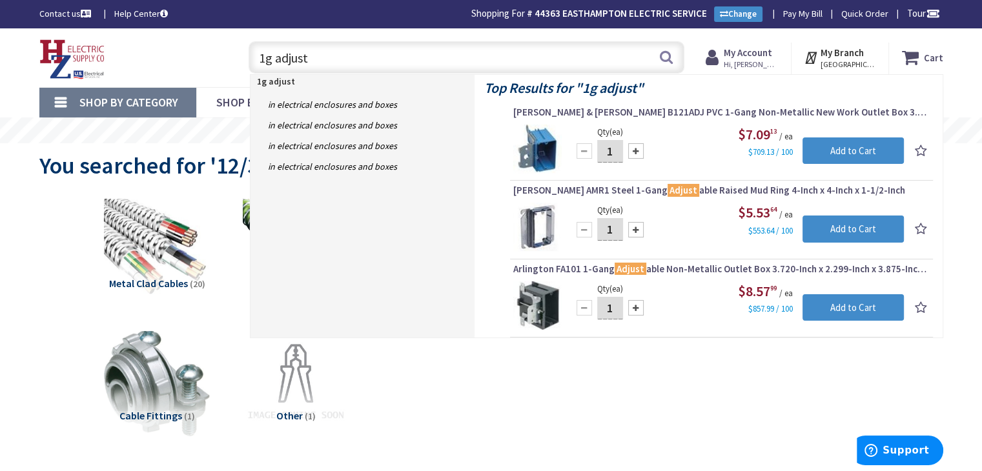
drag, startPoint x: 185, startPoint y: 56, endPoint x: 160, endPoint y: 56, distance: 25.2
click at [160, 56] on div "Toggle Nav 1g adjust 1g adjust Search Cart My Cart Close" at bounding box center [491, 57] width 923 height 43
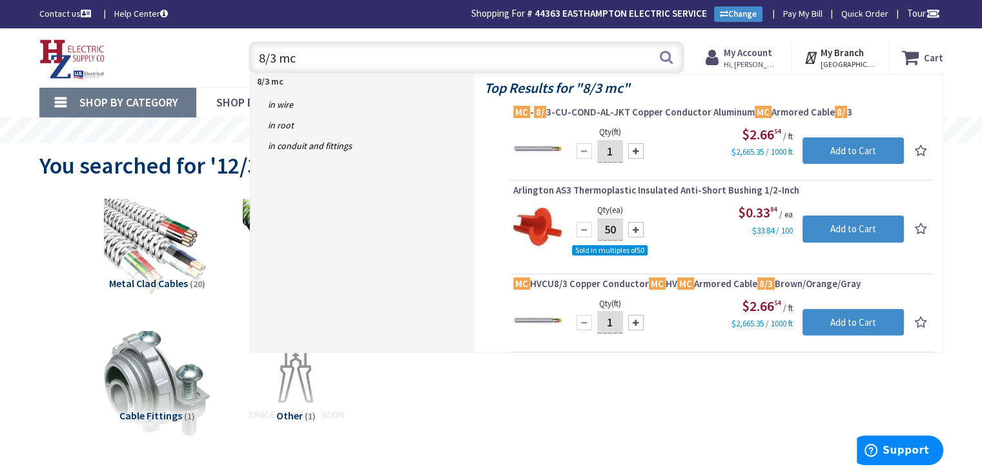
drag, startPoint x: 289, startPoint y: 56, endPoint x: 204, endPoint y: 46, distance: 85.8
click at [204, 46] on div "Toggle Nav 8/3 mc 8/3 mc Search Cart My Cart Close" at bounding box center [491, 57] width 923 height 43
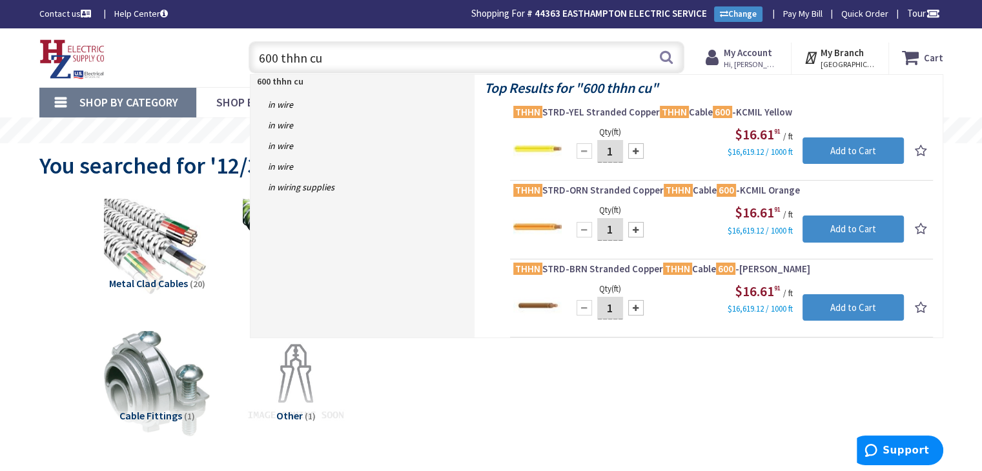
drag, startPoint x: 330, startPoint y: 56, endPoint x: 215, endPoint y: 49, distance: 115.1
click at [215, 50] on div "Toggle Nav 600 thhn cu 600 thhn cu Search Cart My Cart Close" at bounding box center [491, 57] width 923 height 43
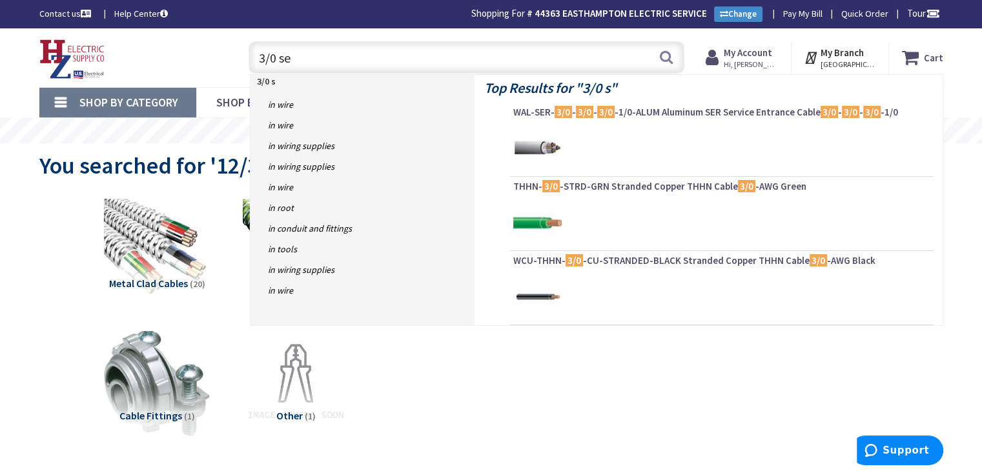
type input "3/0 ser"
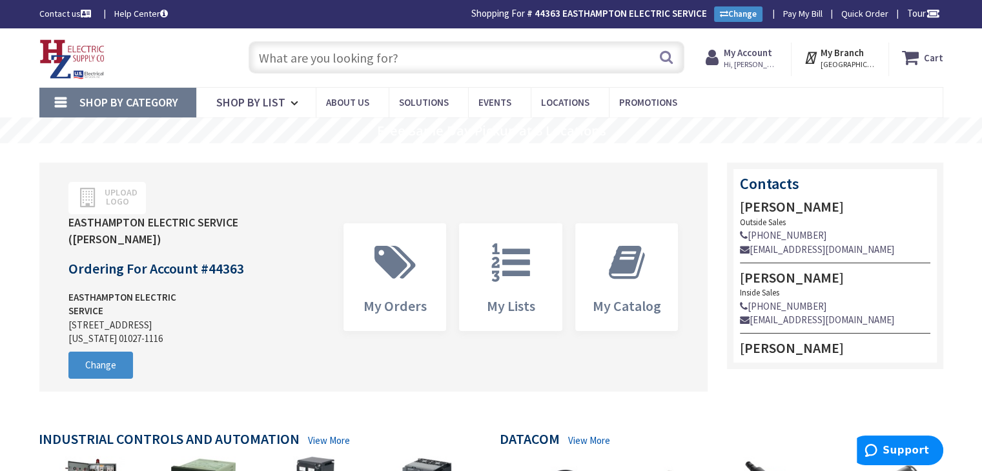
click at [318, 55] on input "text" at bounding box center [467, 57] width 436 height 32
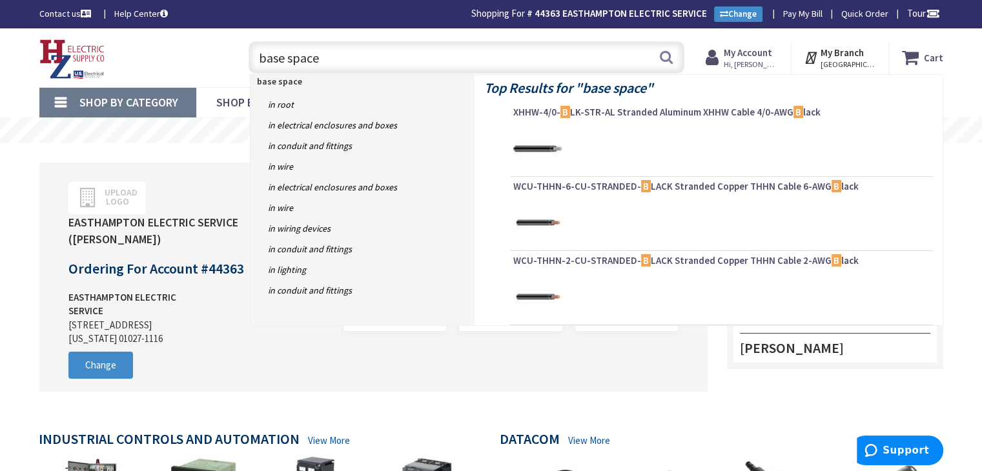
type input "base spacer"
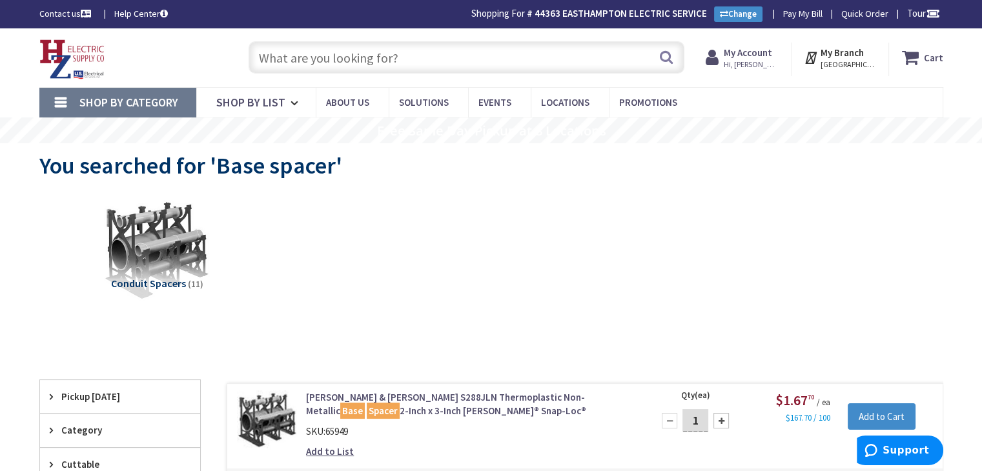
click at [267, 63] on input "text" at bounding box center [467, 57] width 436 height 32
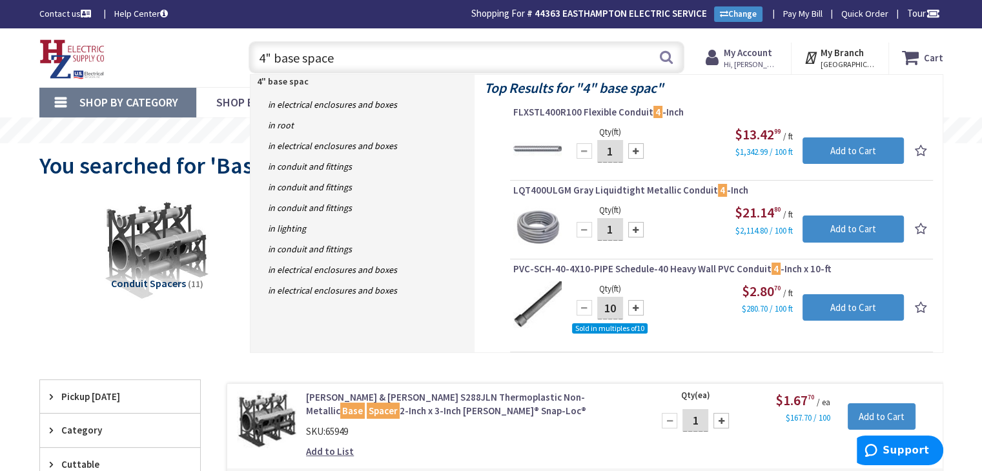
type input "4" base spacer"
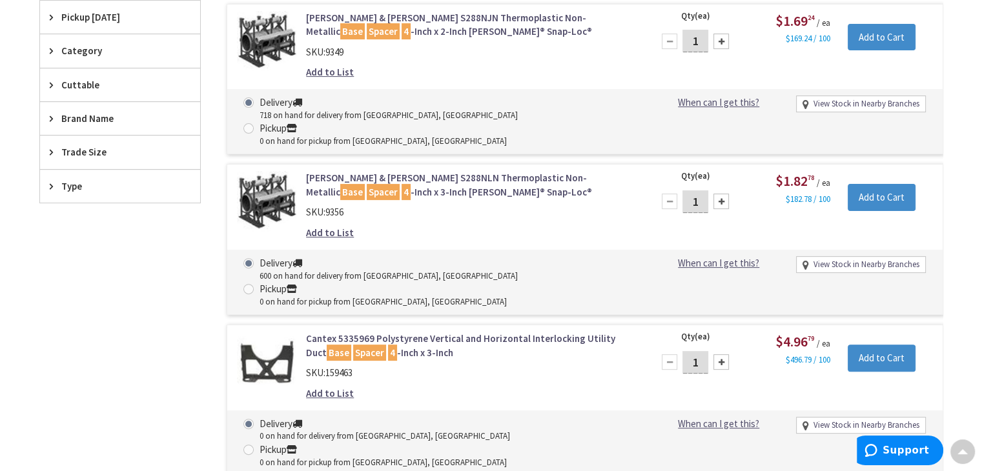
scroll to position [324, 0]
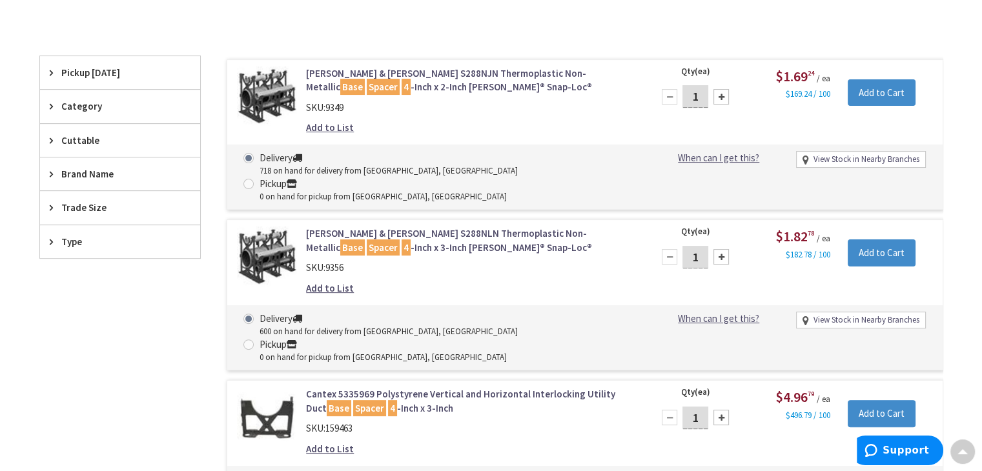
click at [416, 227] on link "Thomas & Betts S288NLN Thermoplastic Non-Metallic Base Spacer 4 -Inch x 3-Inch …" at bounding box center [470, 241] width 329 height 28
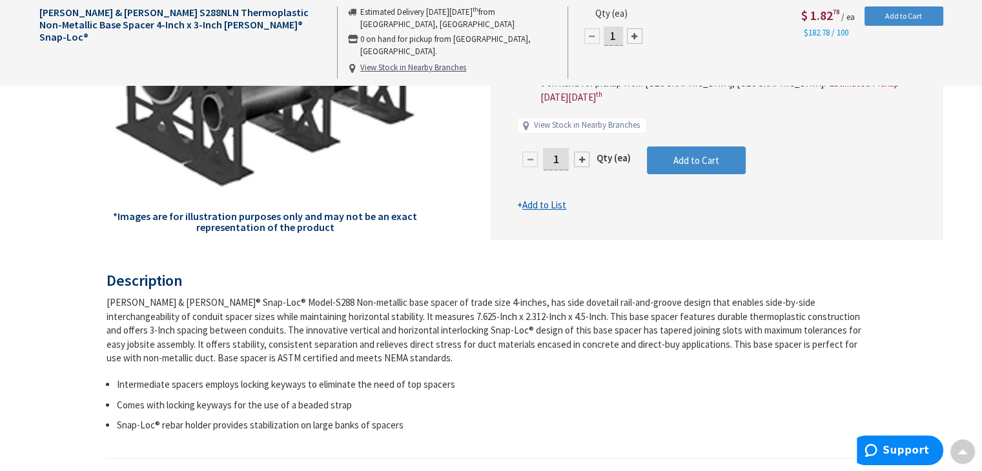
scroll to position [323, 0]
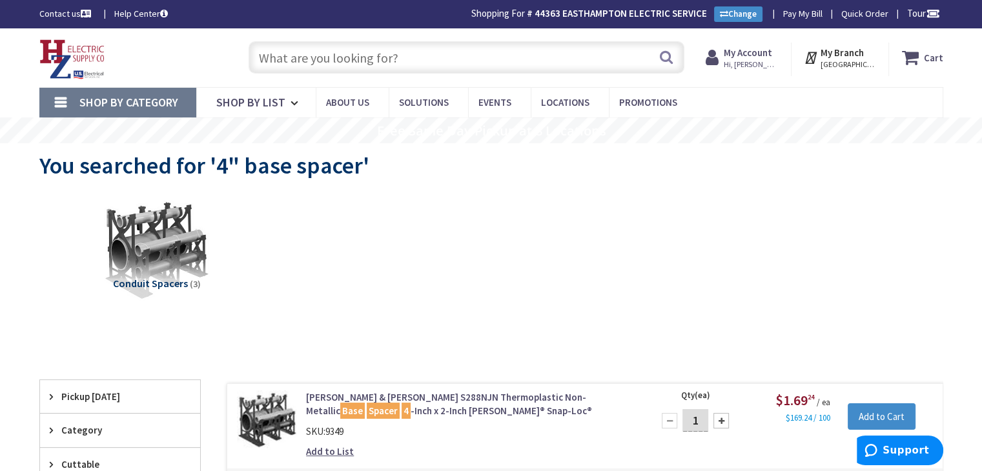
click at [343, 59] on input "text" at bounding box center [467, 57] width 436 height 32
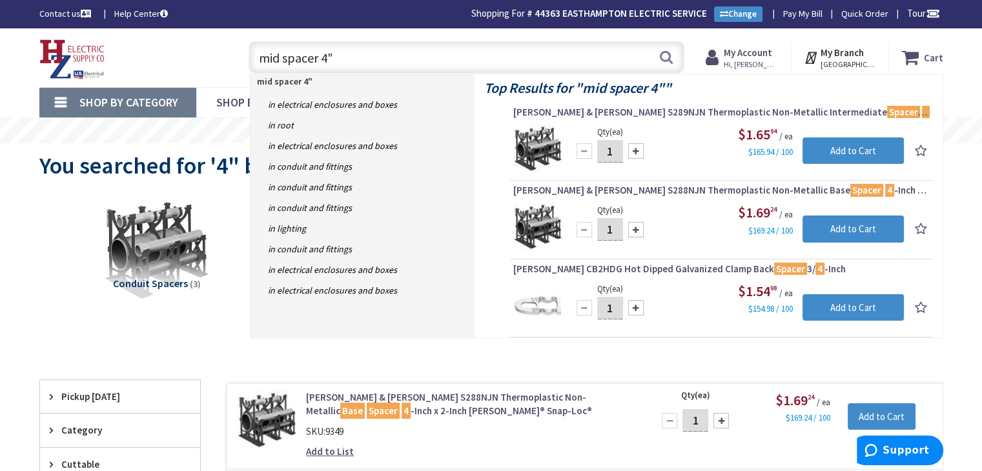
drag, startPoint x: 341, startPoint y: 66, endPoint x: 128, endPoint y: 47, distance: 213.9
click at [128, 47] on div "Toggle Nav mid spacer 4" mid spacer 4" Search Cart My Cart Close" at bounding box center [491, 57] width 923 height 43
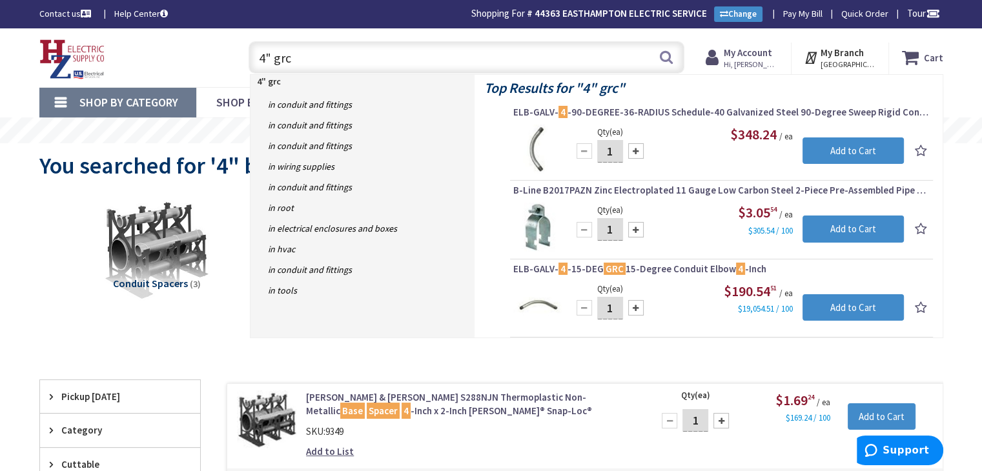
drag, startPoint x: 300, startPoint y: 57, endPoint x: 272, endPoint y: 60, distance: 27.2
click at [274, 61] on input "4" grc" at bounding box center [467, 57] width 436 height 32
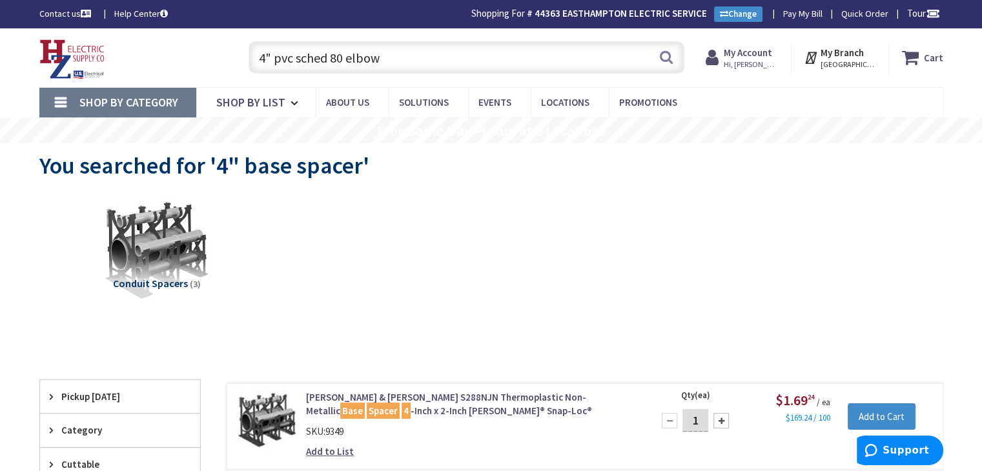
type input "4" pvc sched 80 elbow"
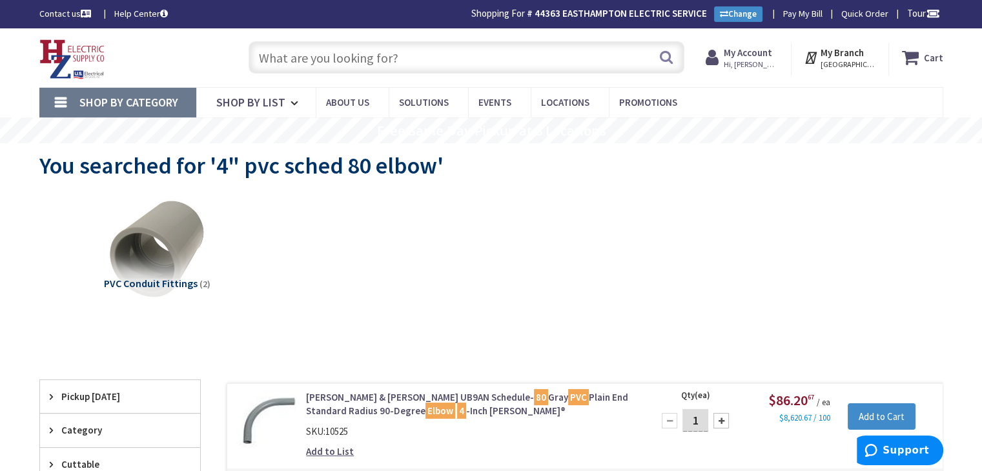
click at [368, 63] on input "text" at bounding box center [467, 57] width 436 height 32
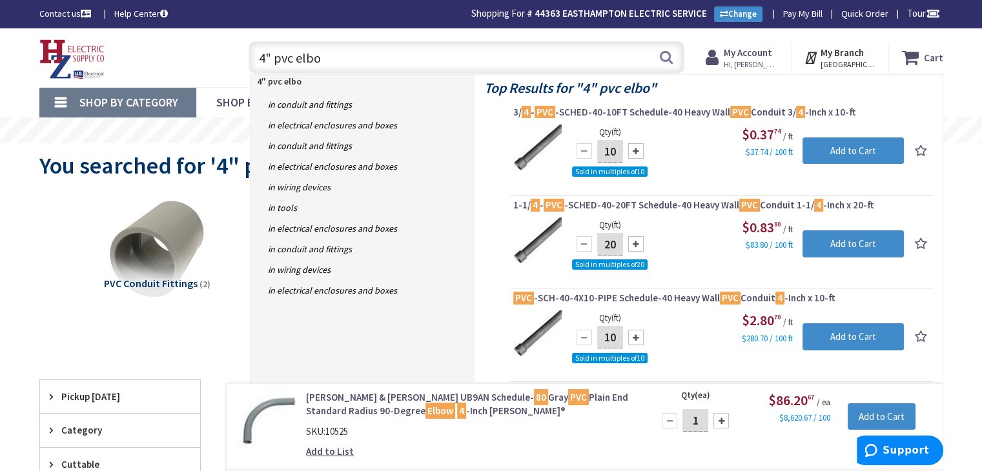
type input "4" pvc elbow"
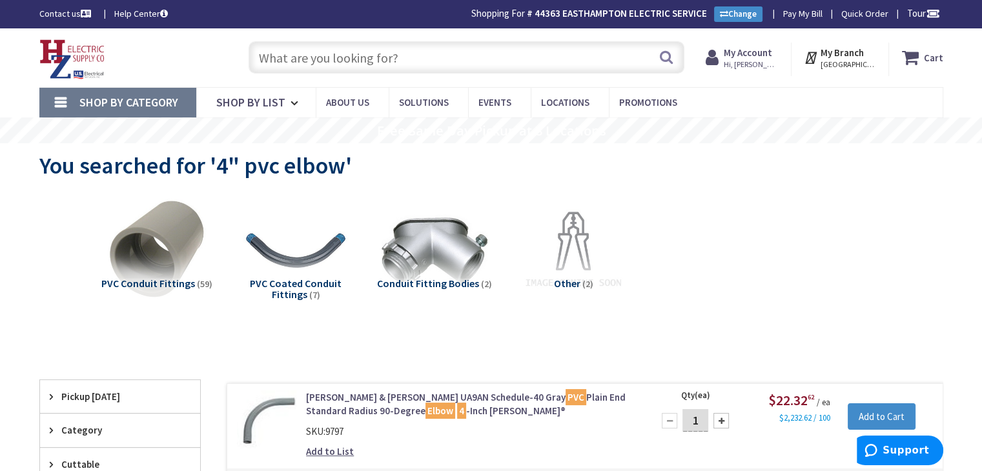
click at [332, 55] on input "text" at bounding box center [467, 57] width 436 height 32
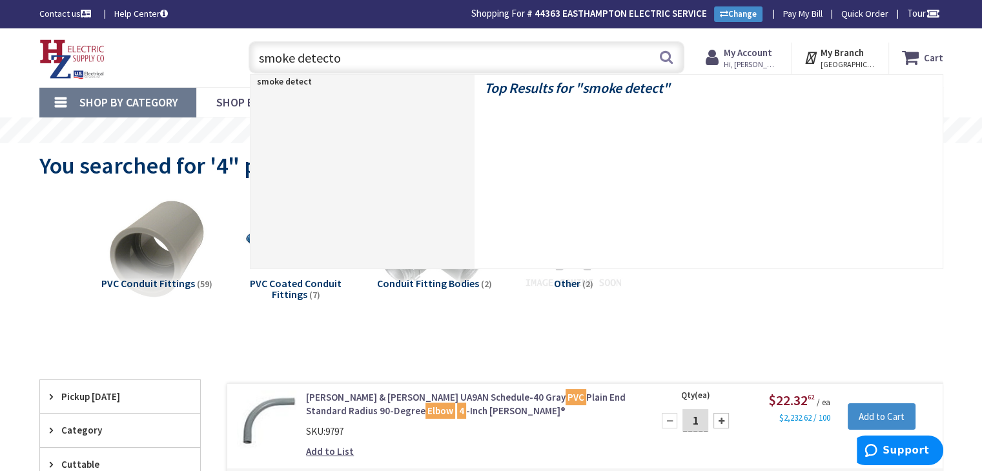
type input "smoke detector"
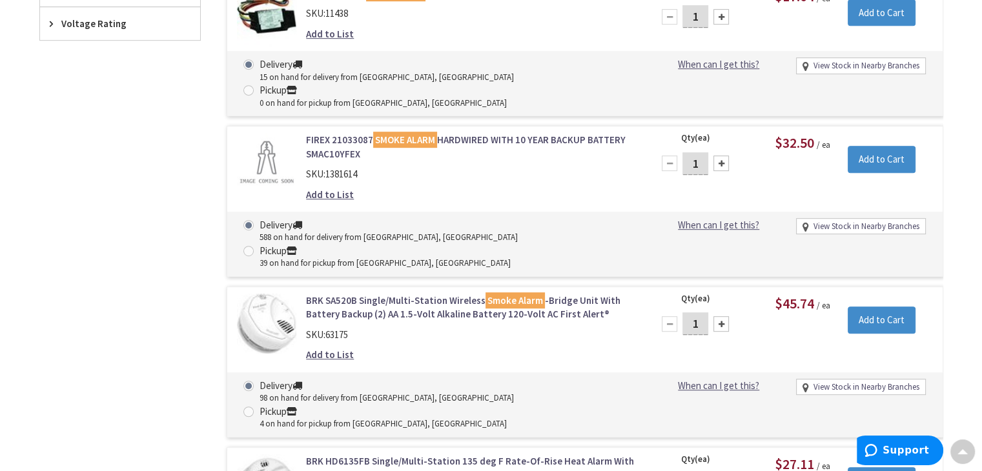
scroll to position [647, 0]
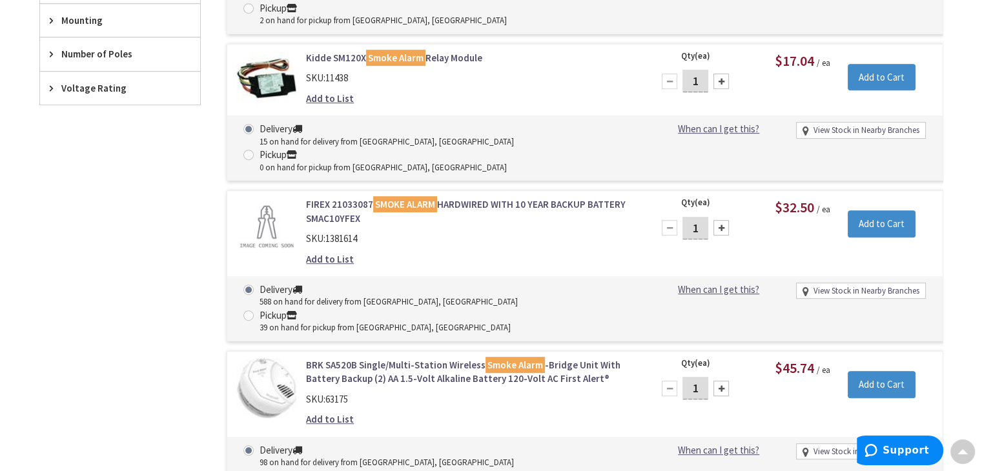
click at [832, 285] on link "View Stock in Nearby Branches" at bounding box center [866, 291] width 106 height 12
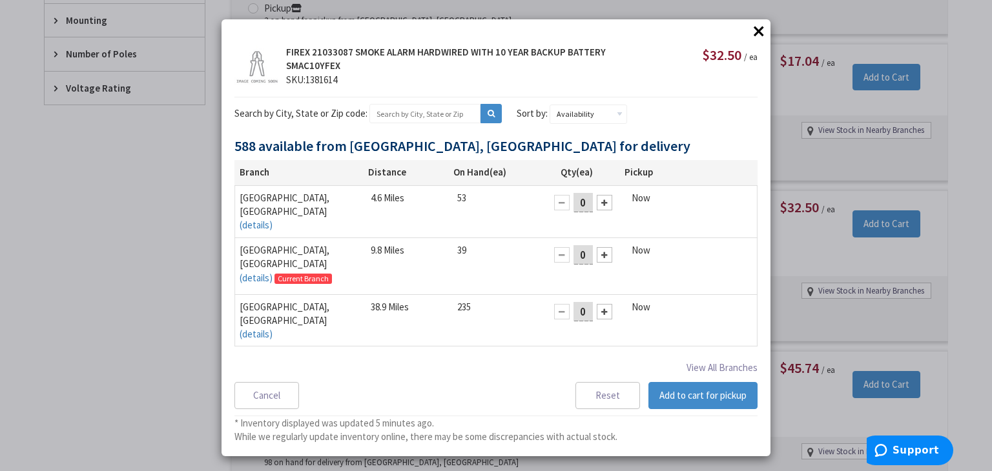
click at [757, 36] on button "×" at bounding box center [758, 30] width 19 height 19
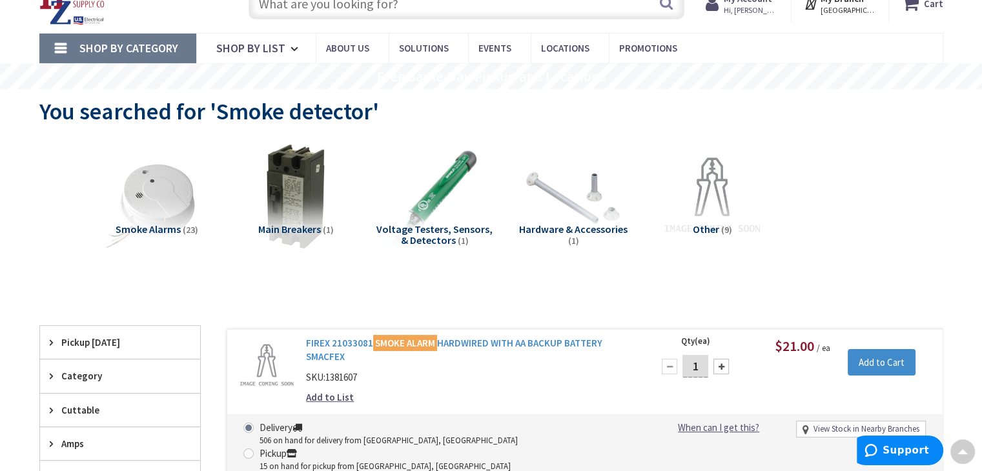
scroll to position [0, 0]
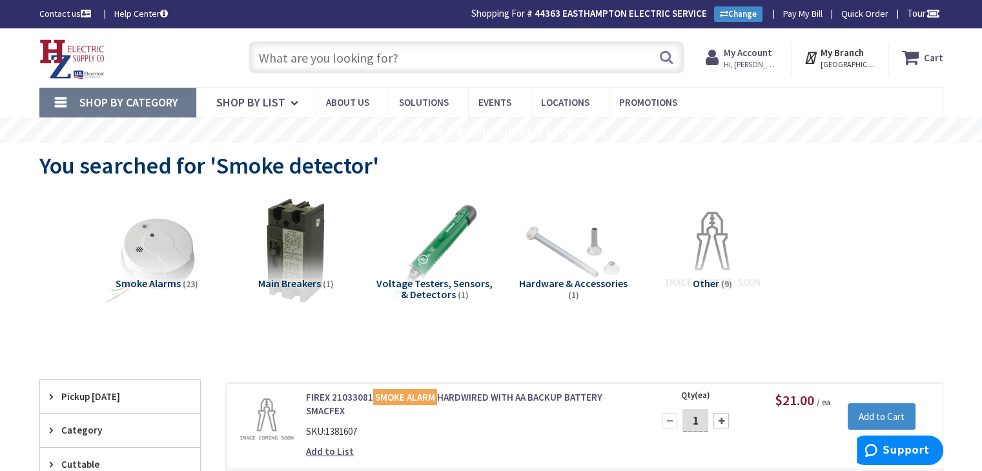
click at [274, 52] on input "text" at bounding box center [467, 57] width 436 height 32
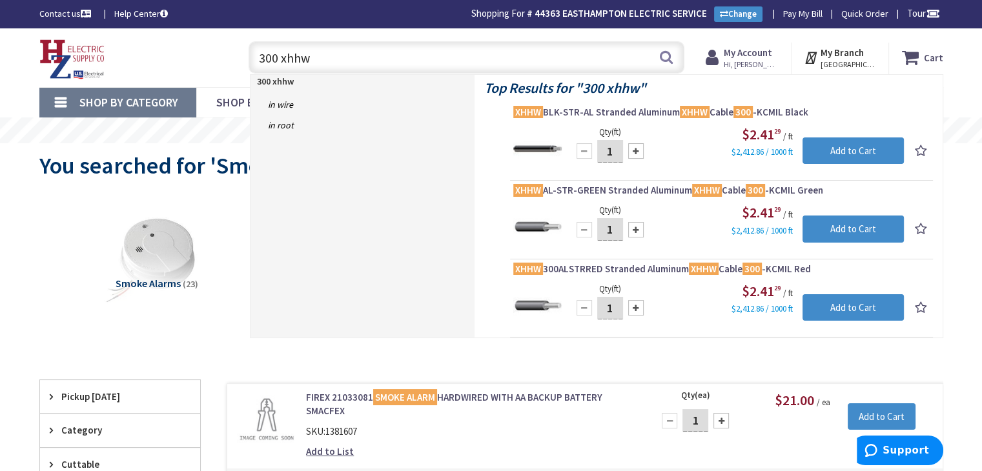
type input "300 xhhw"
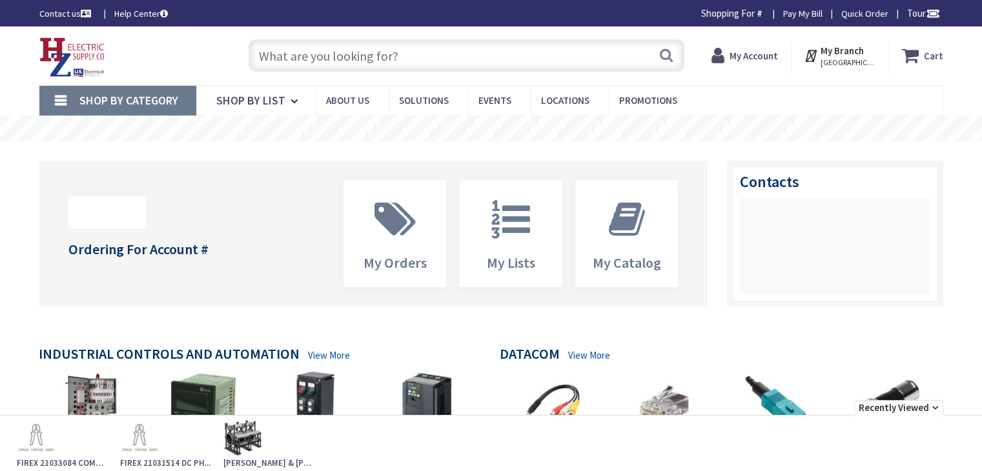
click at [363, 57] on input "text" at bounding box center [467, 55] width 436 height 32
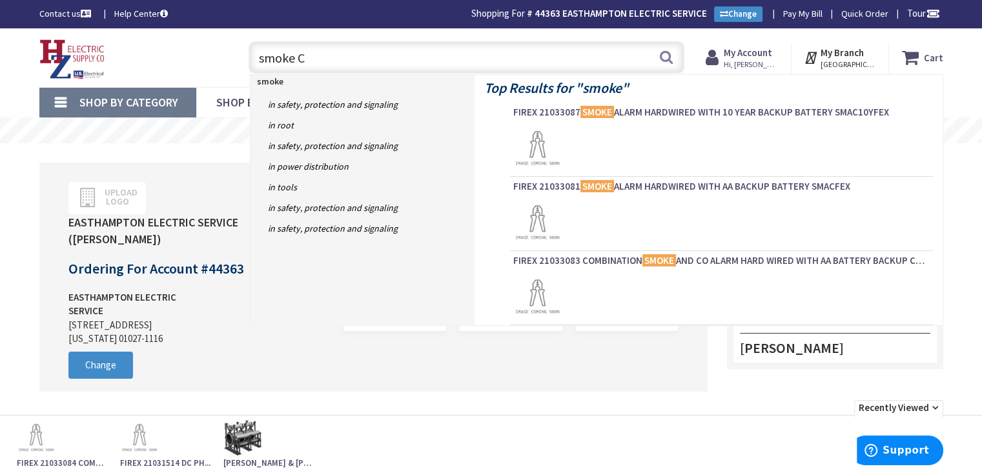
type input "smoke CO"
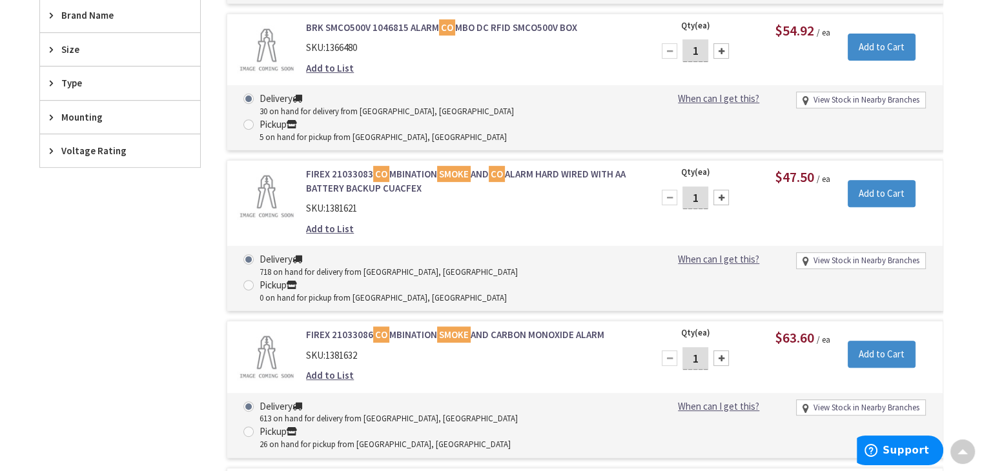
scroll to position [581, 0]
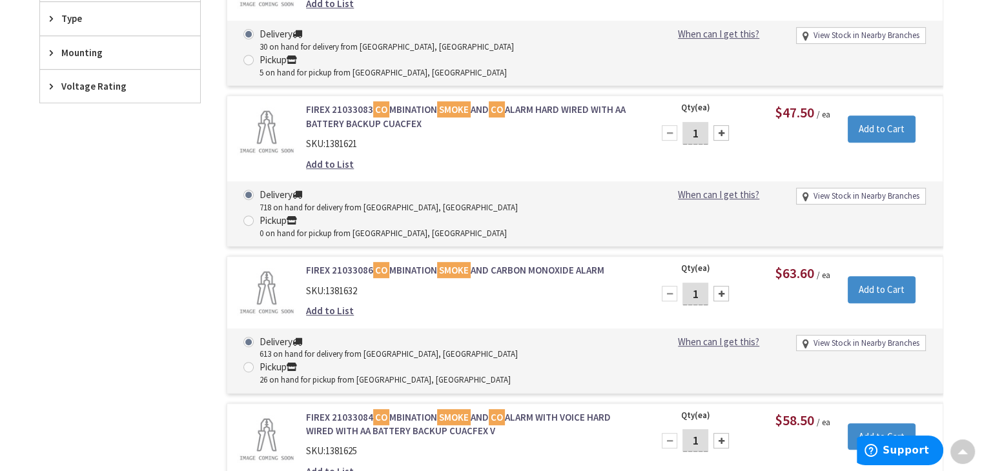
click at [489, 263] on link "FIREX 21033086 CO MBINATION SMOKE AND CARBON MONOXIDE ALARM" at bounding box center [470, 270] width 329 height 14
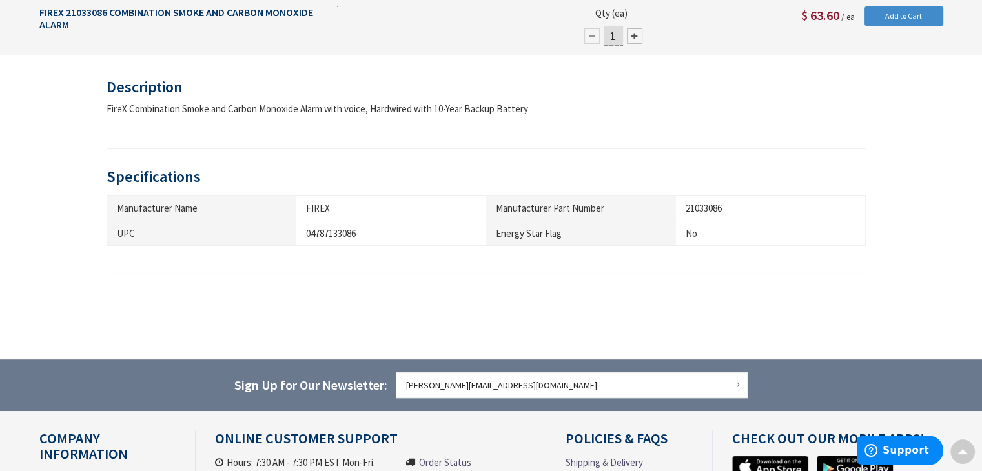
scroll to position [517, 0]
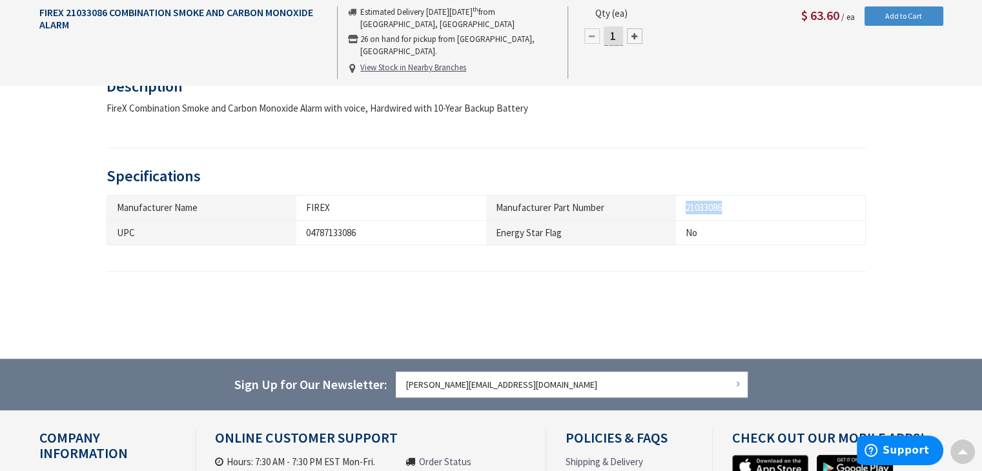
drag, startPoint x: 728, startPoint y: 205, endPoint x: 687, endPoint y: 208, distance: 41.4
click at [687, 208] on div "21033086" at bounding box center [771, 208] width 170 height 14
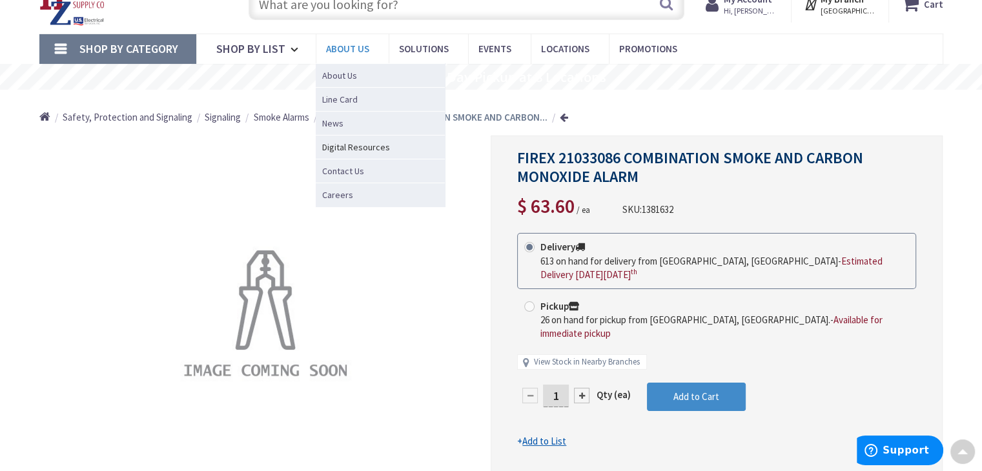
scroll to position [0, 0]
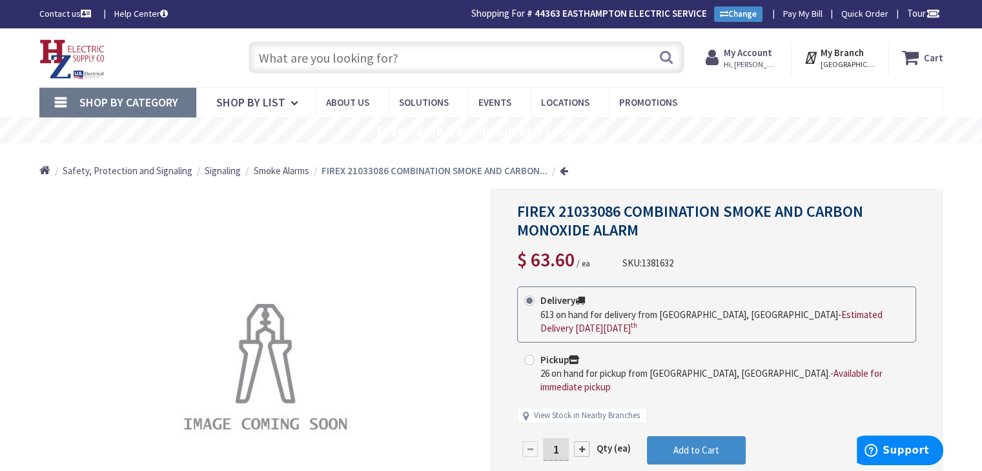
click at [349, 55] on input "text" at bounding box center [467, 57] width 436 height 32
paste input "21032783"
type input "21032783"
